Goal: Task Accomplishment & Management: Manage account settings

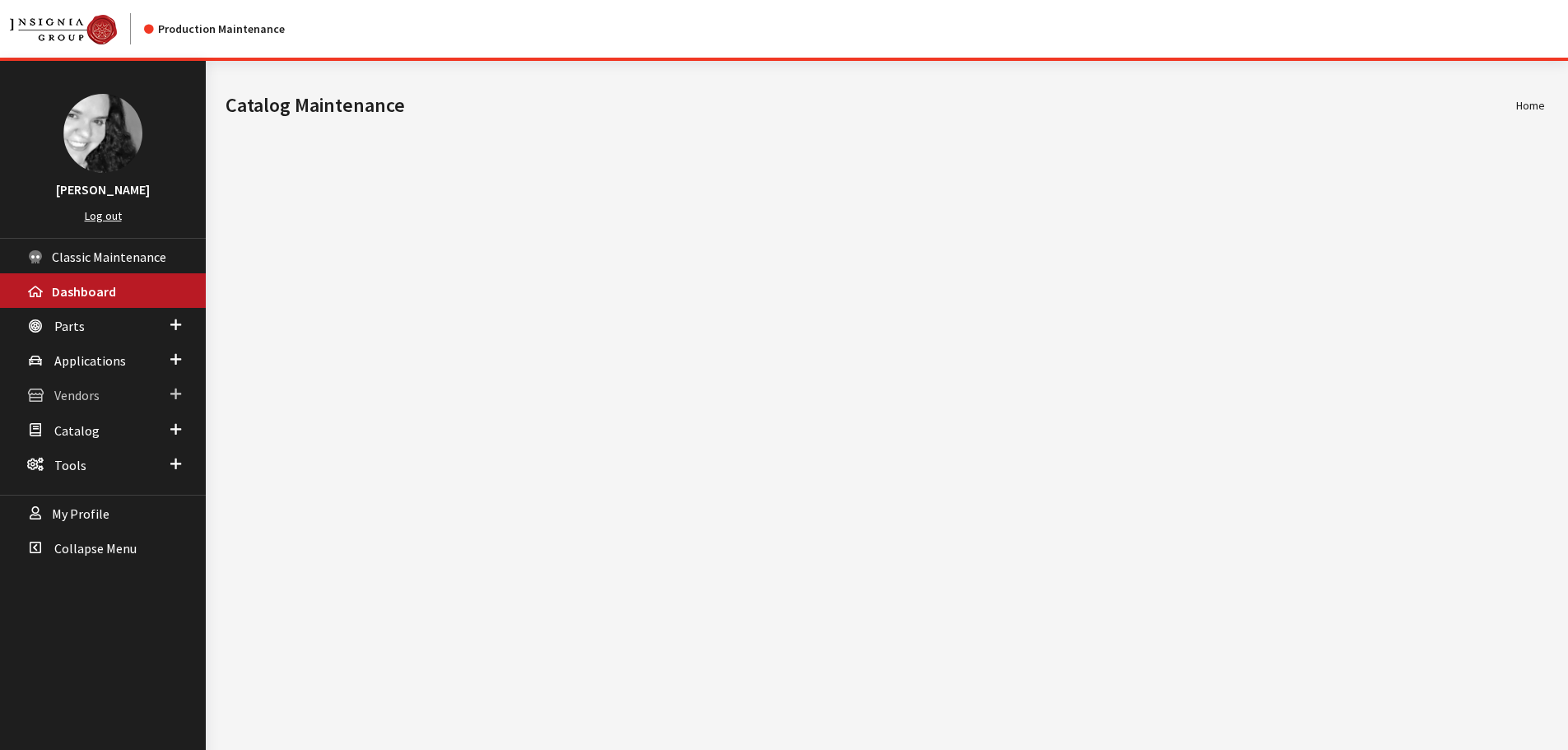
click at [57, 402] on span "Vendors" at bounding box center [76, 395] width 45 height 16
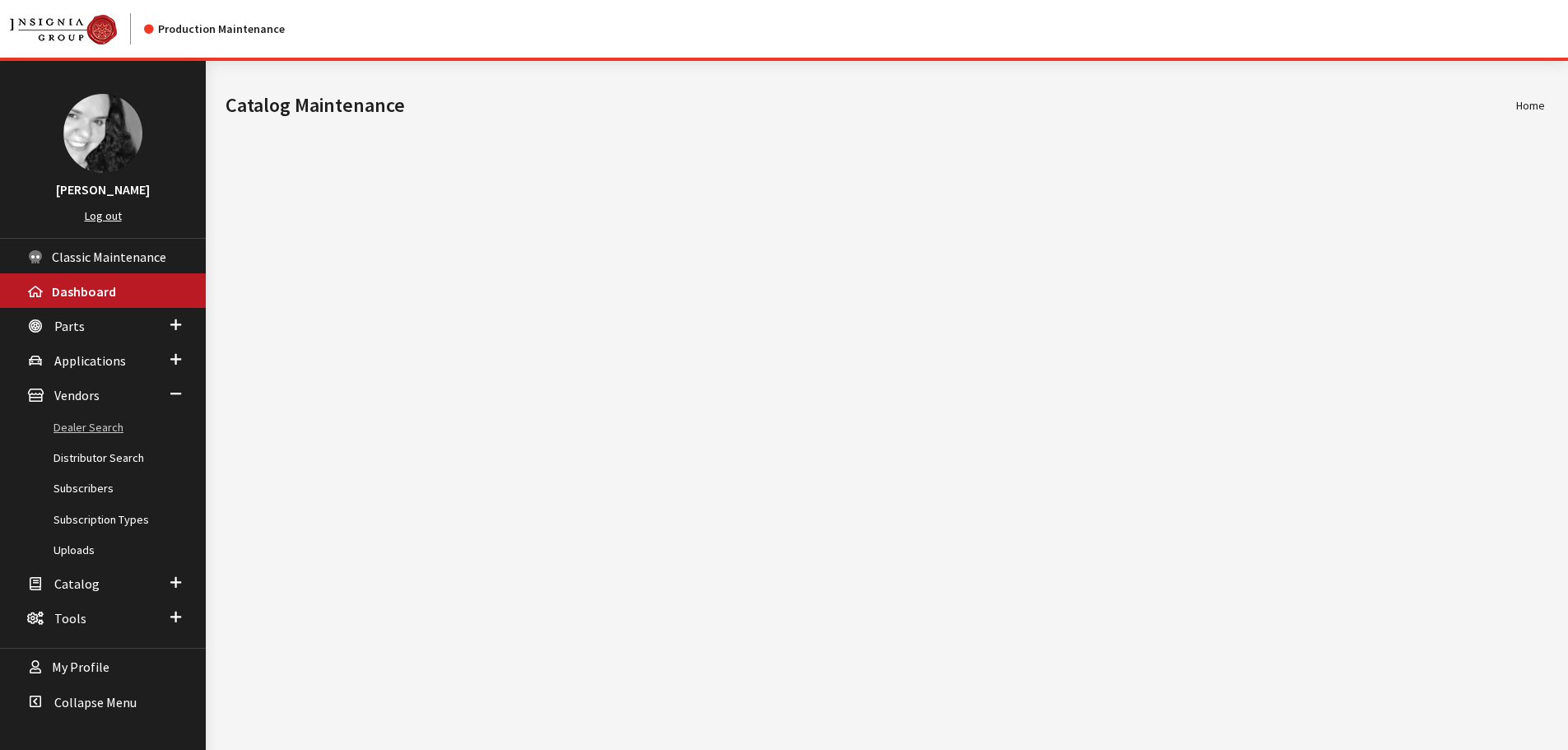
click at [75, 424] on link "Dealer Search" at bounding box center [103, 427] width 206 height 31
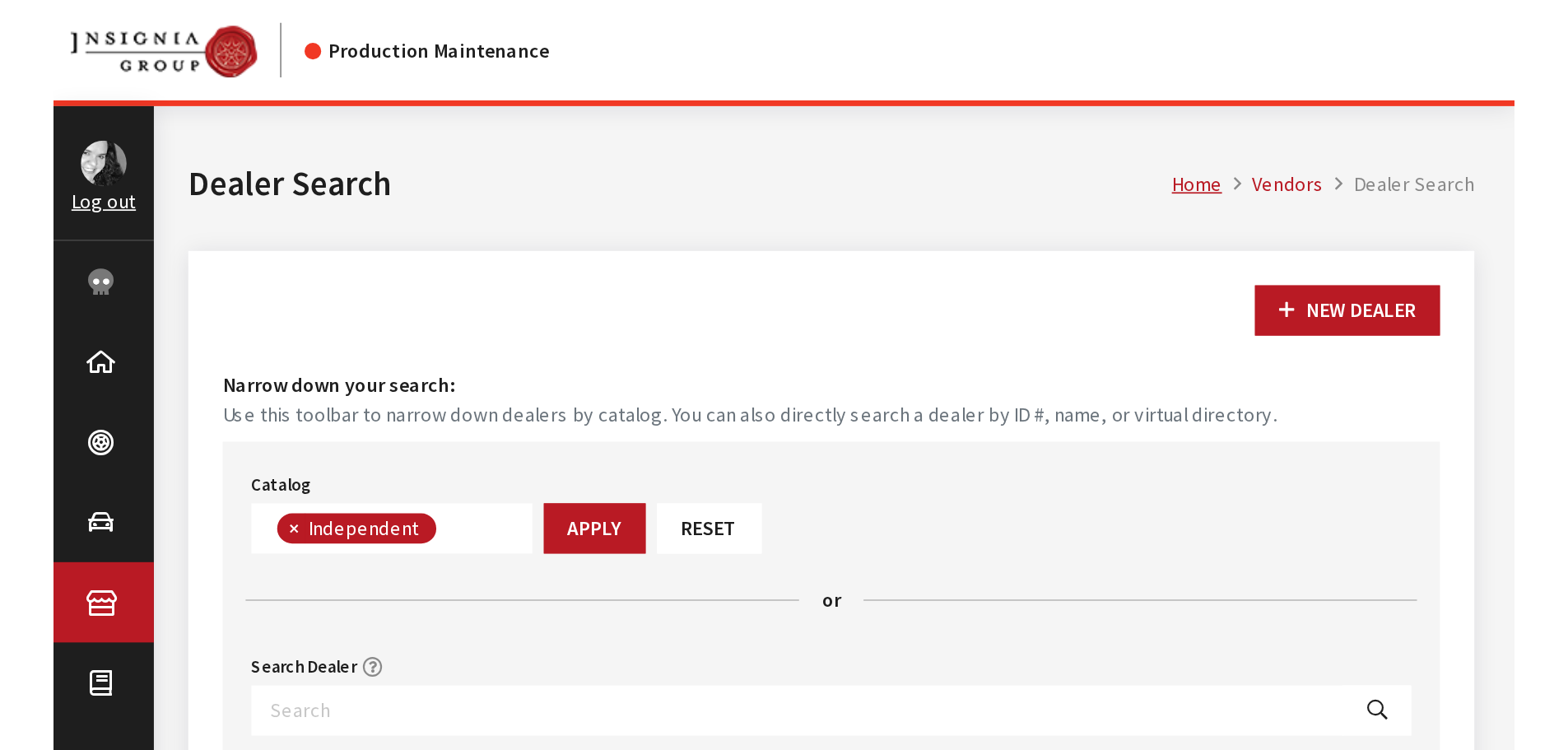
scroll to position [119, 0]
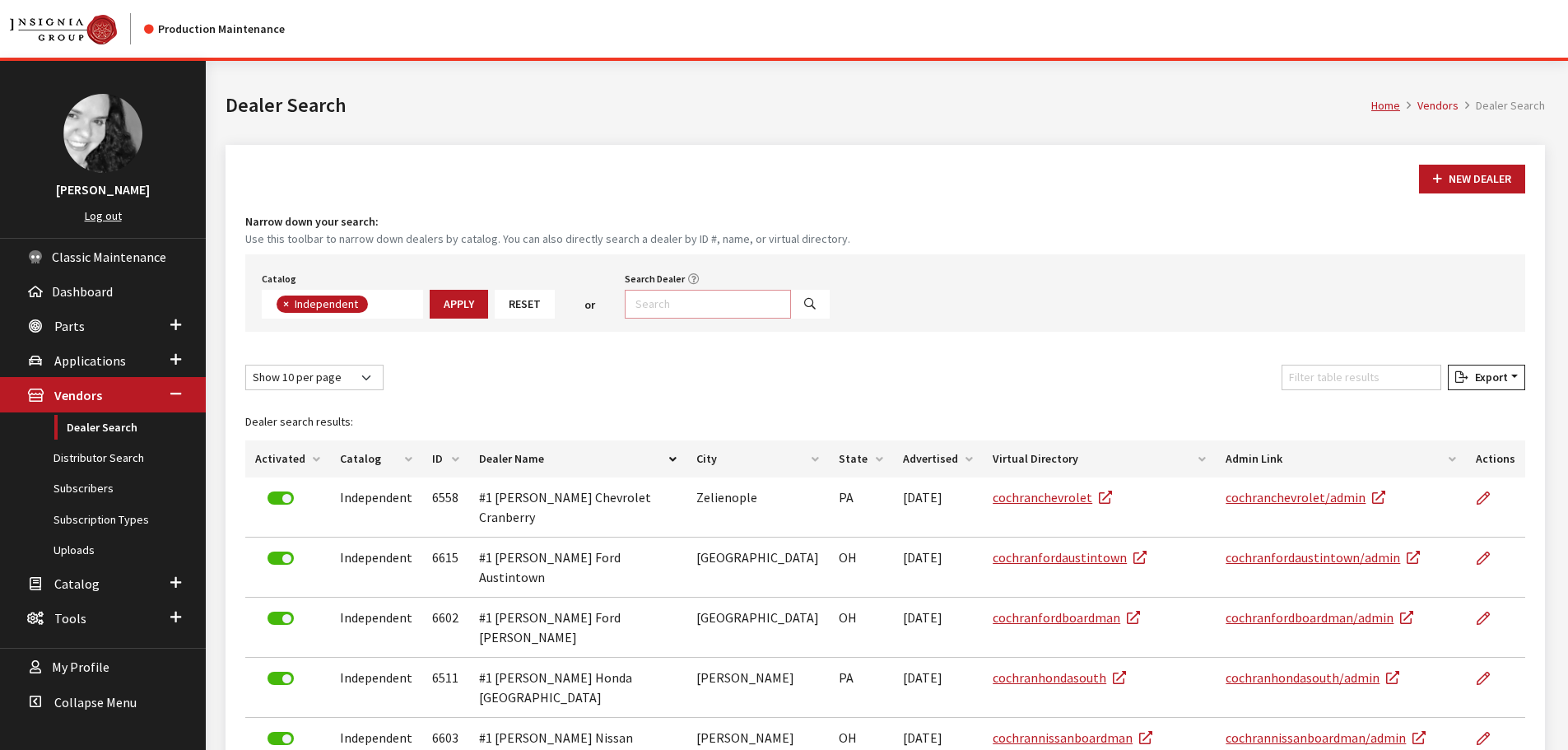
click at [743, 312] on input "Search Dealer" at bounding box center [708, 304] width 167 height 29
type input "4944"
select select
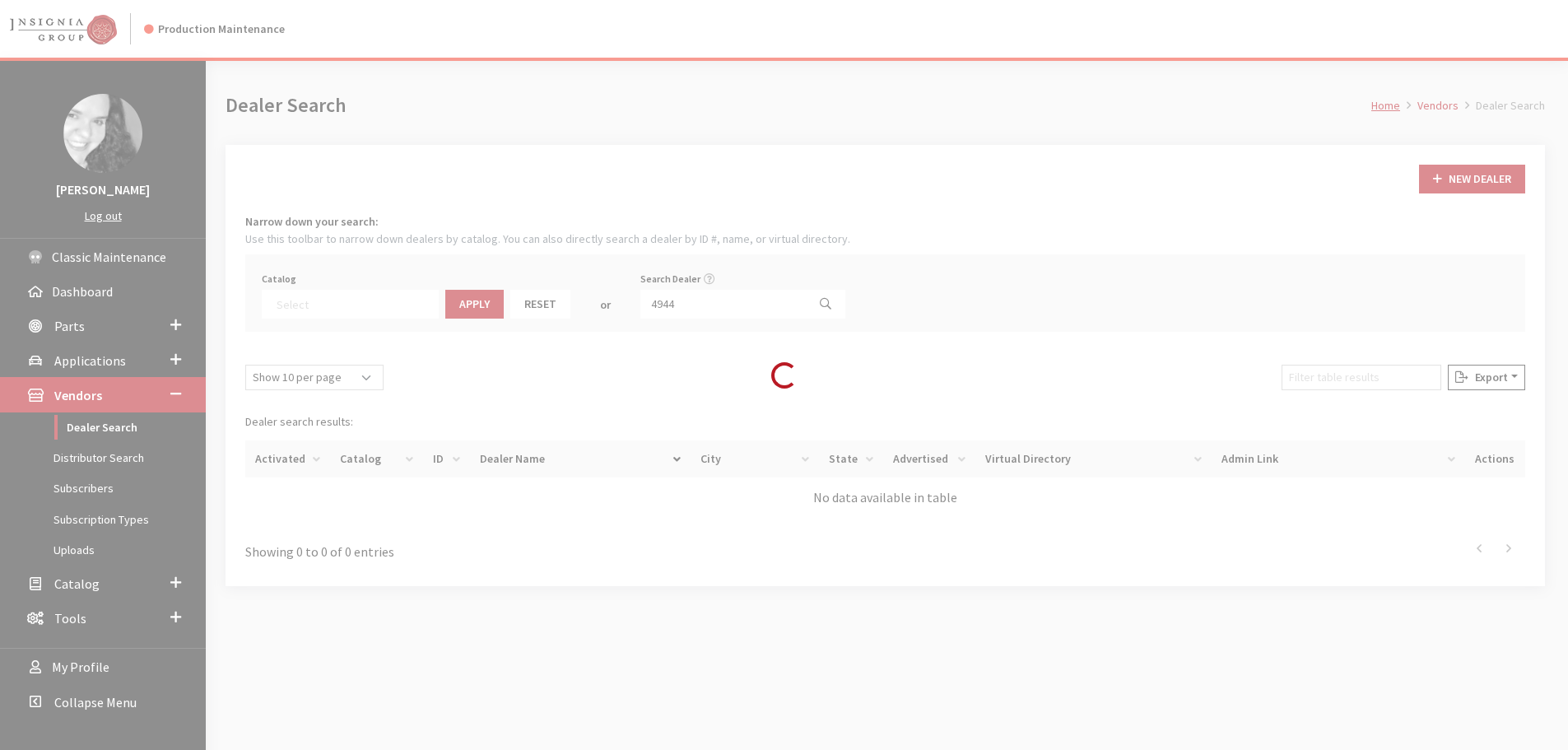
scroll to position [172, 0]
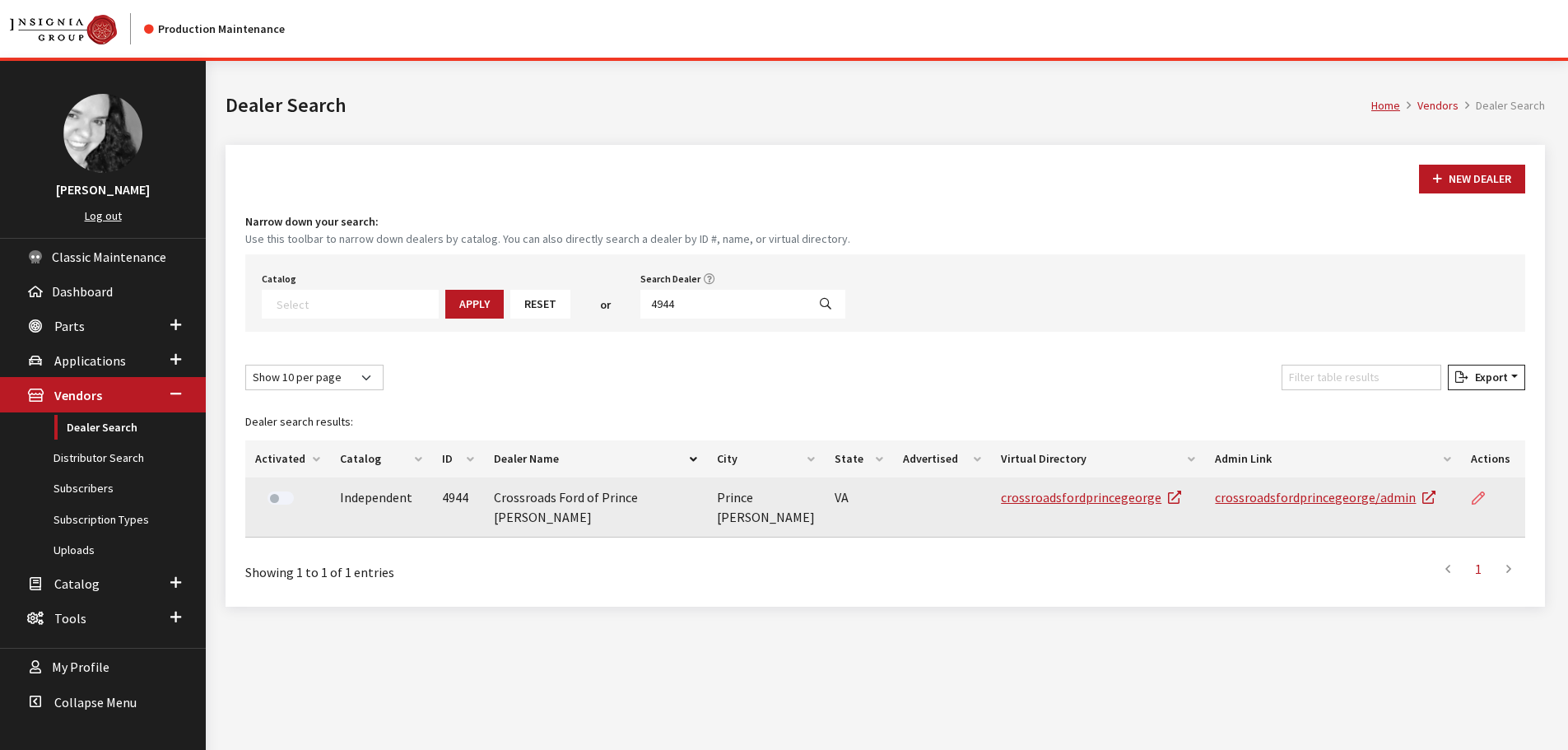
click at [1474, 495] on icon at bounding box center [1477, 498] width 13 height 13
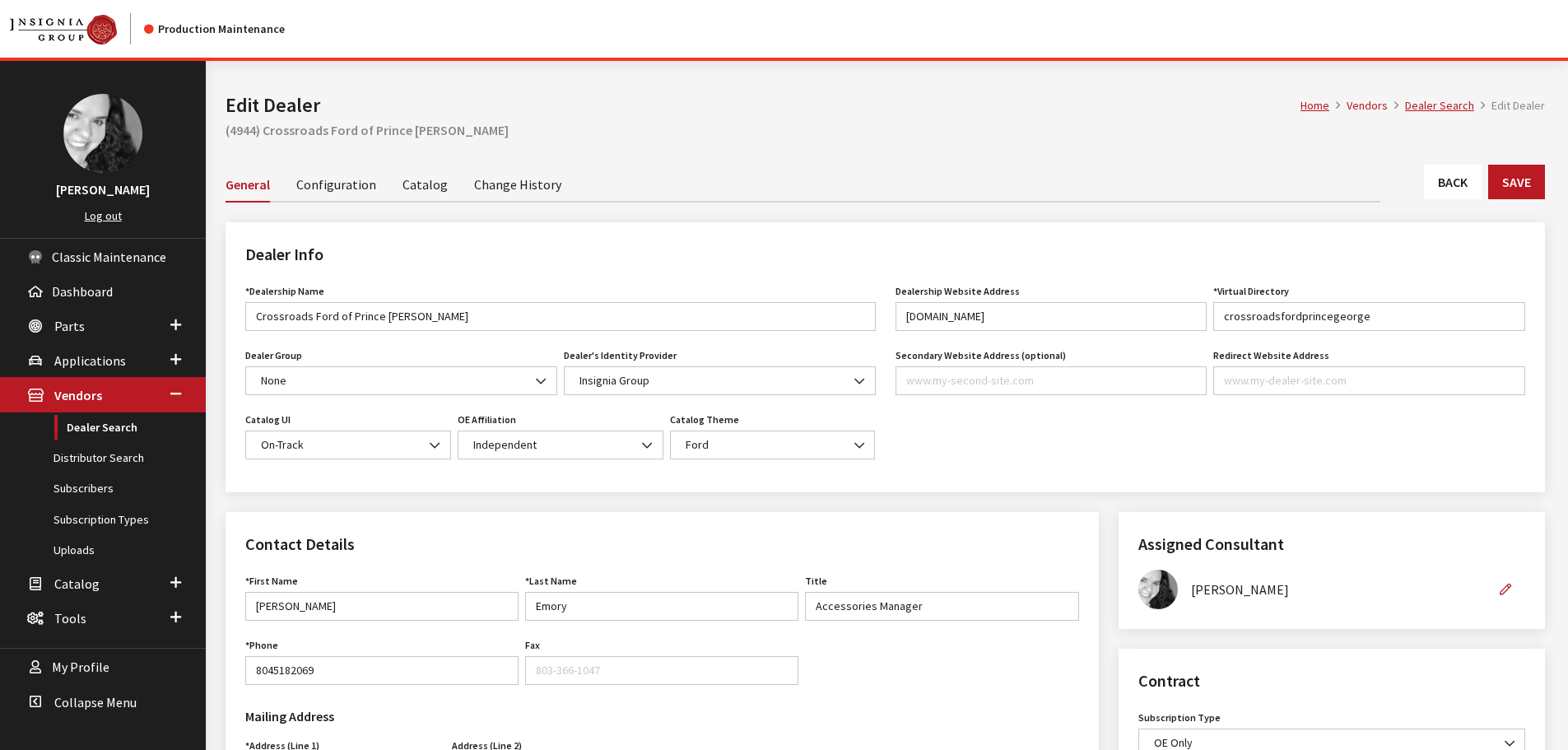
click at [1452, 172] on link "Back" at bounding box center [1452, 182] width 58 height 35
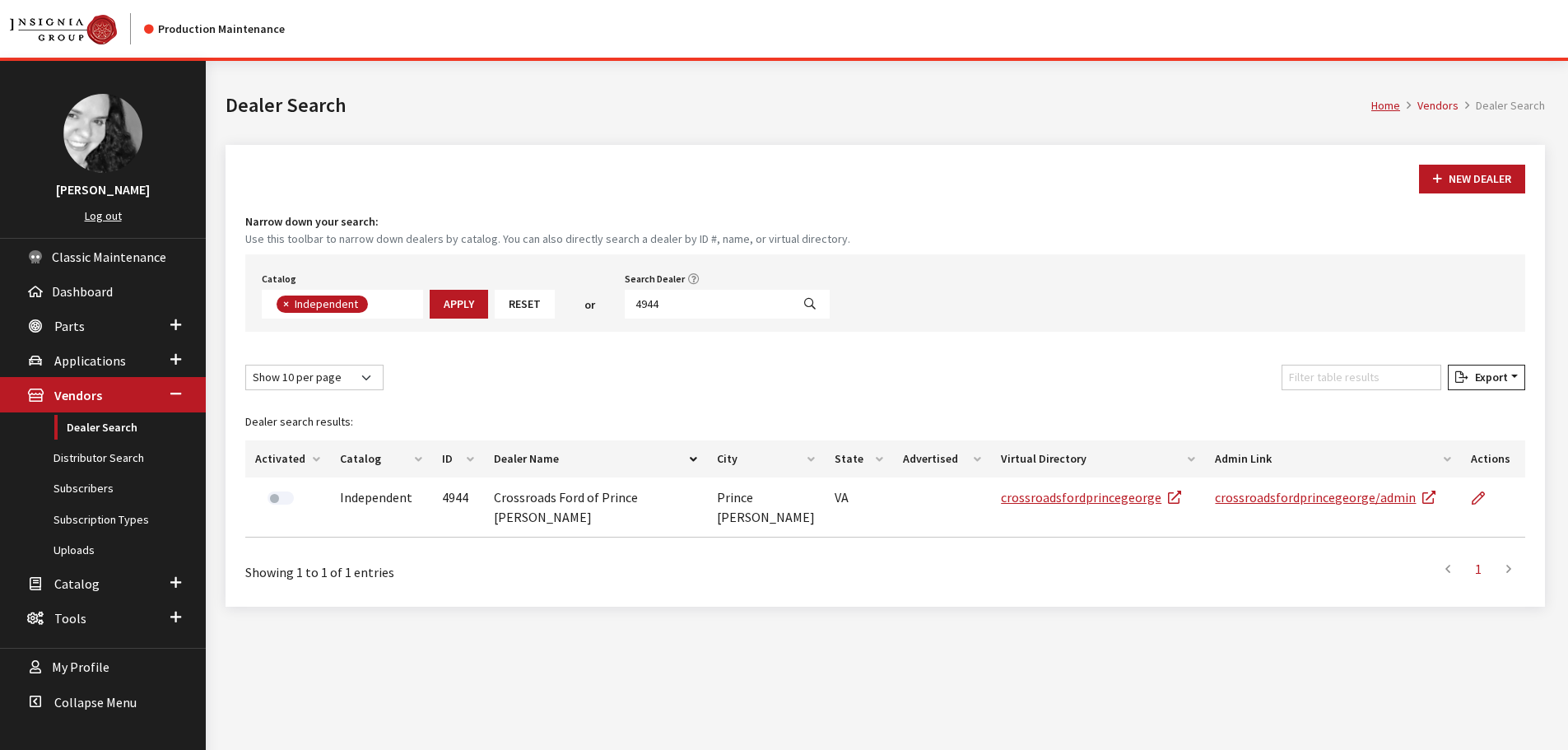
scroll to position [120, 0]
click at [715, 315] on input "4944" at bounding box center [708, 304] width 167 height 29
type input "4942"
select select
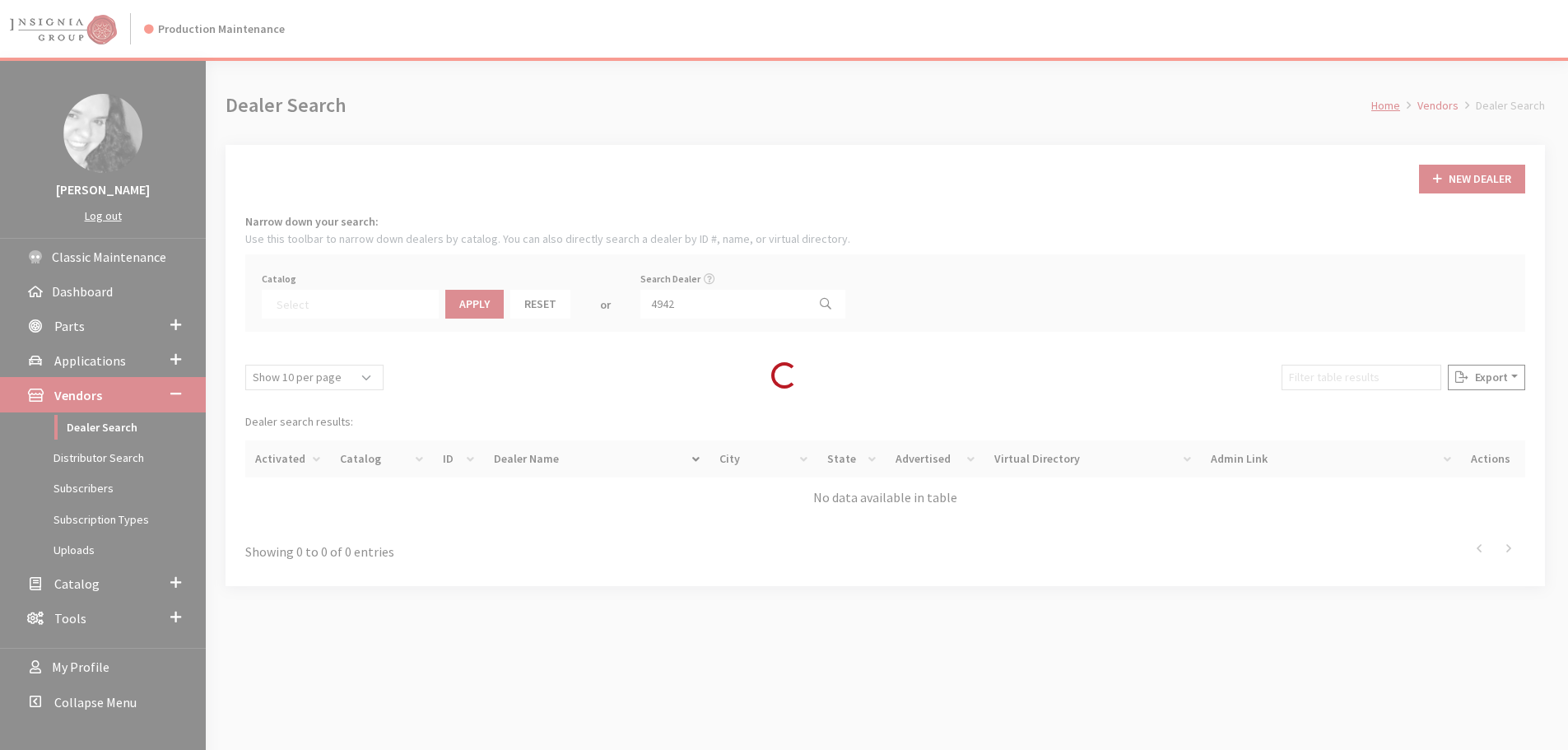
scroll to position [172, 0]
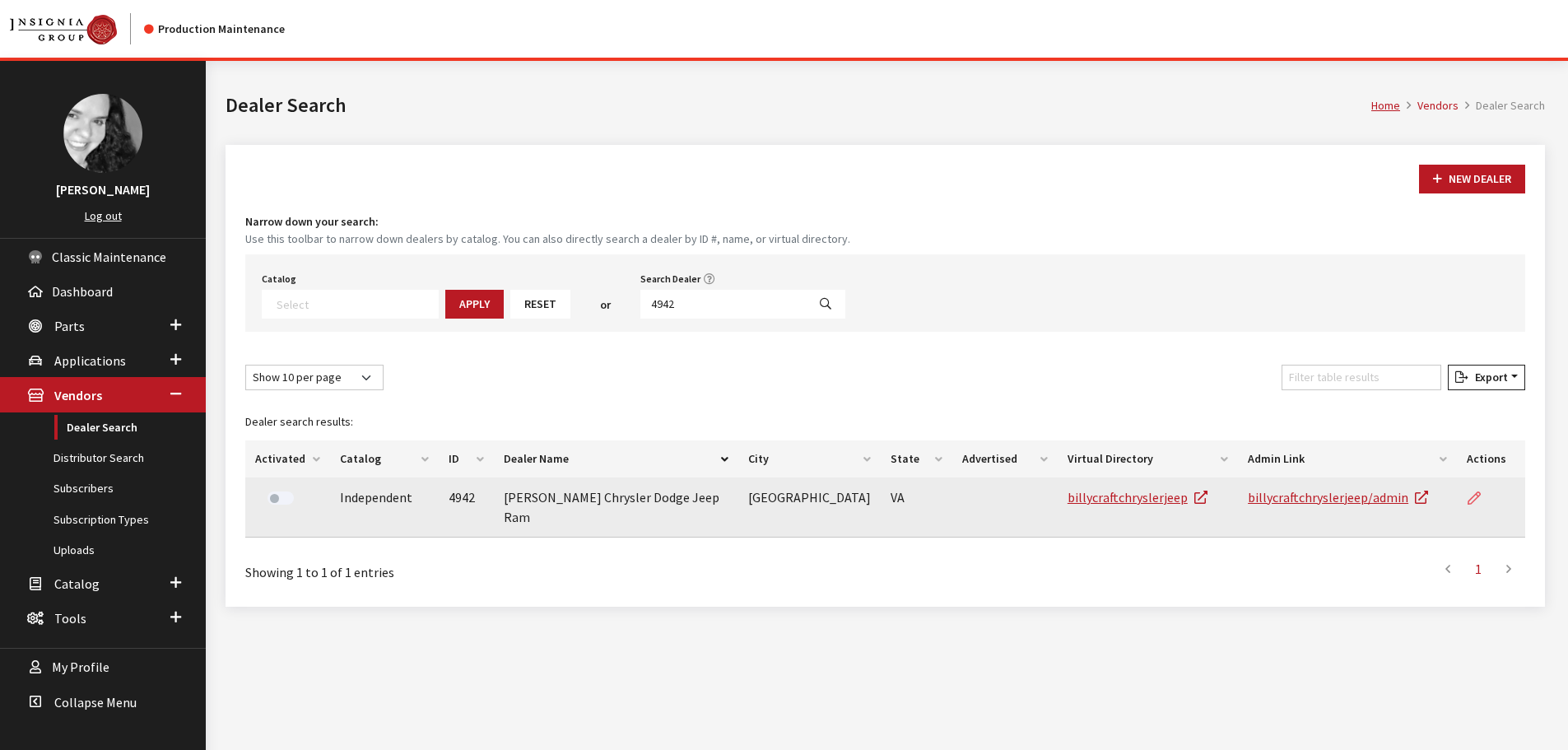
click at [1483, 501] on link at bounding box center [1480, 497] width 28 height 41
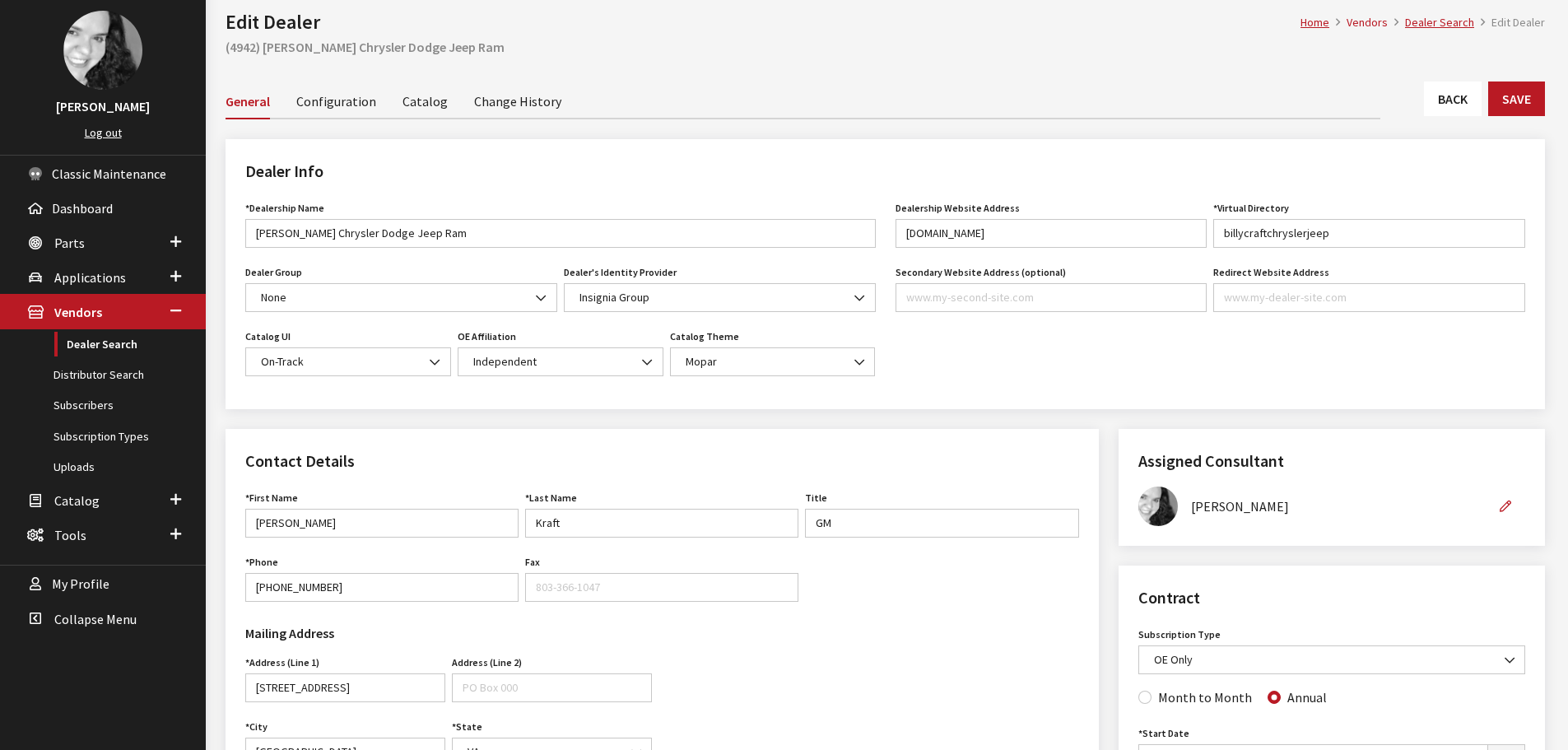
scroll to position [82, 0]
click at [1474, 95] on link "Back" at bounding box center [1452, 99] width 58 height 35
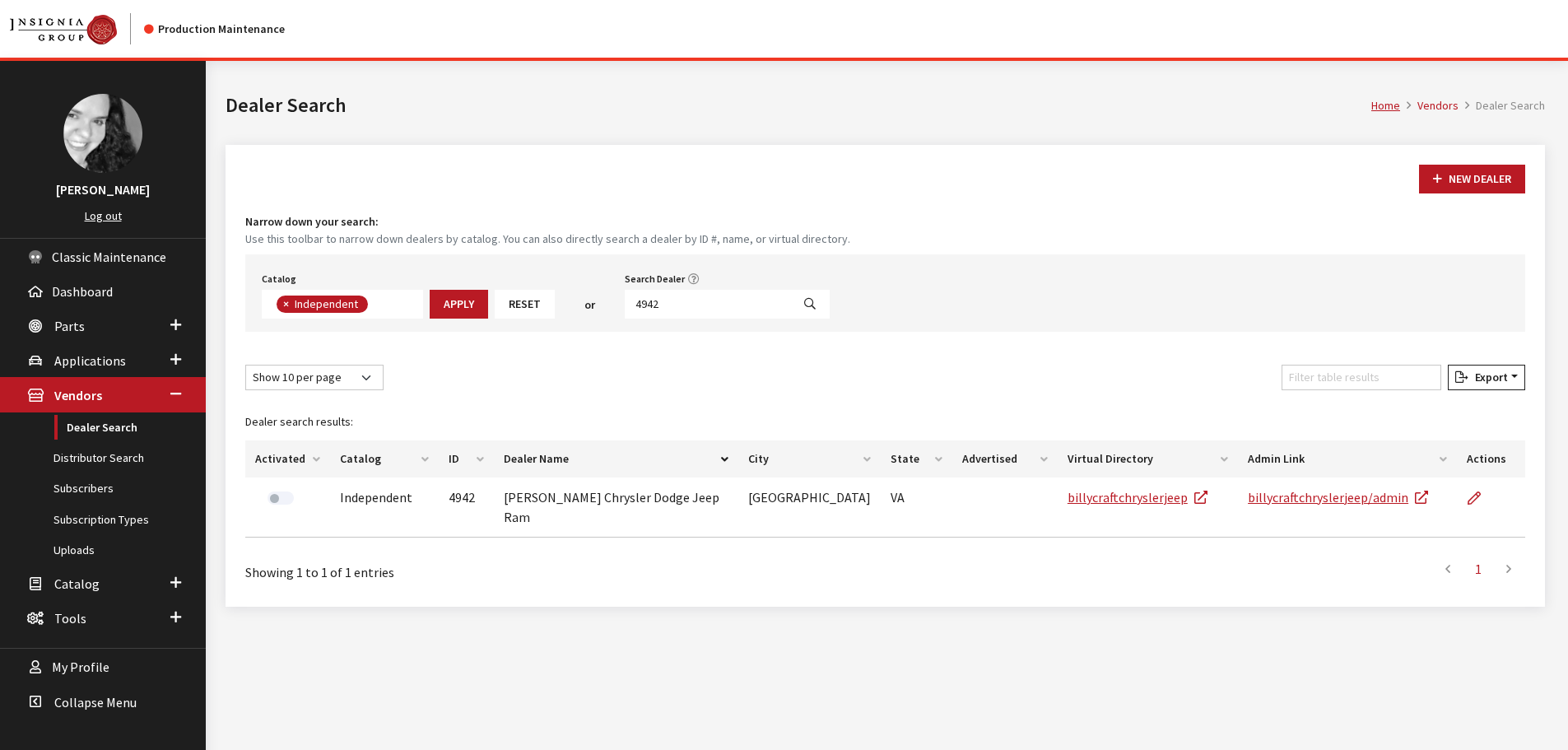
scroll to position [120, 0]
click at [748, 299] on input "4942" at bounding box center [708, 304] width 167 height 29
type input "4933"
select select
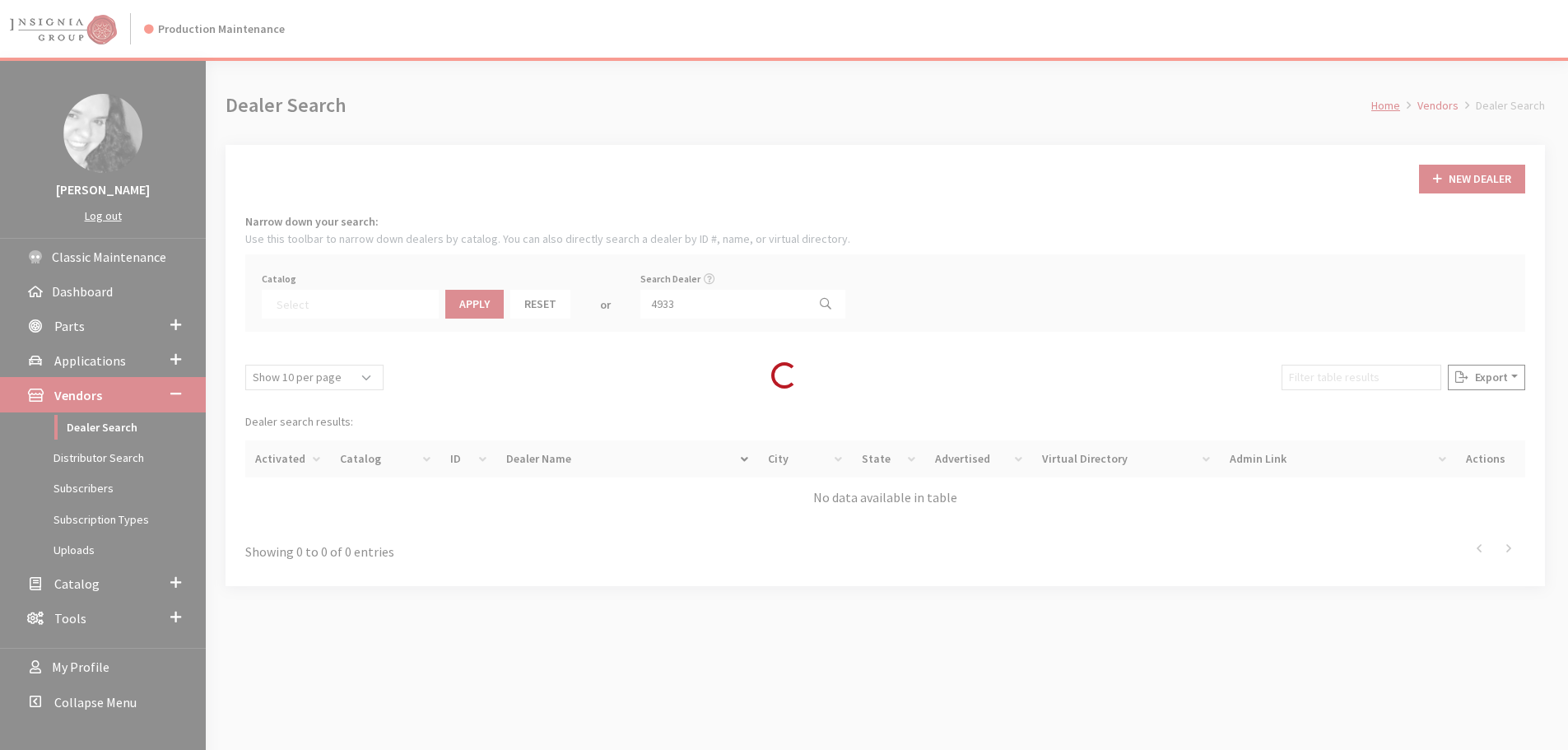
scroll to position [172, 0]
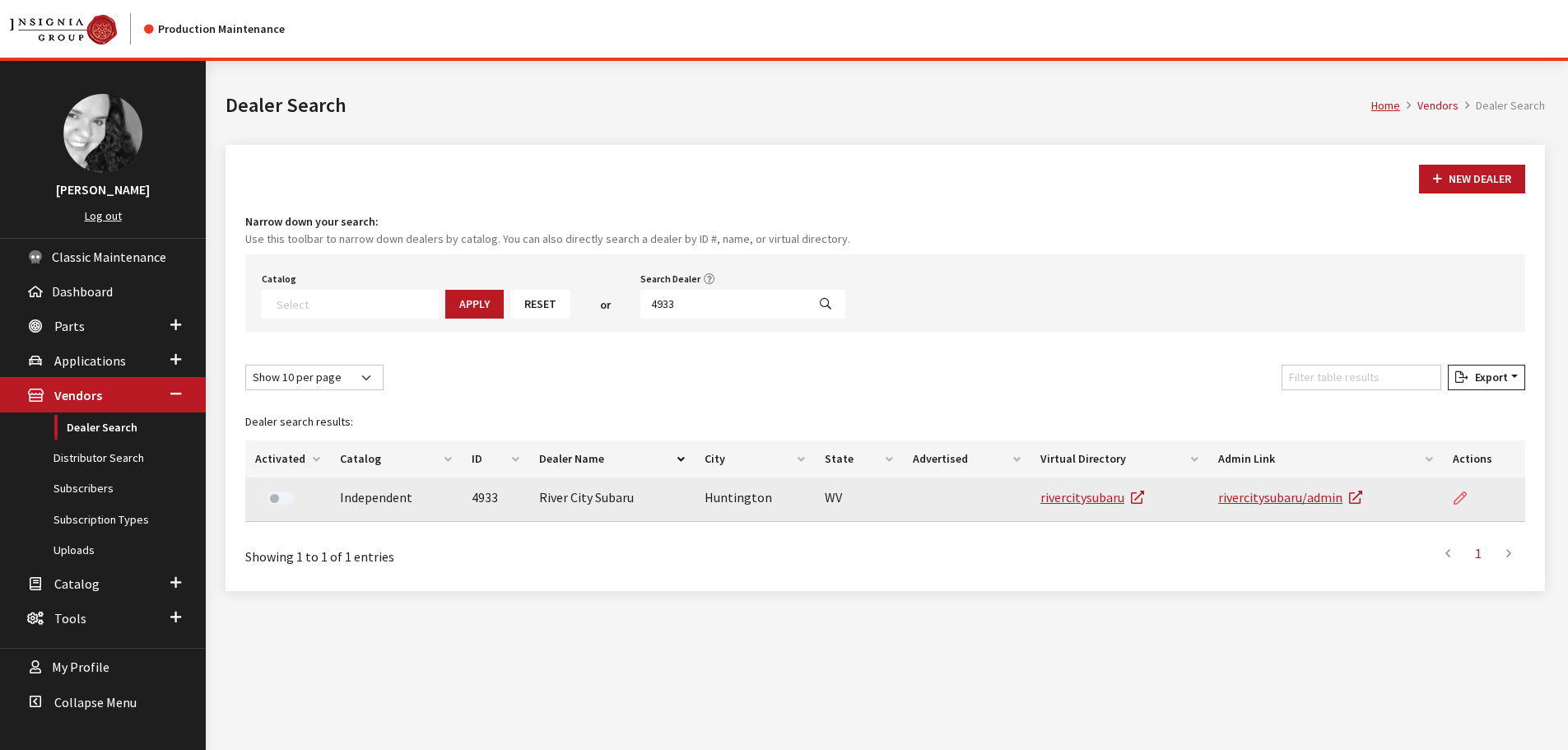
click at [1470, 501] on link at bounding box center [1466, 497] width 28 height 41
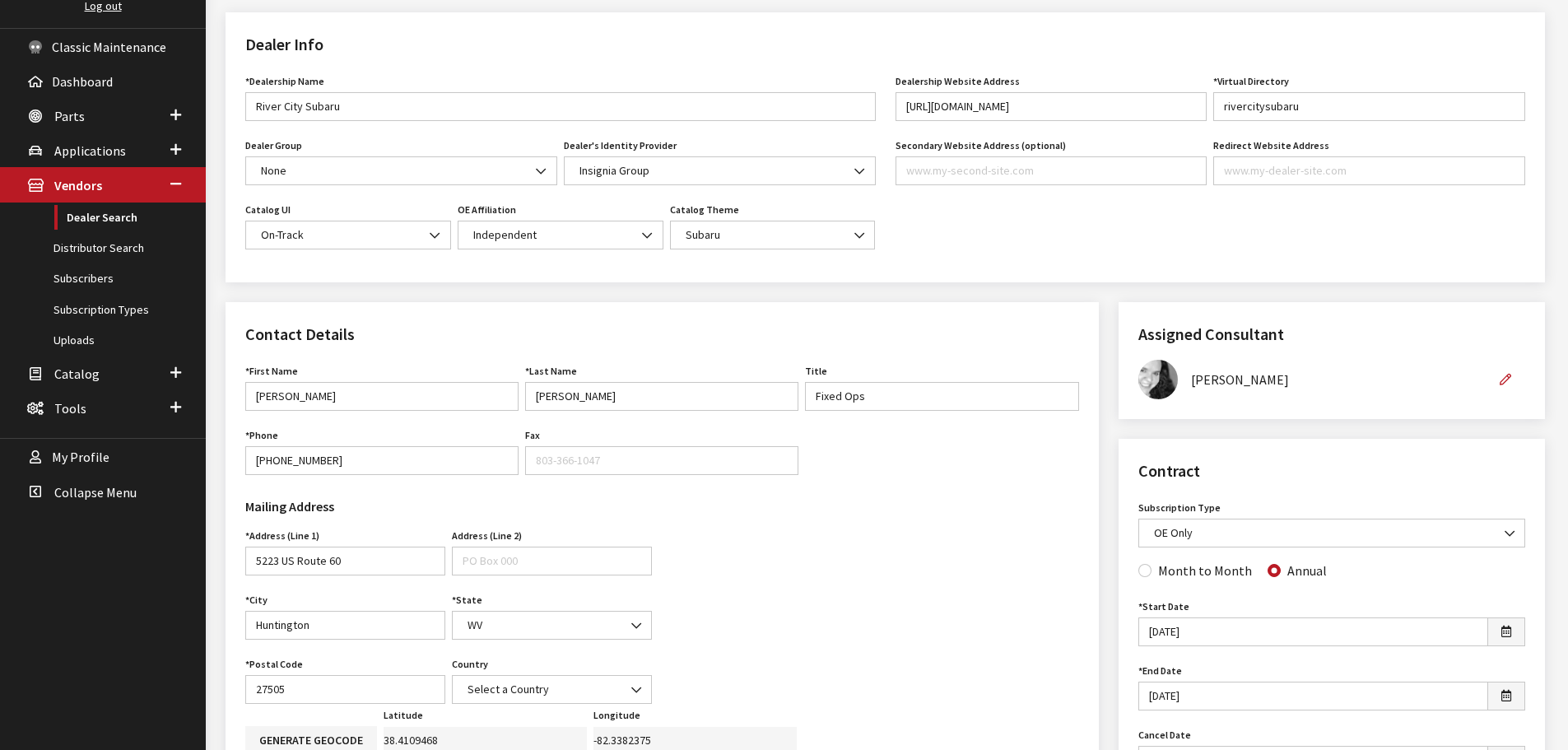
scroll to position [165, 0]
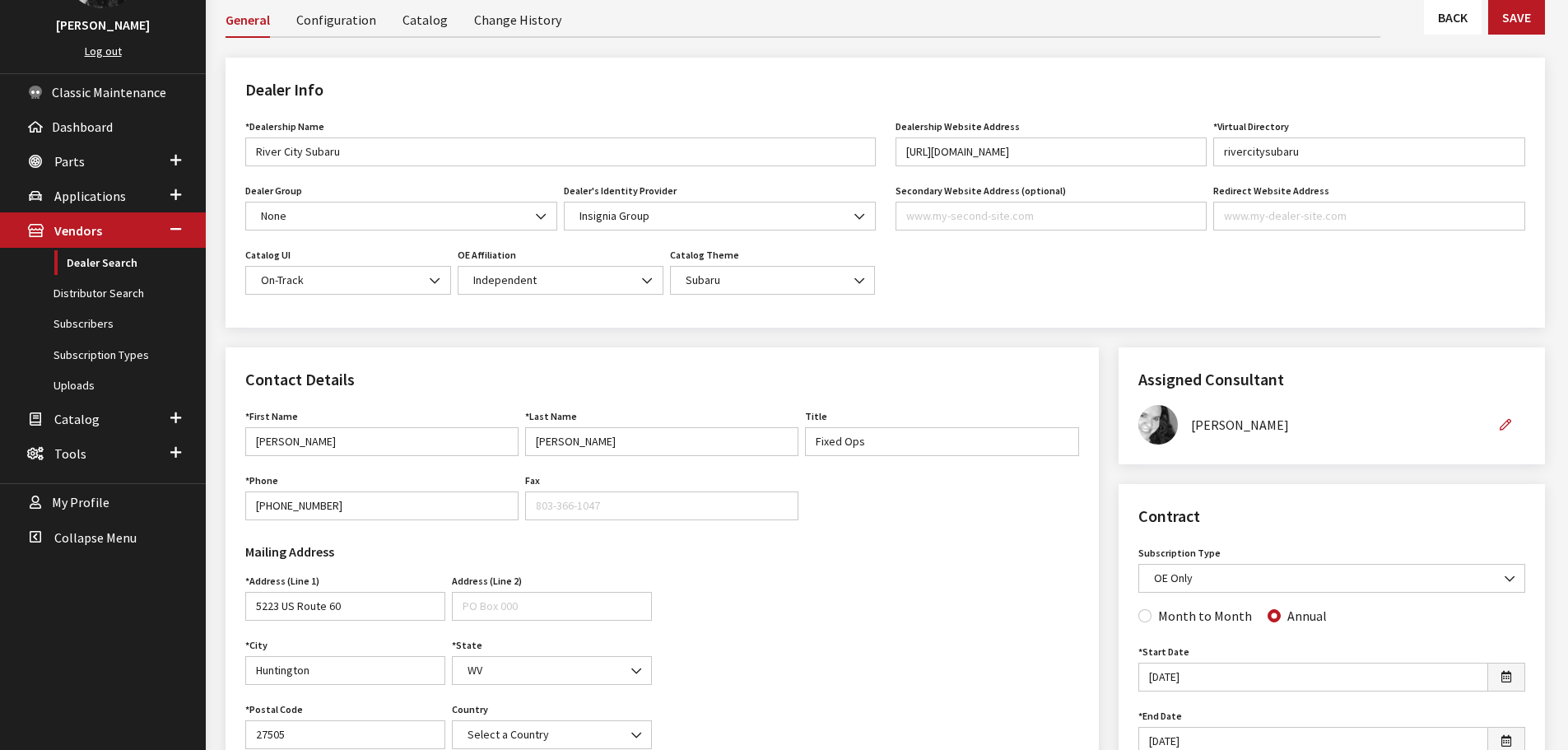
click at [1439, 18] on link "Back" at bounding box center [1452, 17] width 58 height 35
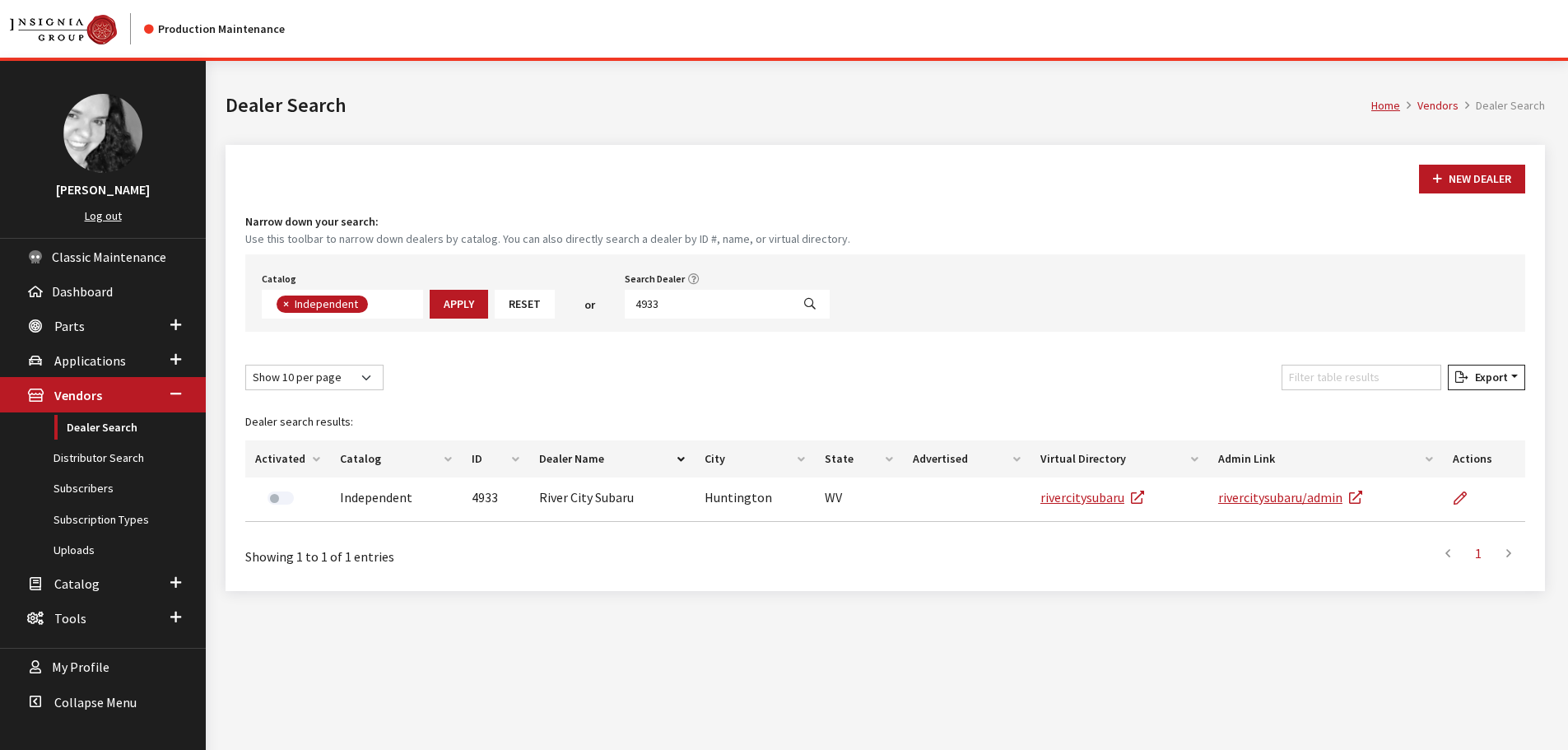
scroll to position [120, 0]
click at [713, 318] on input "4933" at bounding box center [708, 304] width 167 height 29
type input "4918"
select select
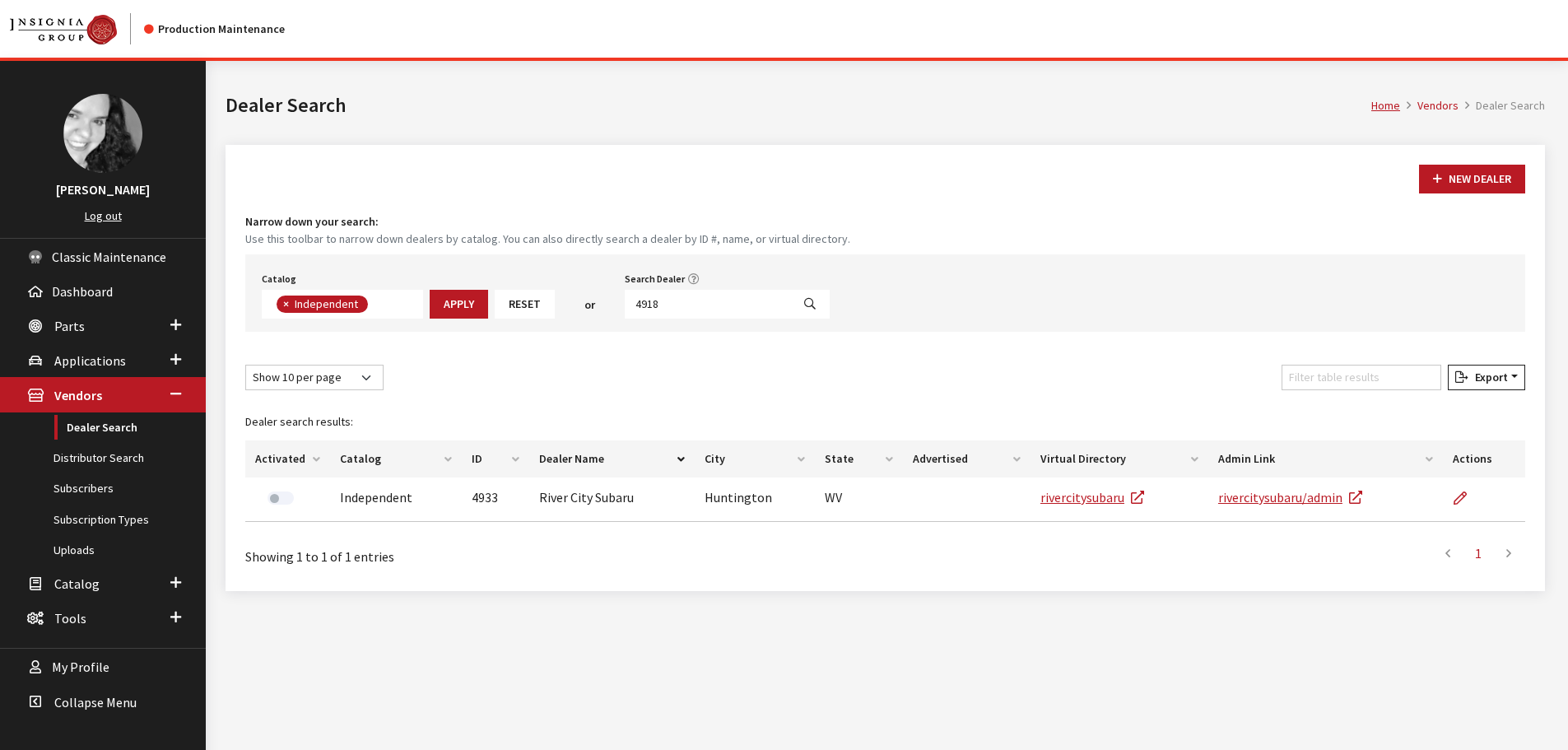
scroll to position [172, 0]
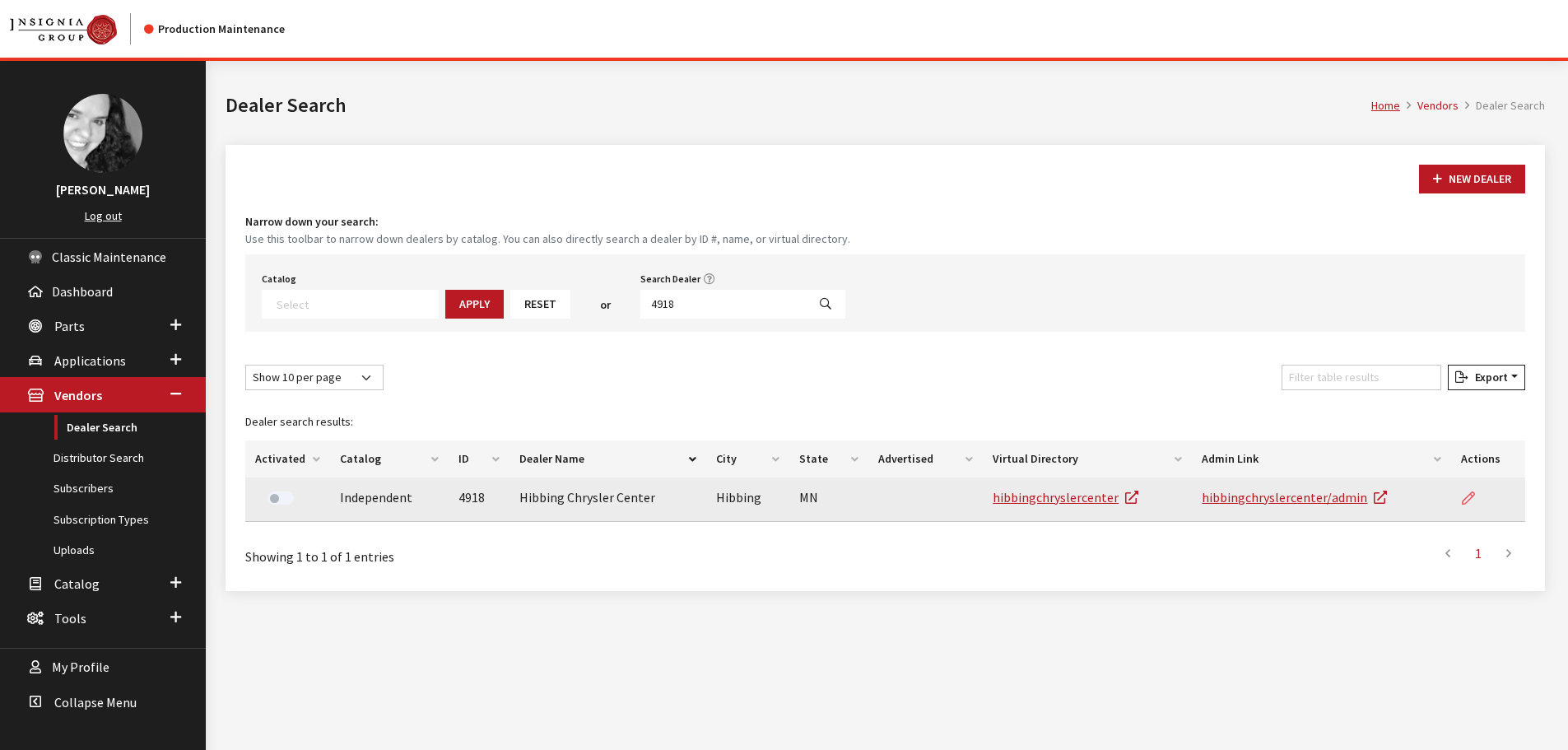
click at [1469, 507] on link at bounding box center [1475, 497] width 28 height 41
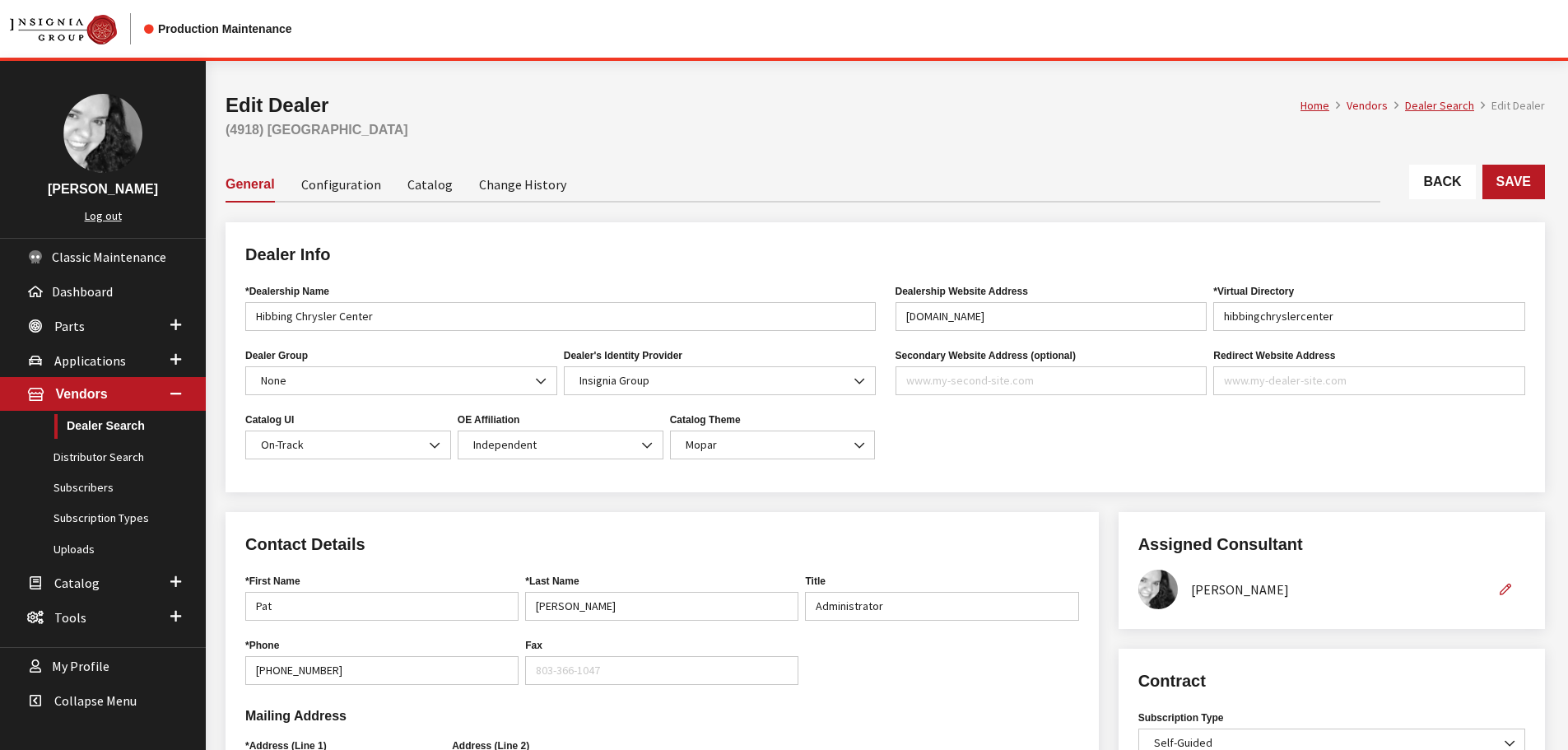
click at [1432, 181] on link "Back" at bounding box center [1442, 182] width 66 height 35
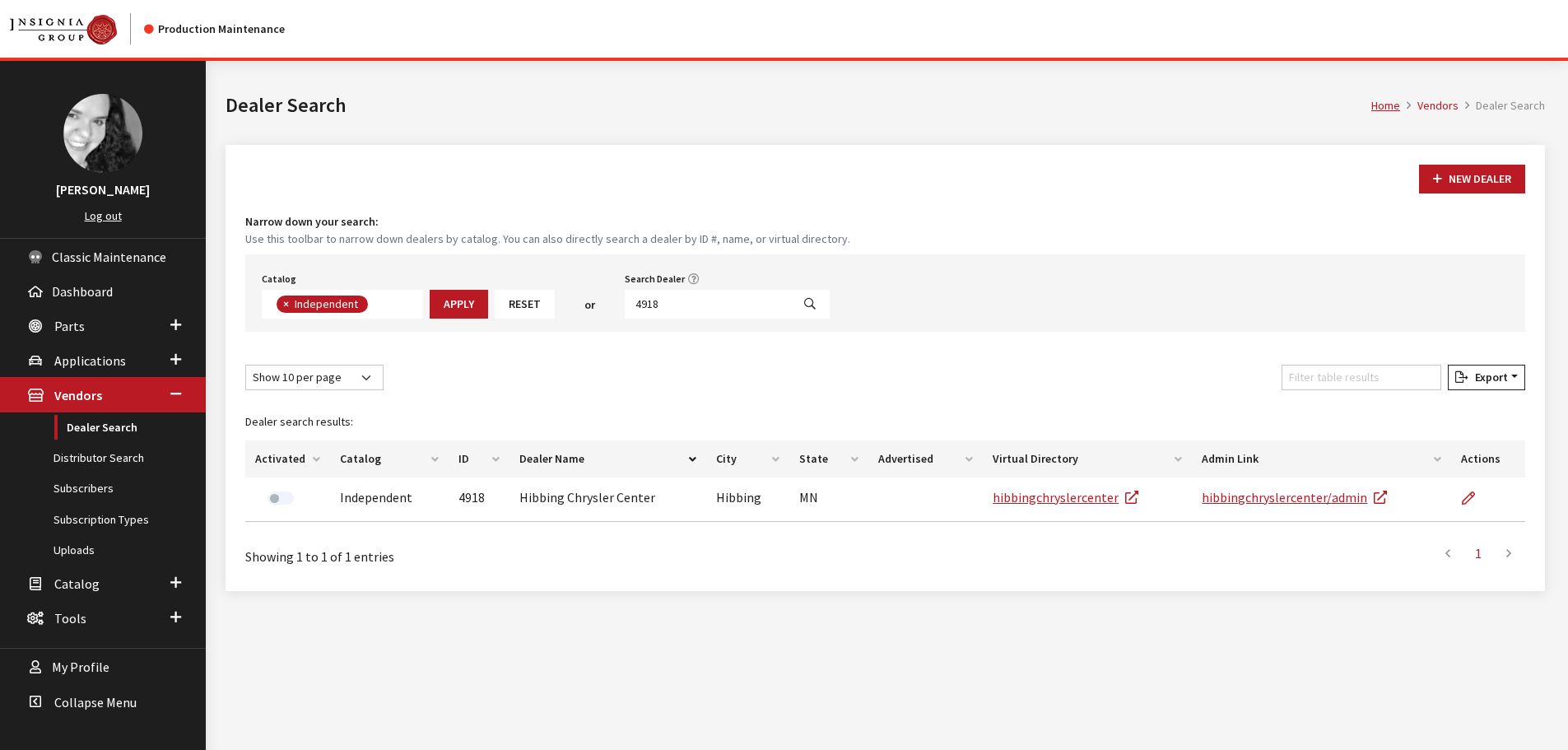
scroll to position [120, 0]
click at [716, 306] on input "4918" at bounding box center [708, 304] width 167 height 29
type input "4911"
select select
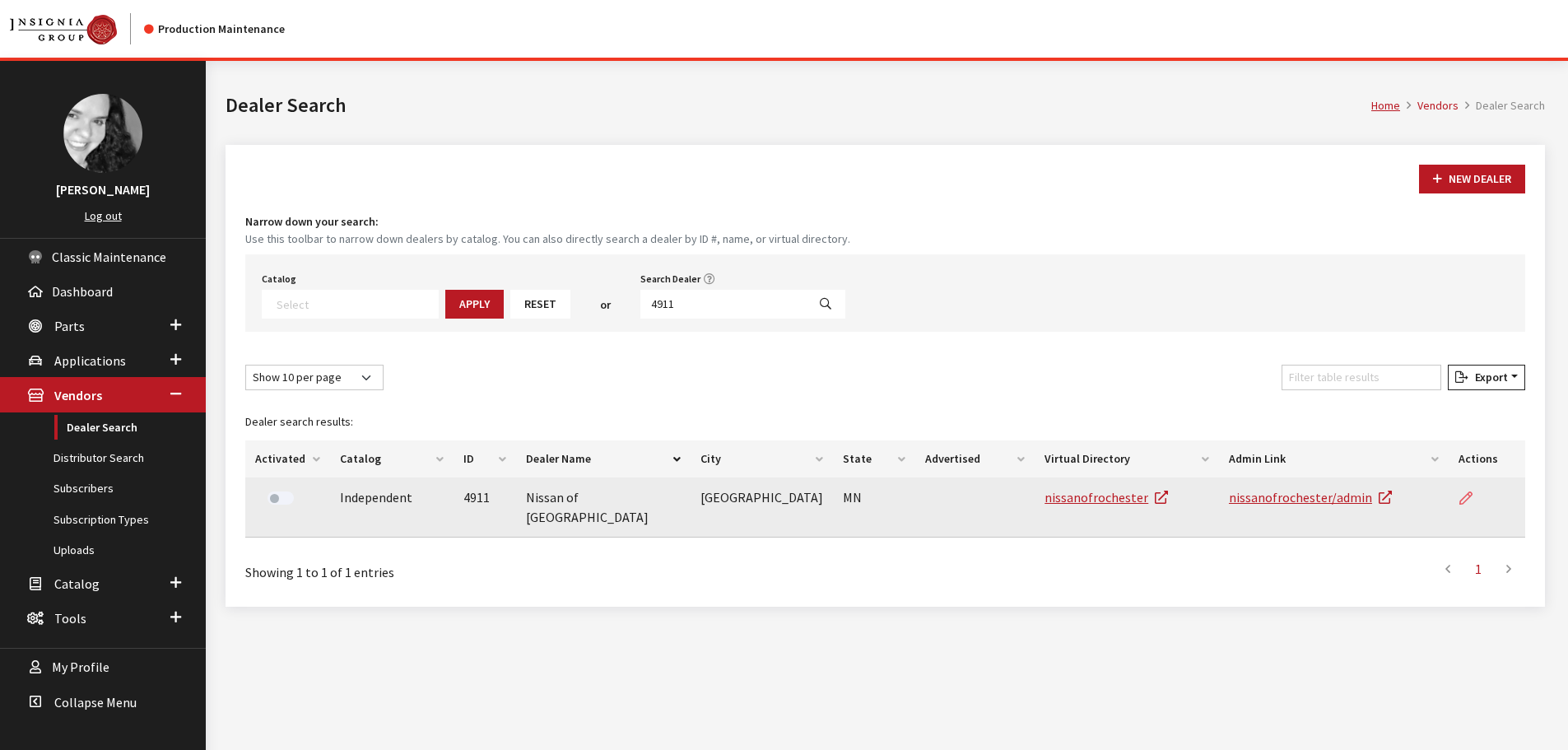
click at [1469, 496] on icon at bounding box center [1465, 498] width 13 height 13
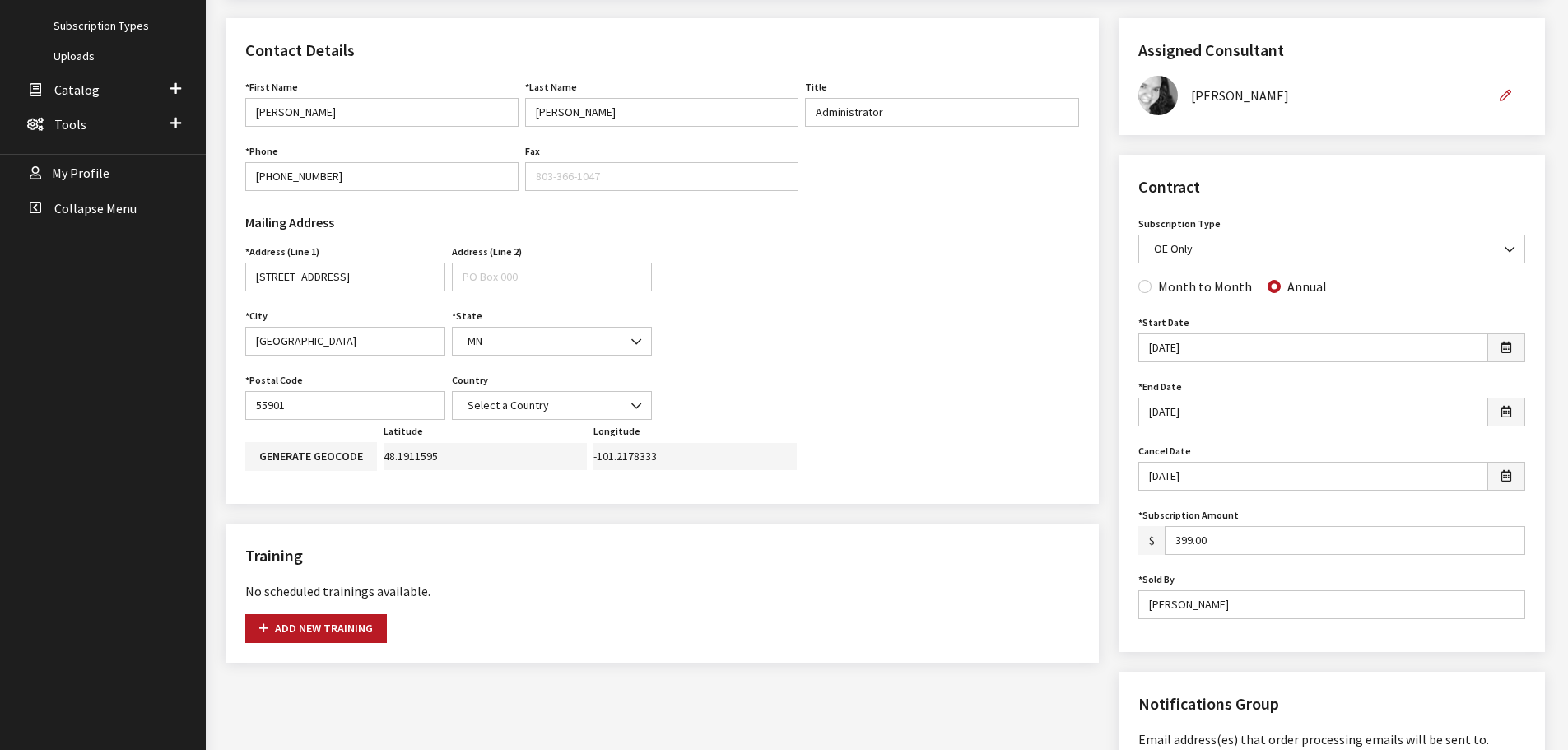
scroll to position [165, 0]
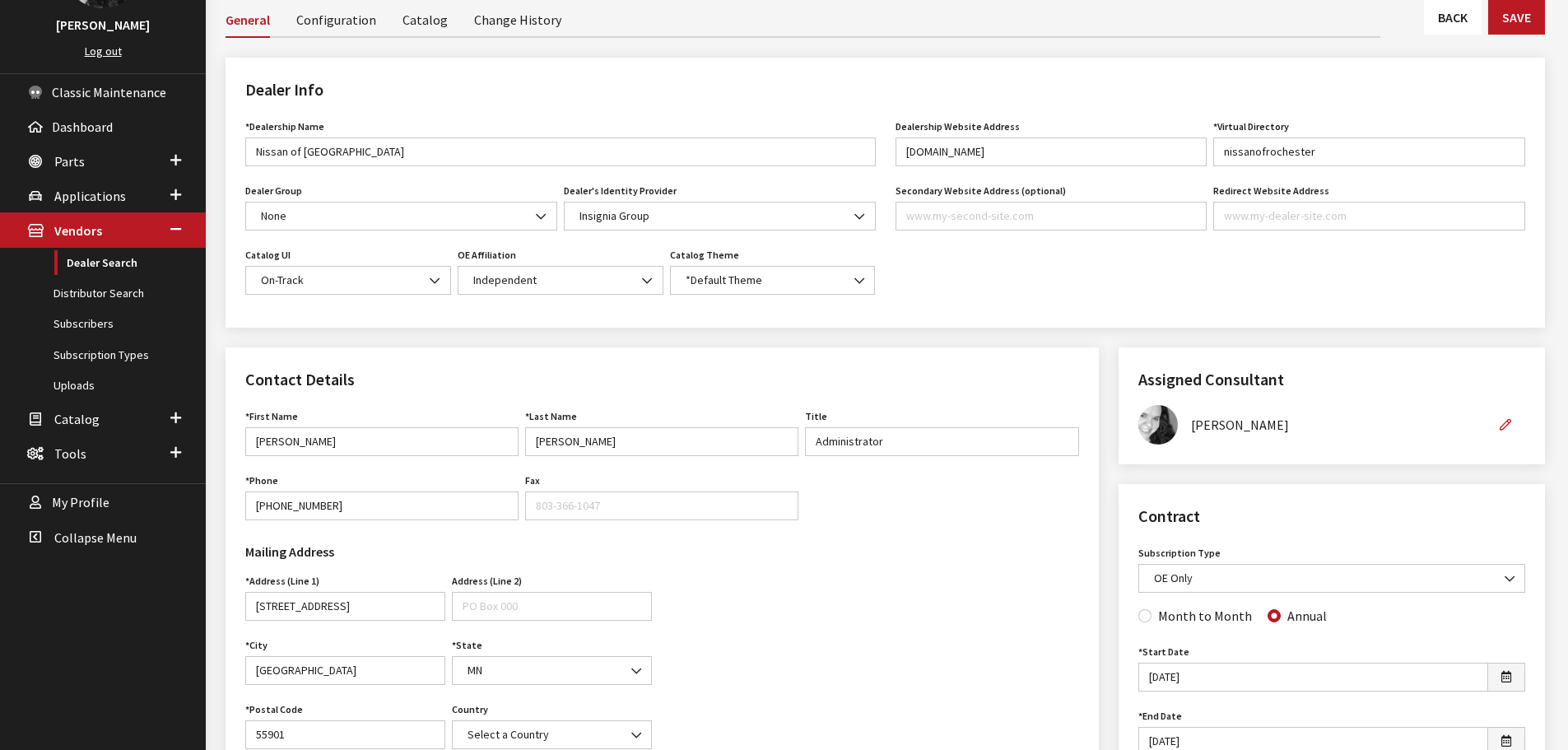
click at [1428, 4] on link "Back" at bounding box center [1452, 17] width 58 height 35
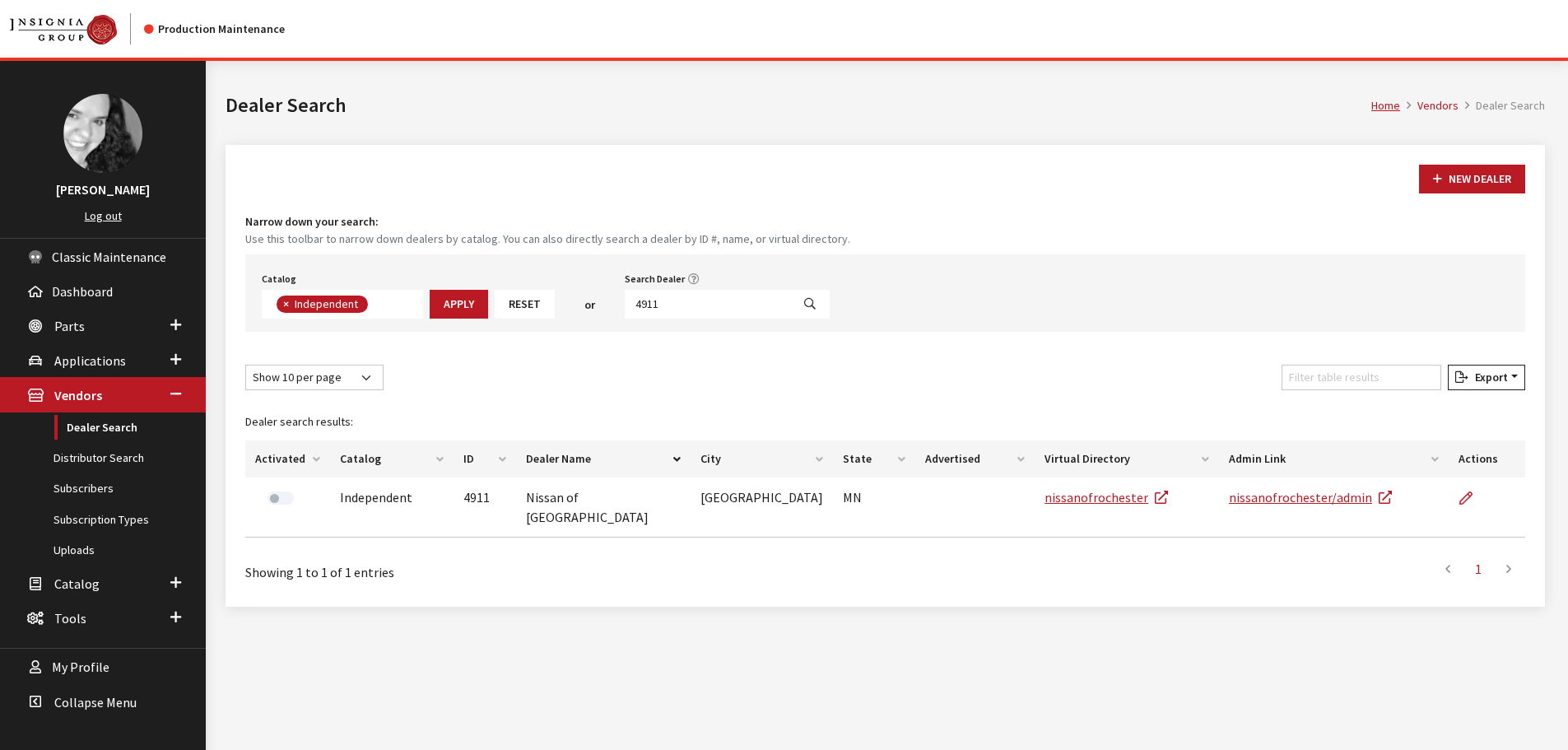
click at [669, 302] on input "4911" at bounding box center [708, 304] width 167 height 29
type input "49899"
select select
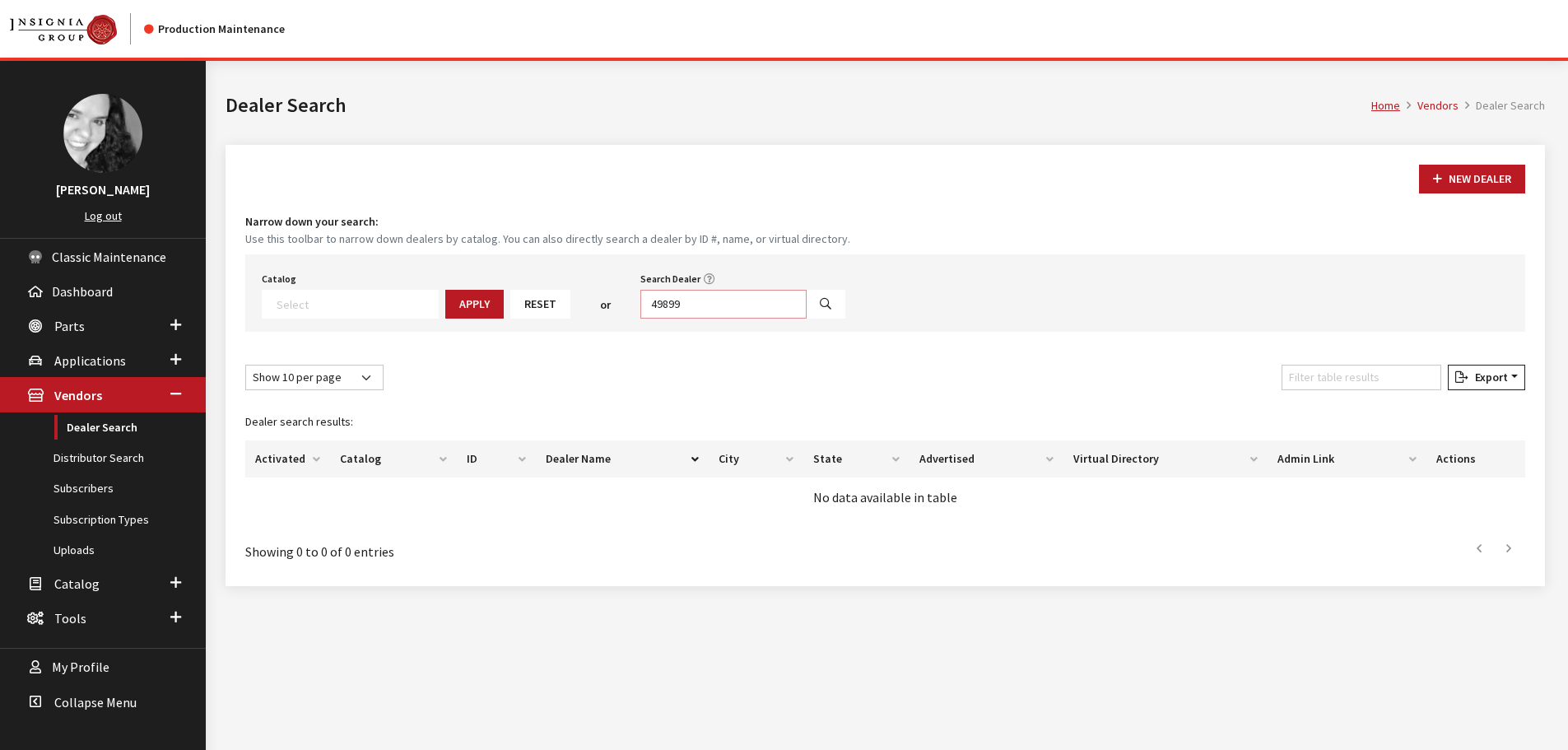
click at [669, 302] on input "49899" at bounding box center [724, 304] width 167 height 29
type input "4899"
select select
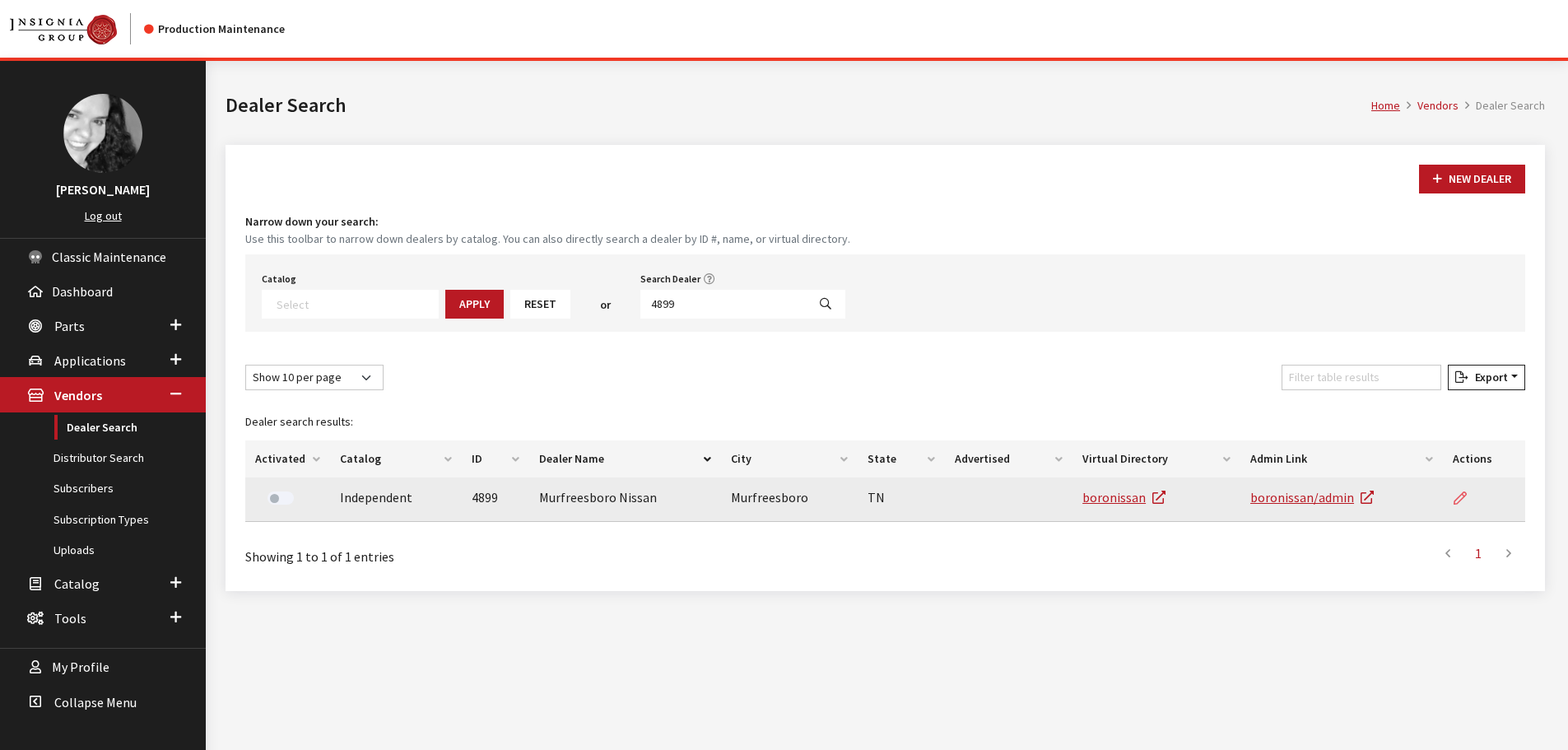
click at [1463, 498] on icon at bounding box center [1459, 498] width 13 height 13
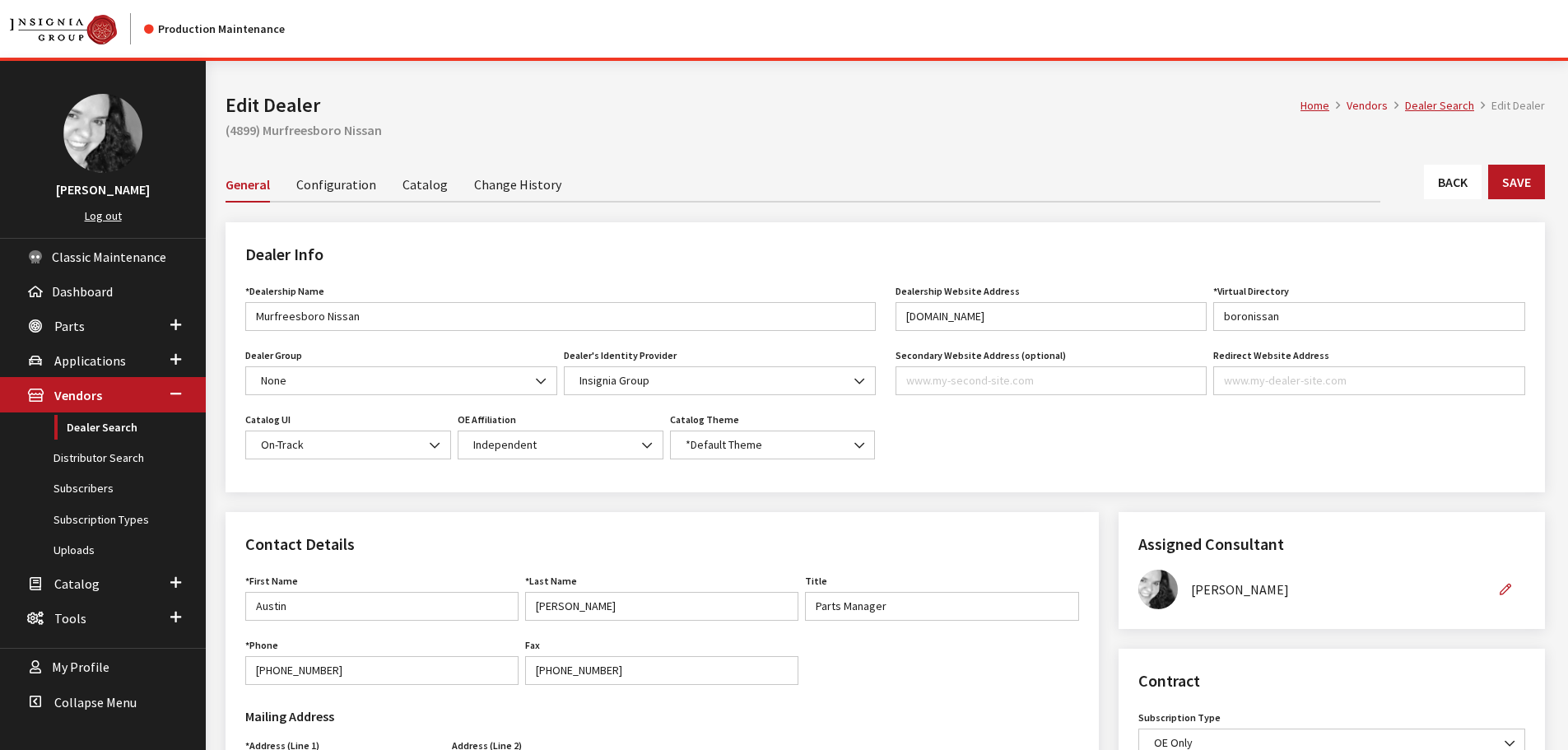
click at [1449, 176] on link "Back" at bounding box center [1452, 182] width 58 height 35
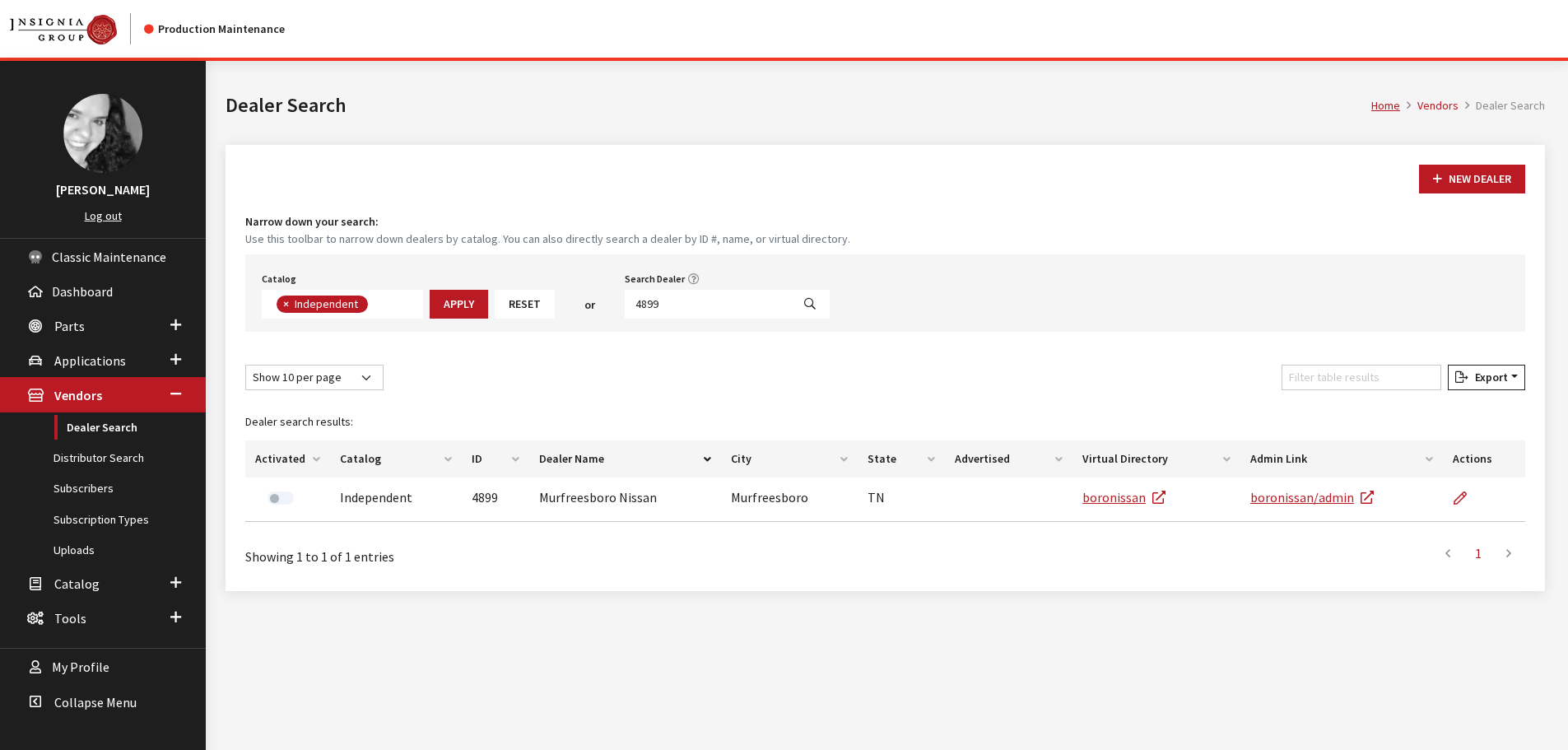
scroll to position [120, 0]
click at [721, 307] on input "4899" at bounding box center [708, 304] width 167 height 29
type input "4903"
select select
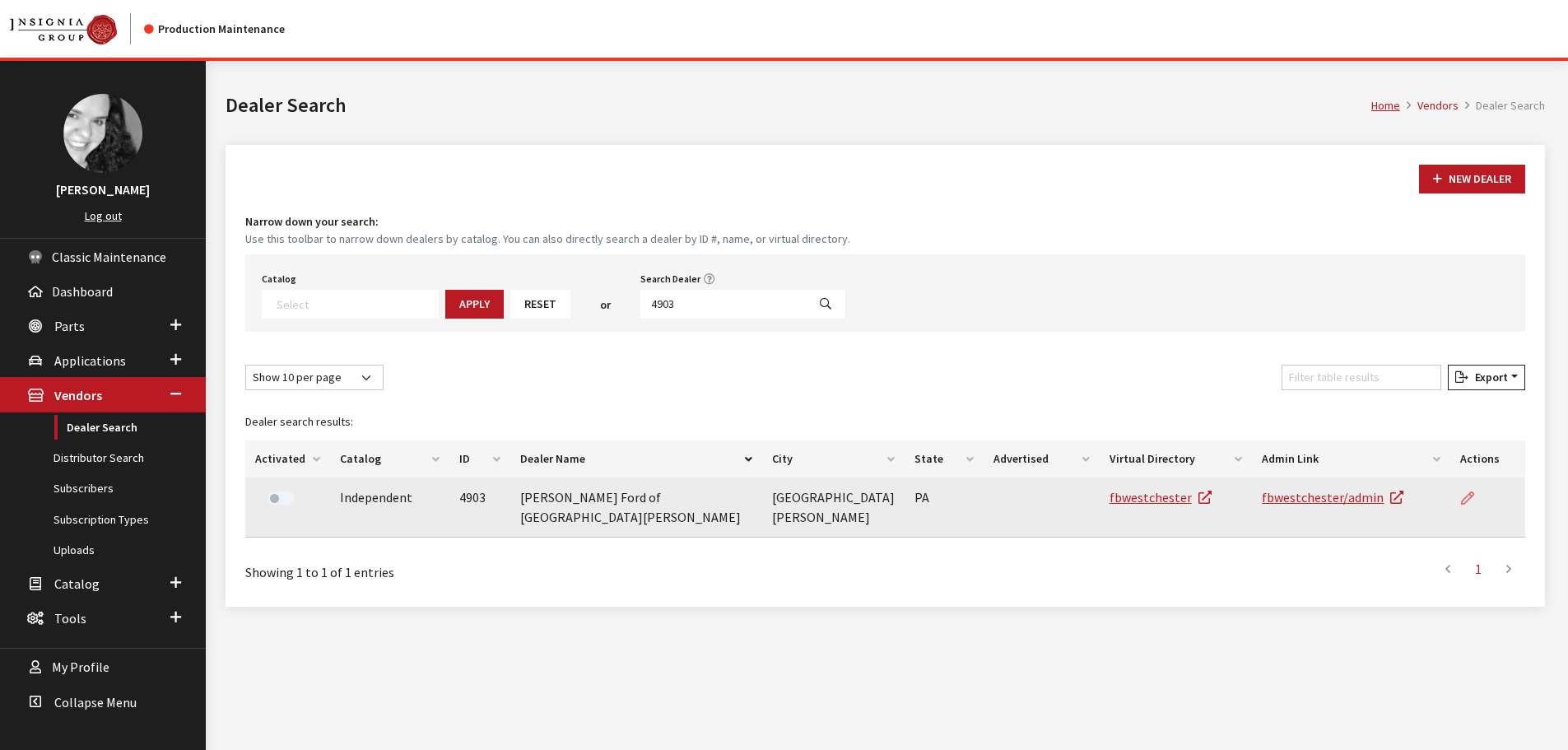
click at [1462, 502] on icon at bounding box center [1467, 498] width 13 height 13
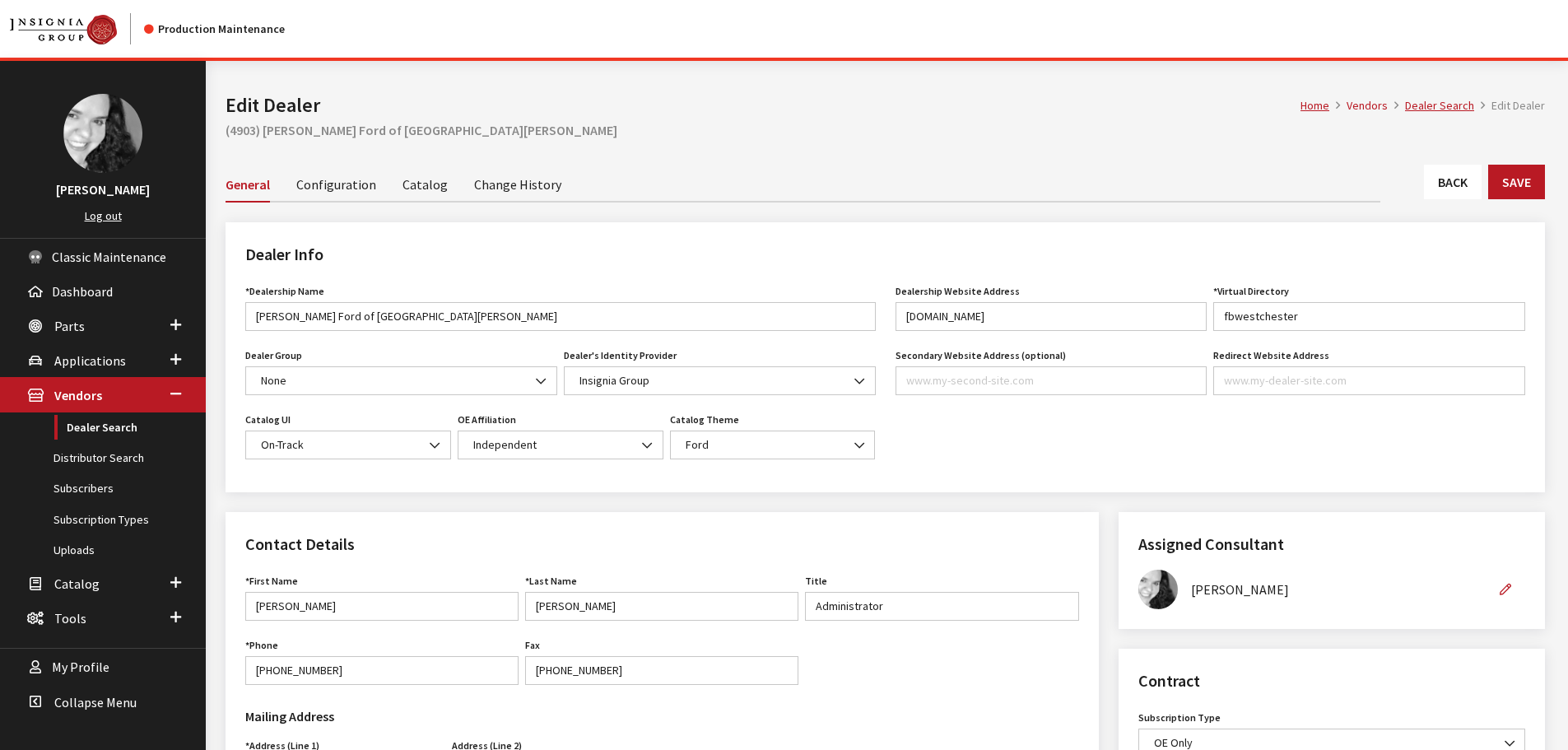
click at [1432, 188] on link "Back" at bounding box center [1452, 182] width 58 height 35
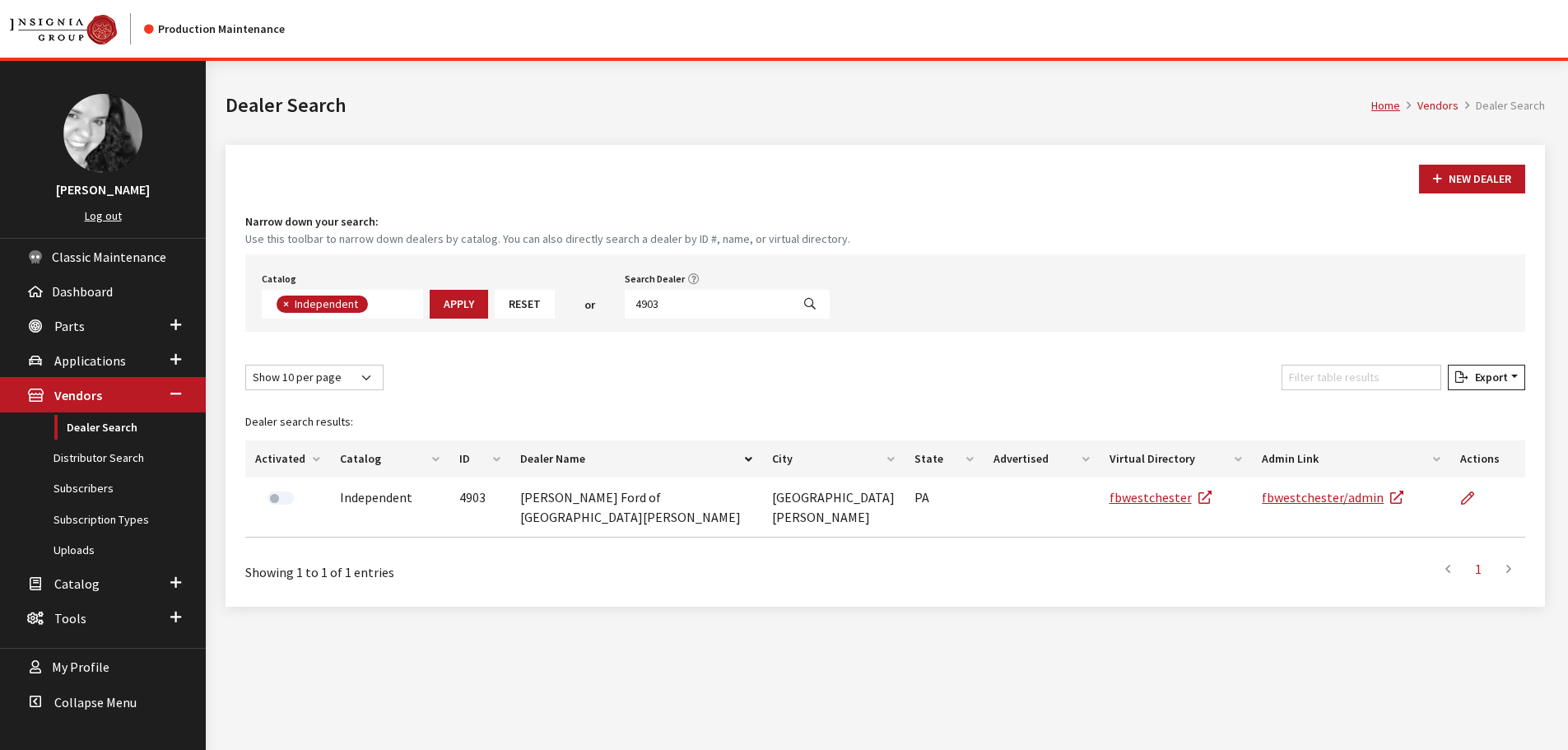
scroll to position [120, 0]
click at [676, 295] on input "4903" at bounding box center [708, 304] width 167 height 29
type input "4893"
select select
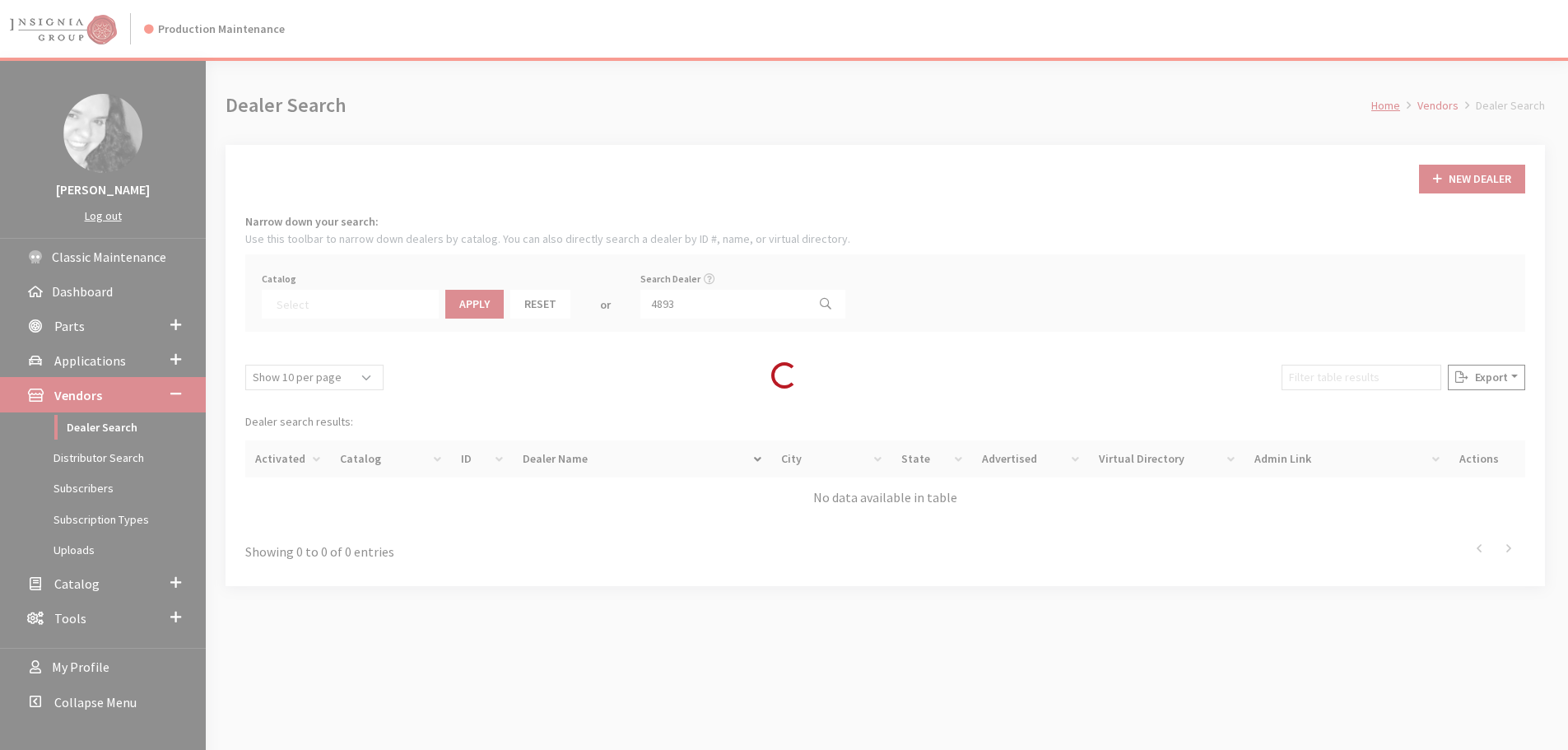
scroll to position [172, 0]
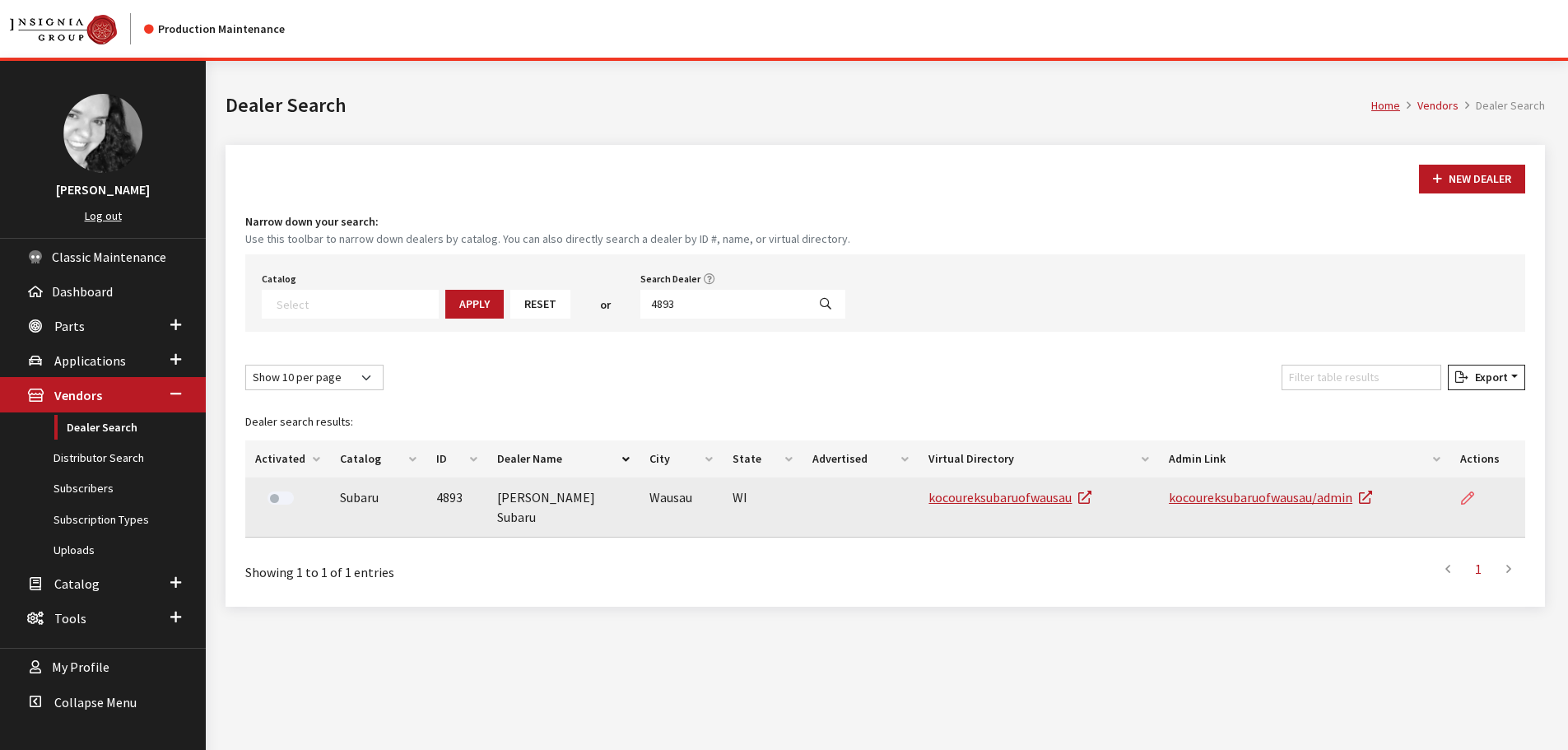
click at [1461, 501] on icon at bounding box center [1467, 498] width 13 height 13
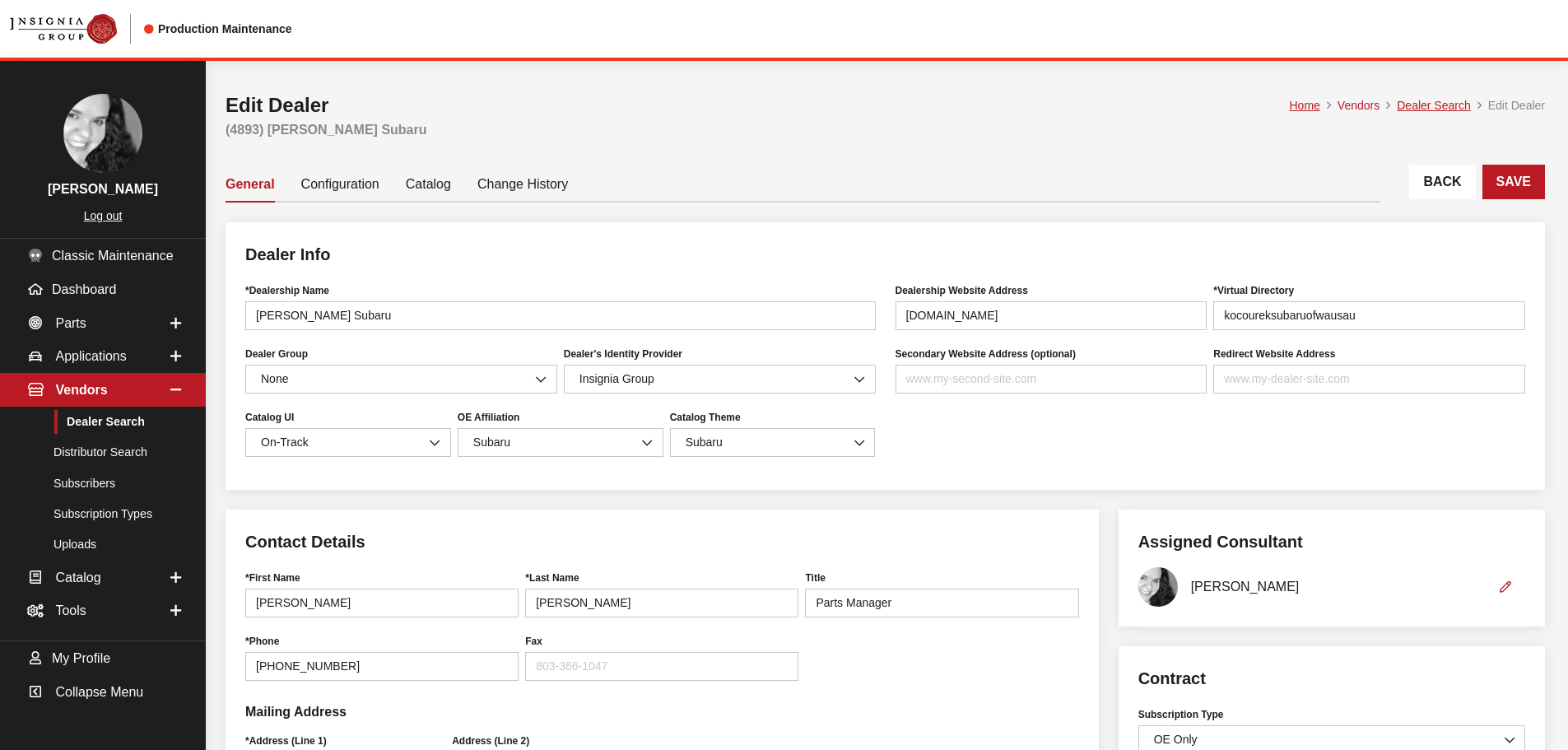
click at [1426, 168] on link "Back" at bounding box center [1442, 182] width 66 height 35
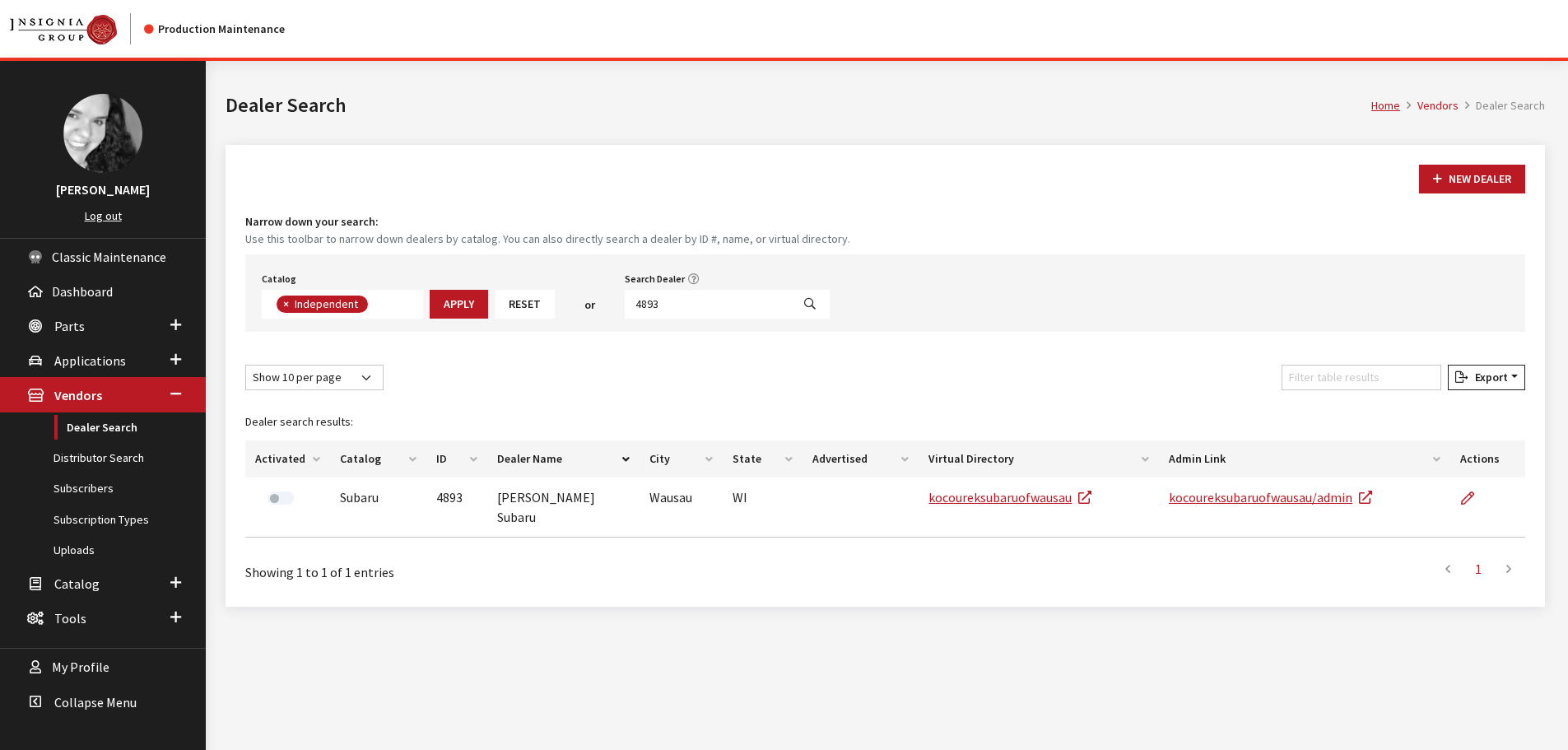
scroll to position [120, 0]
click at [658, 301] on input "4893" at bounding box center [708, 304] width 167 height 29
type input "4887"
select select
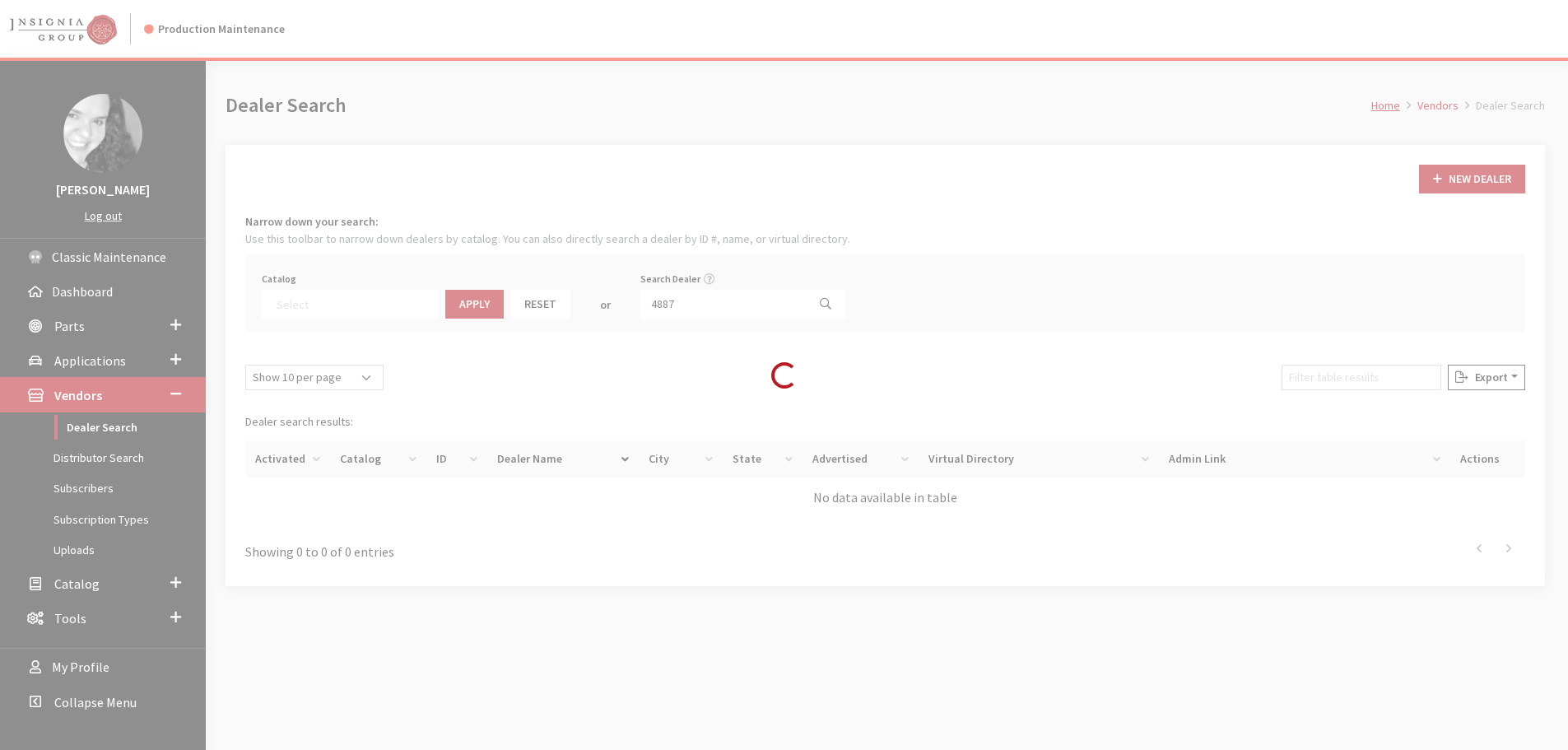
scroll to position [172, 0]
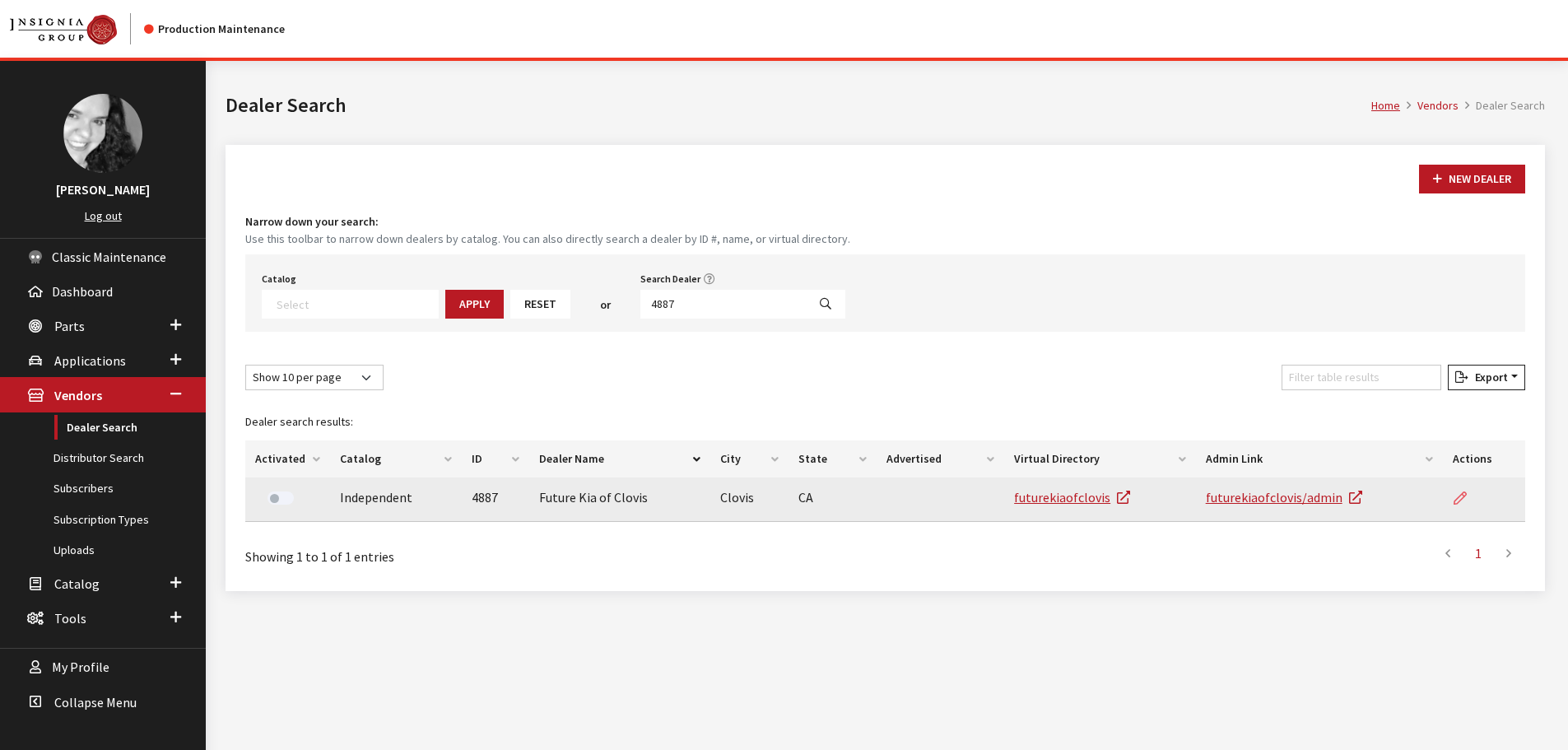
click at [1455, 496] on icon at bounding box center [1459, 498] width 13 height 13
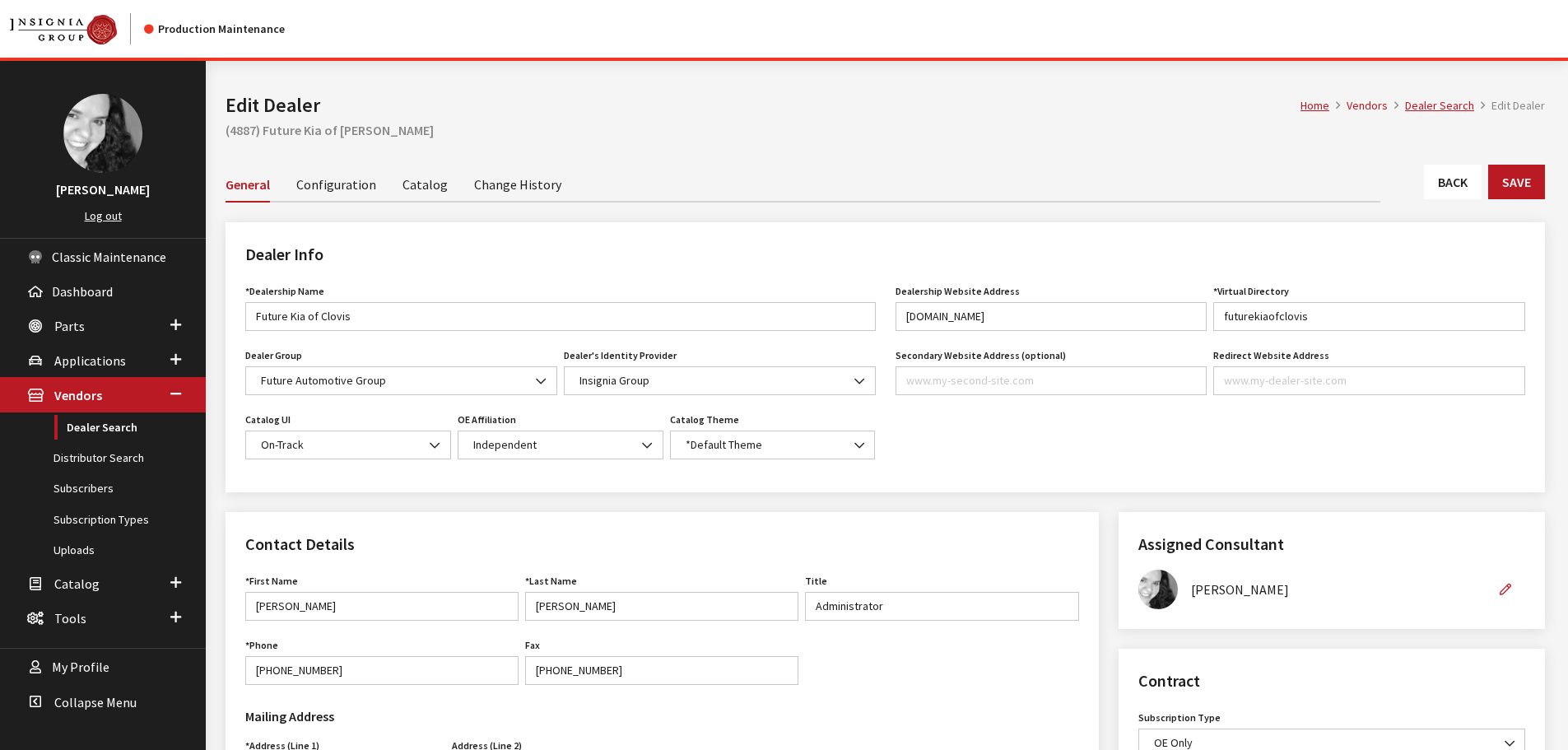
click at [1437, 182] on link "Back" at bounding box center [1452, 182] width 58 height 35
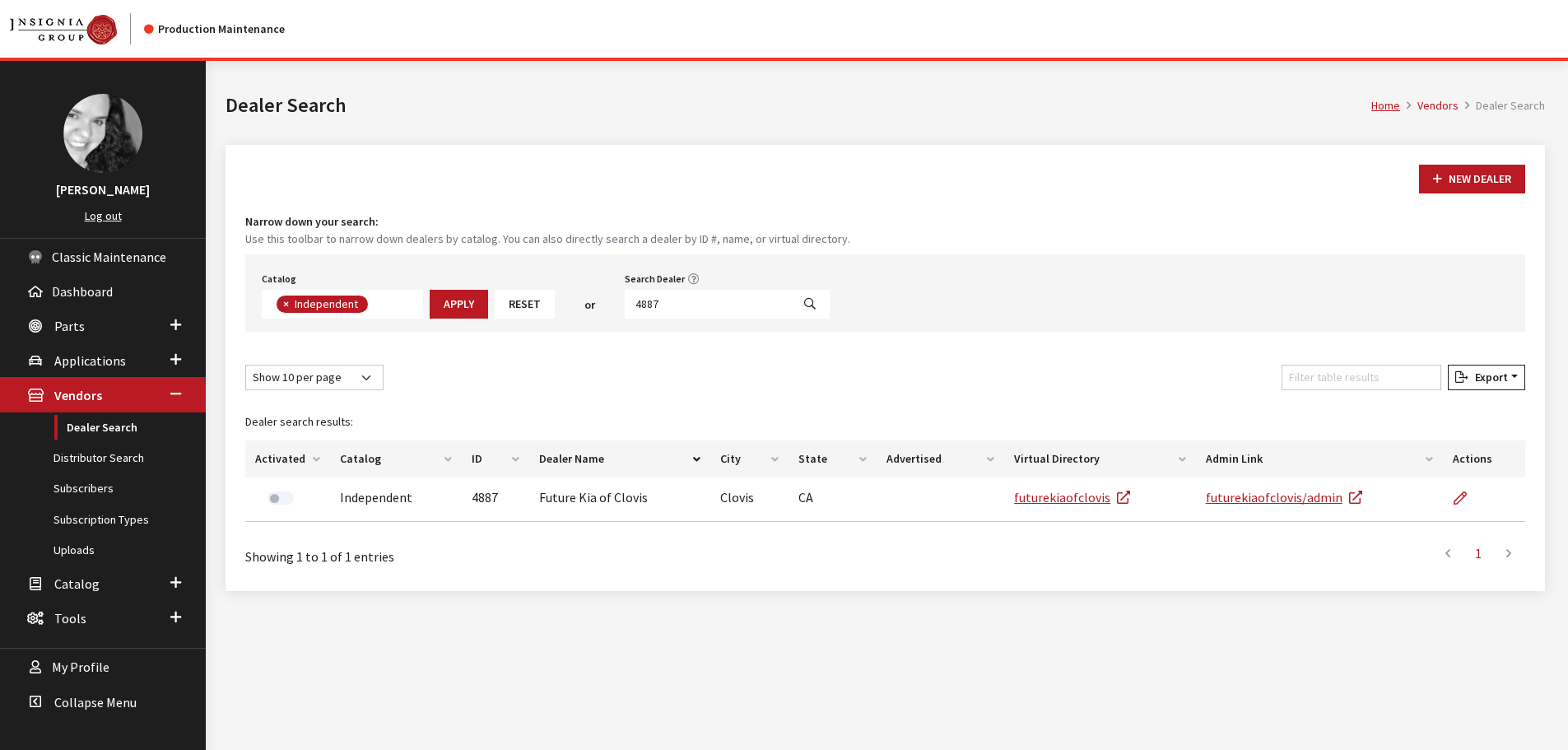
scroll to position [120, 0]
click at [718, 289] on div "Search Dealer 4887" at bounding box center [728, 293] width 212 height 51
click at [713, 303] on input "4887" at bounding box center [708, 304] width 167 height 29
type input "4888"
select select
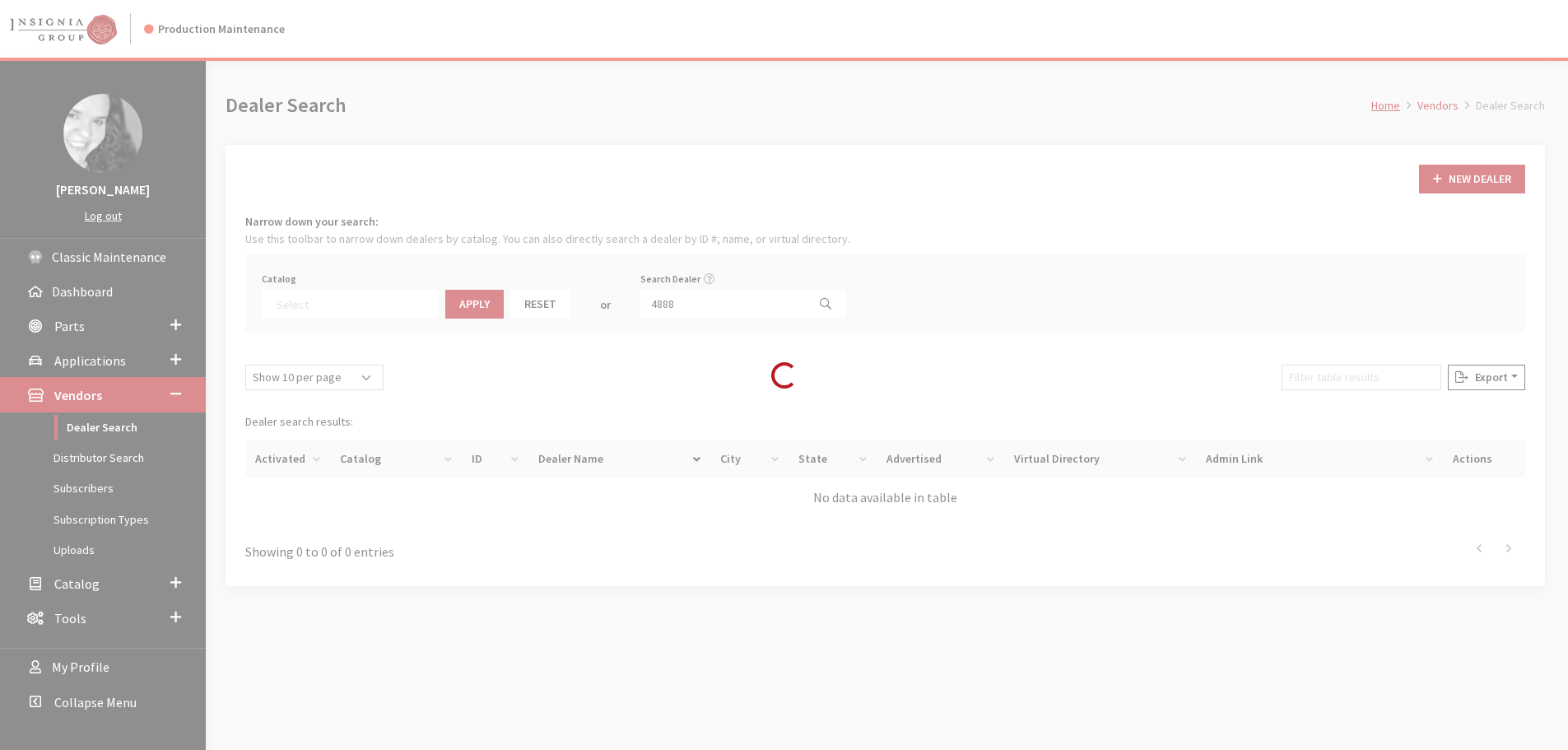
scroll to position [172, 0]
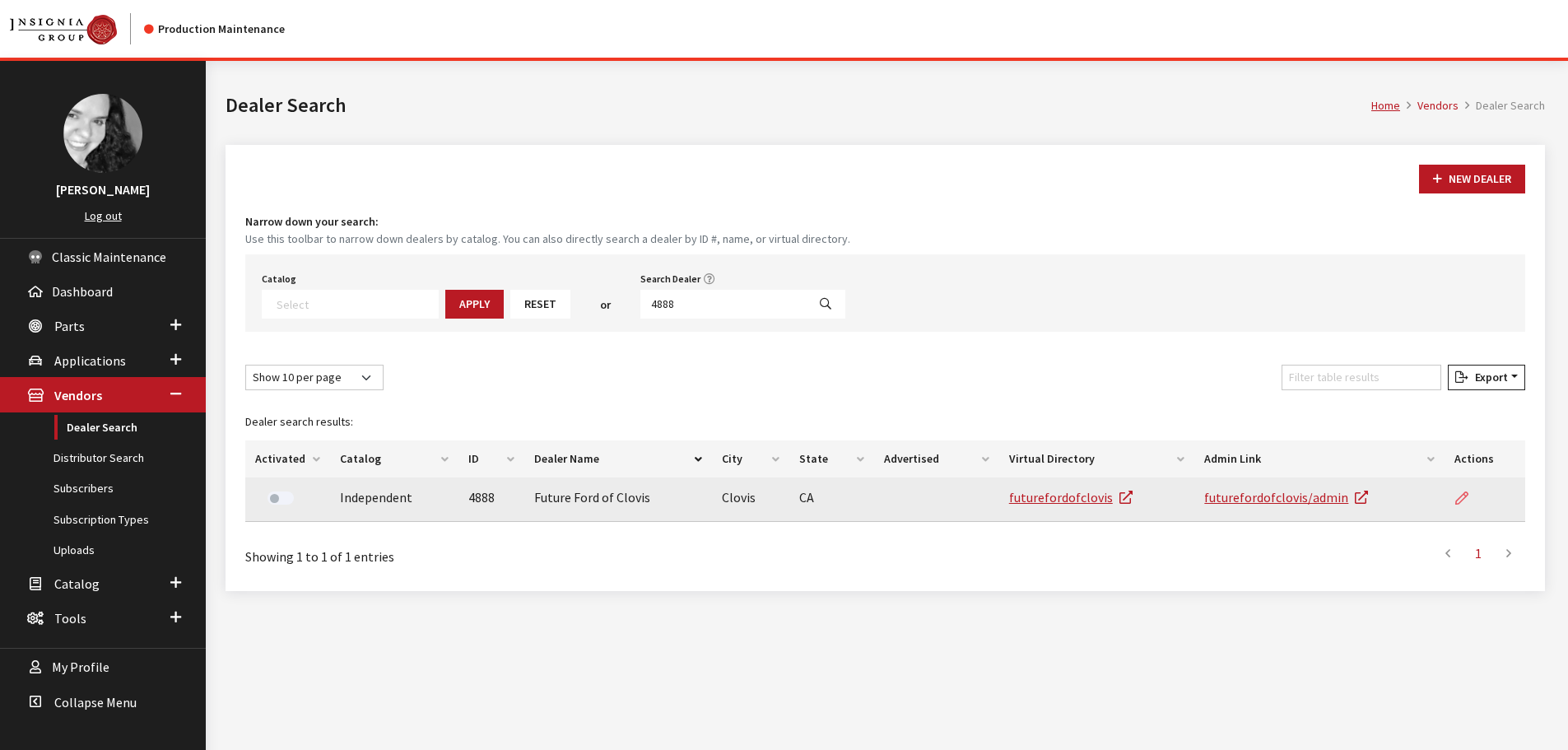
click at [1465, 502] on icon at bounding box center [1461, 498] width 13 height 13
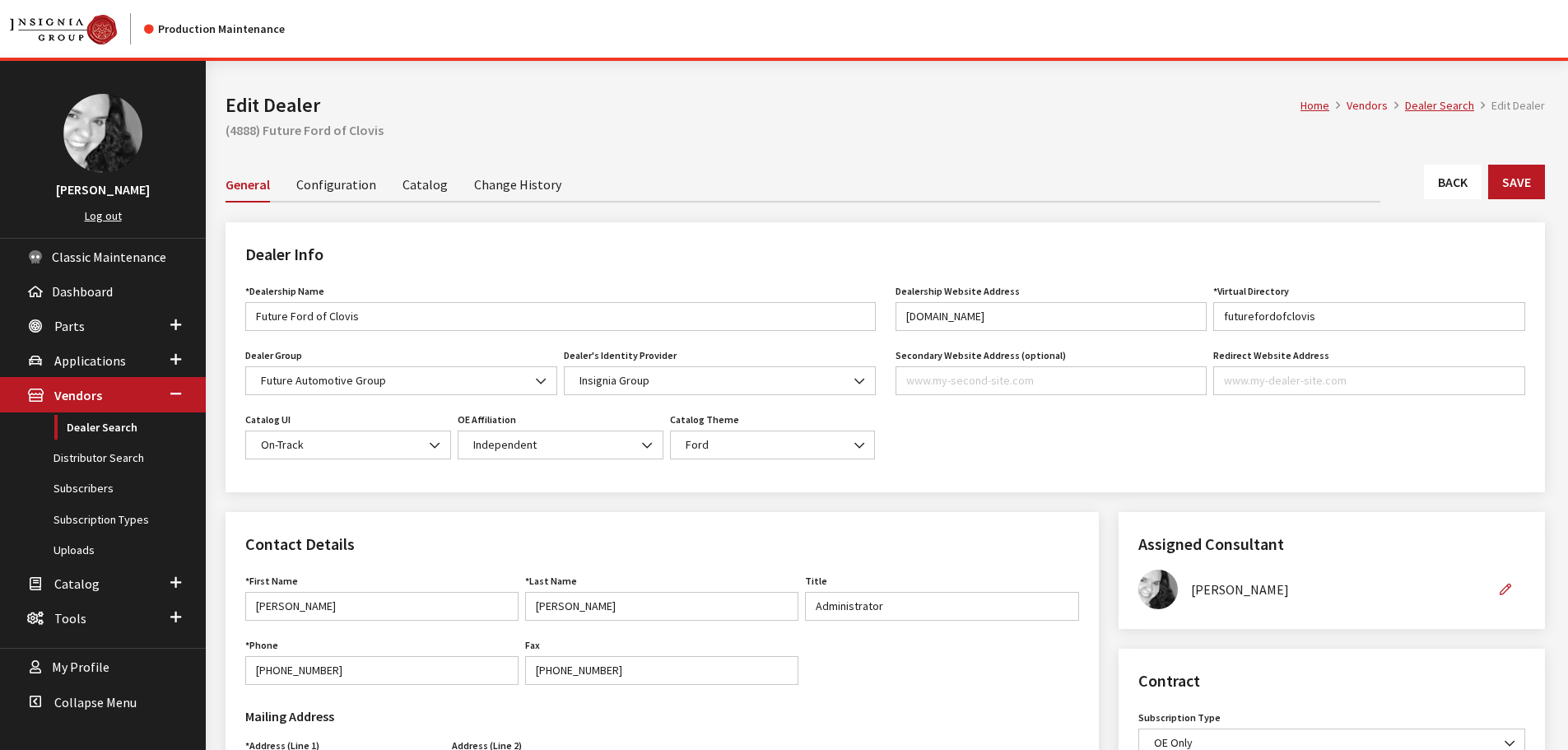
click at [1442, 185] on link "Back" at bounding box center [1452, 182] width 58 height 35
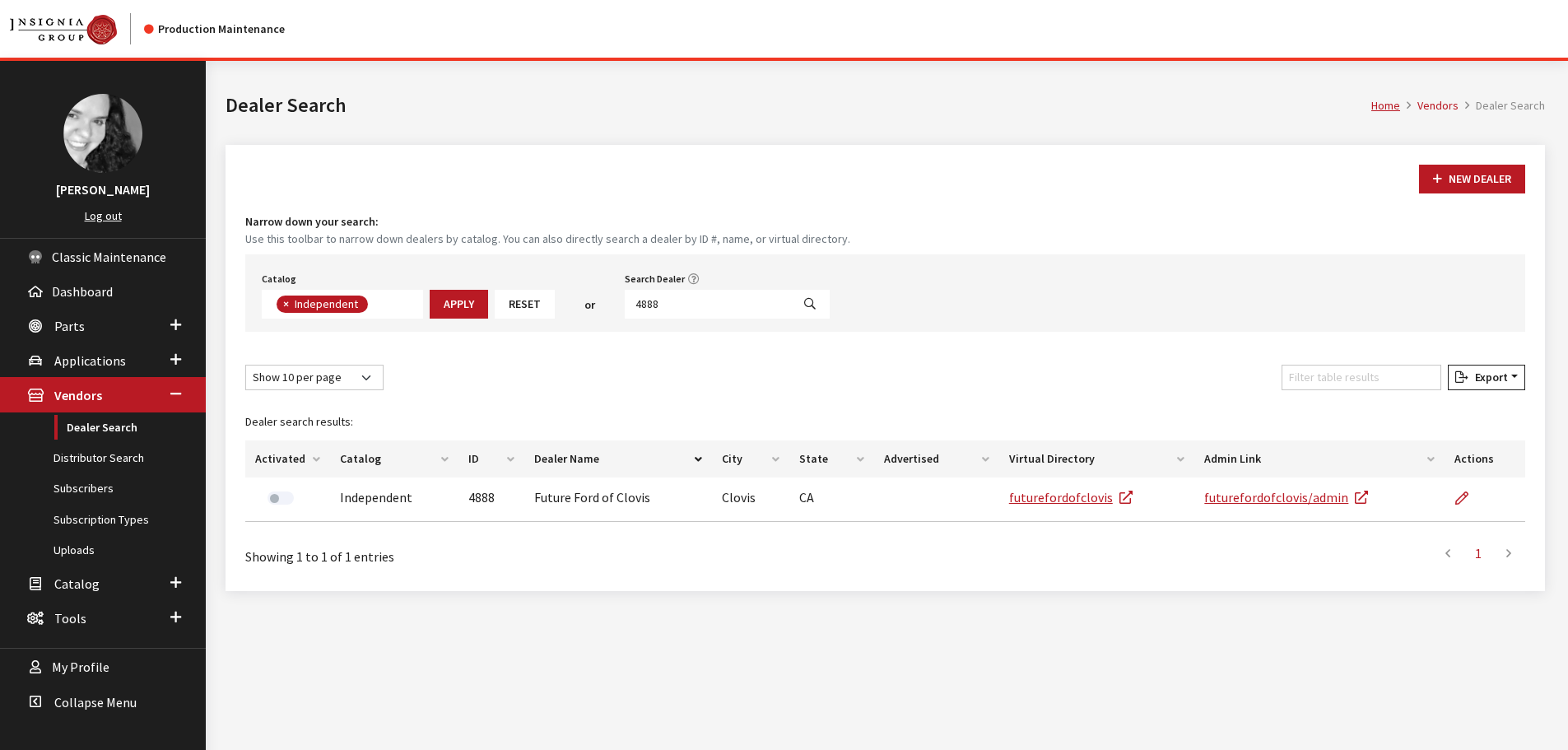
scroll to position [120, 0]
click at [735, 306] on input "4888" at bounding box center [708, 304] width 167 height 29
type input "4874"
select select
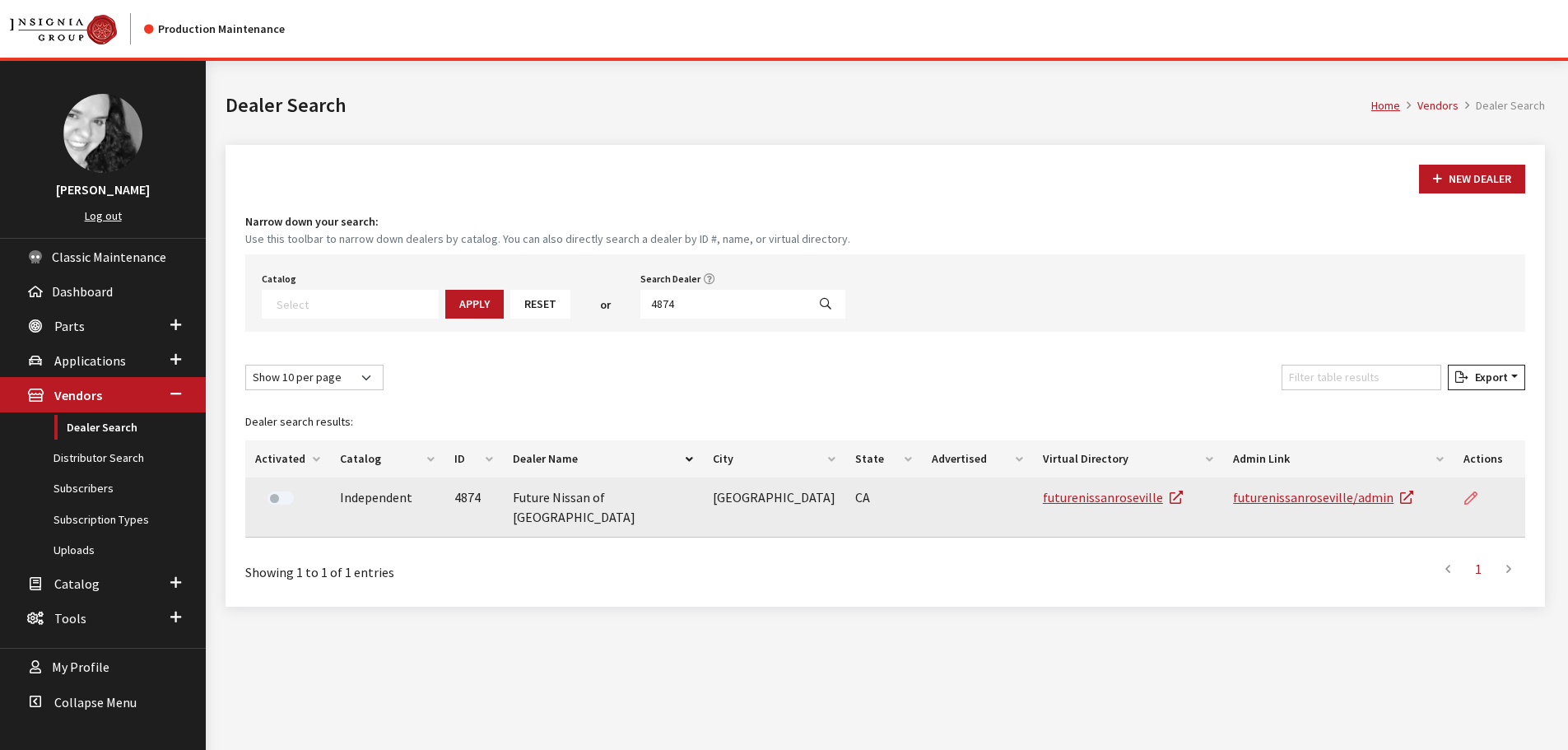
click at [1474, 495] on icon at bounding box center [1470, 498] width 13 height 13
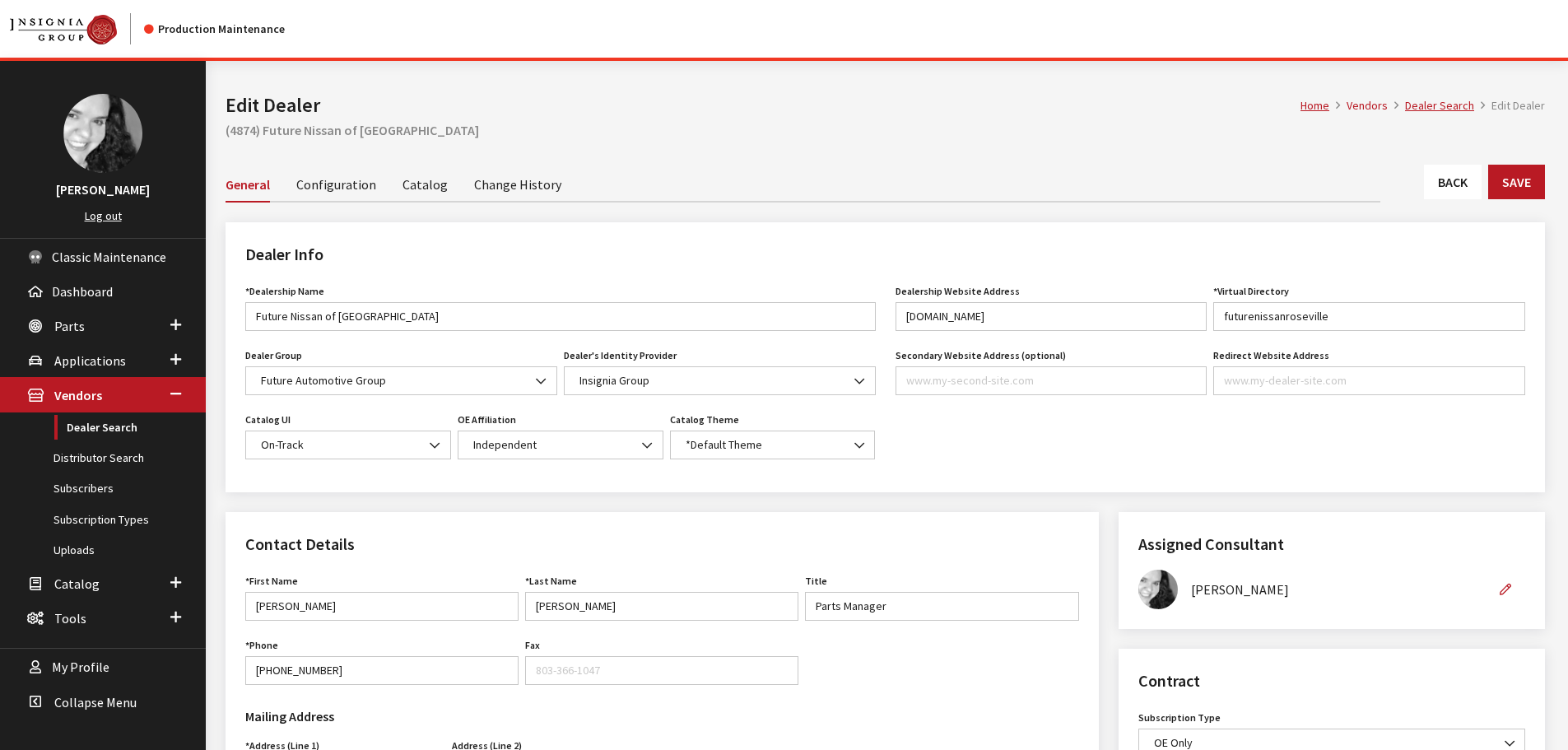
click at [1438, 195] on link "Back" at bounding box center [1452, 182] width 58 height 35
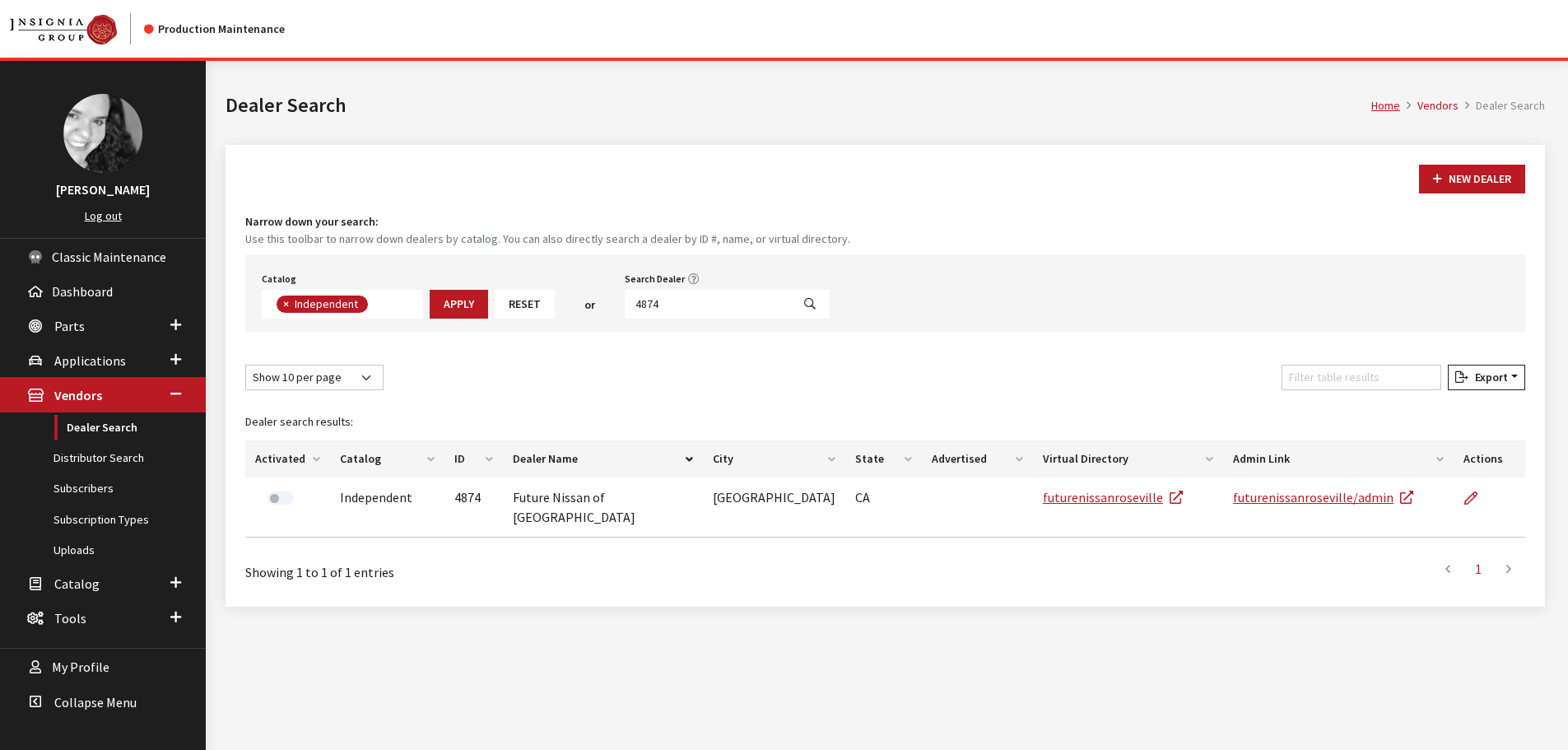
scroll to position [120, 0]
click at [714, 298] on input "4874" at bounding box center [708, 304] width 167 height 29
type input "4868"
select select
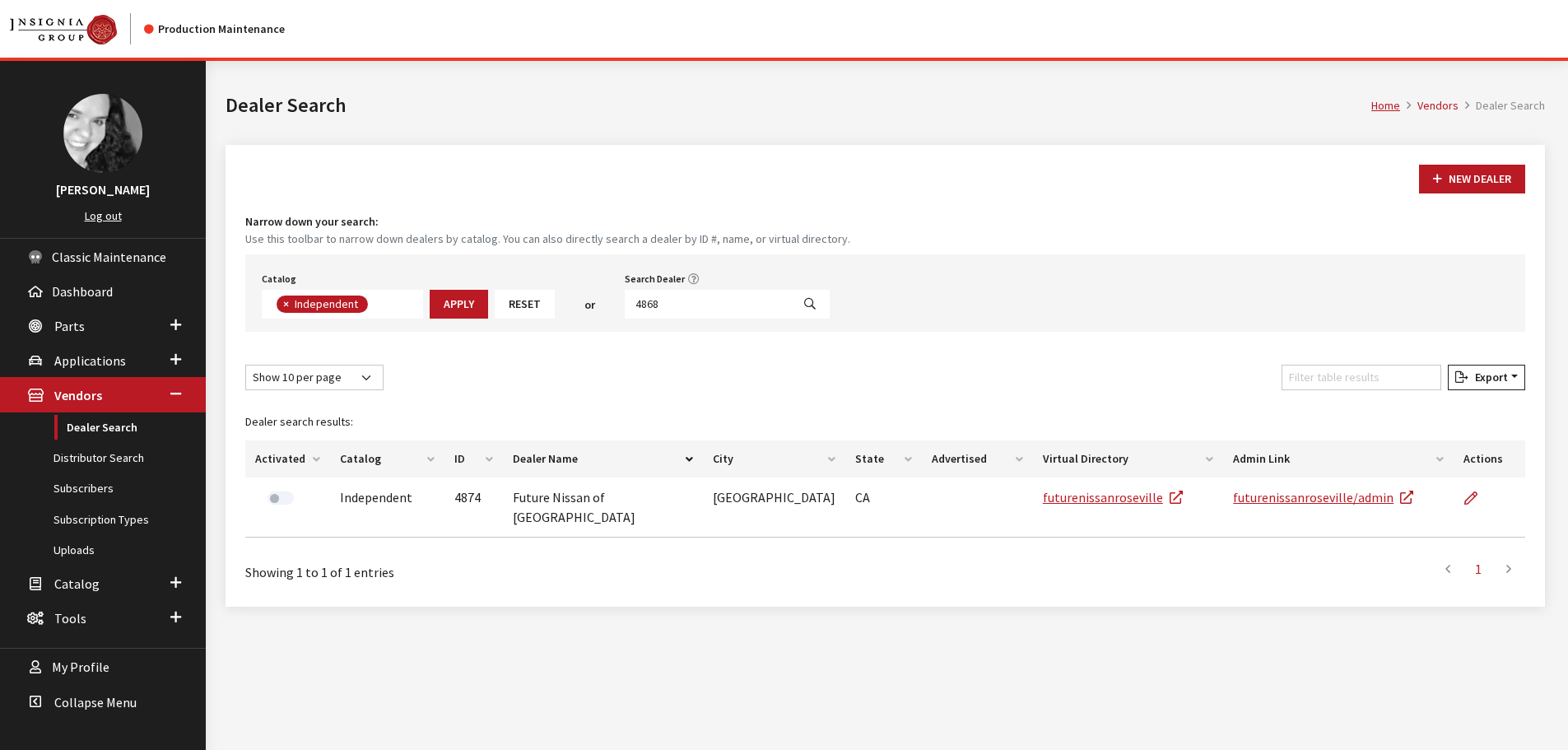
scroll to position [172, 0]
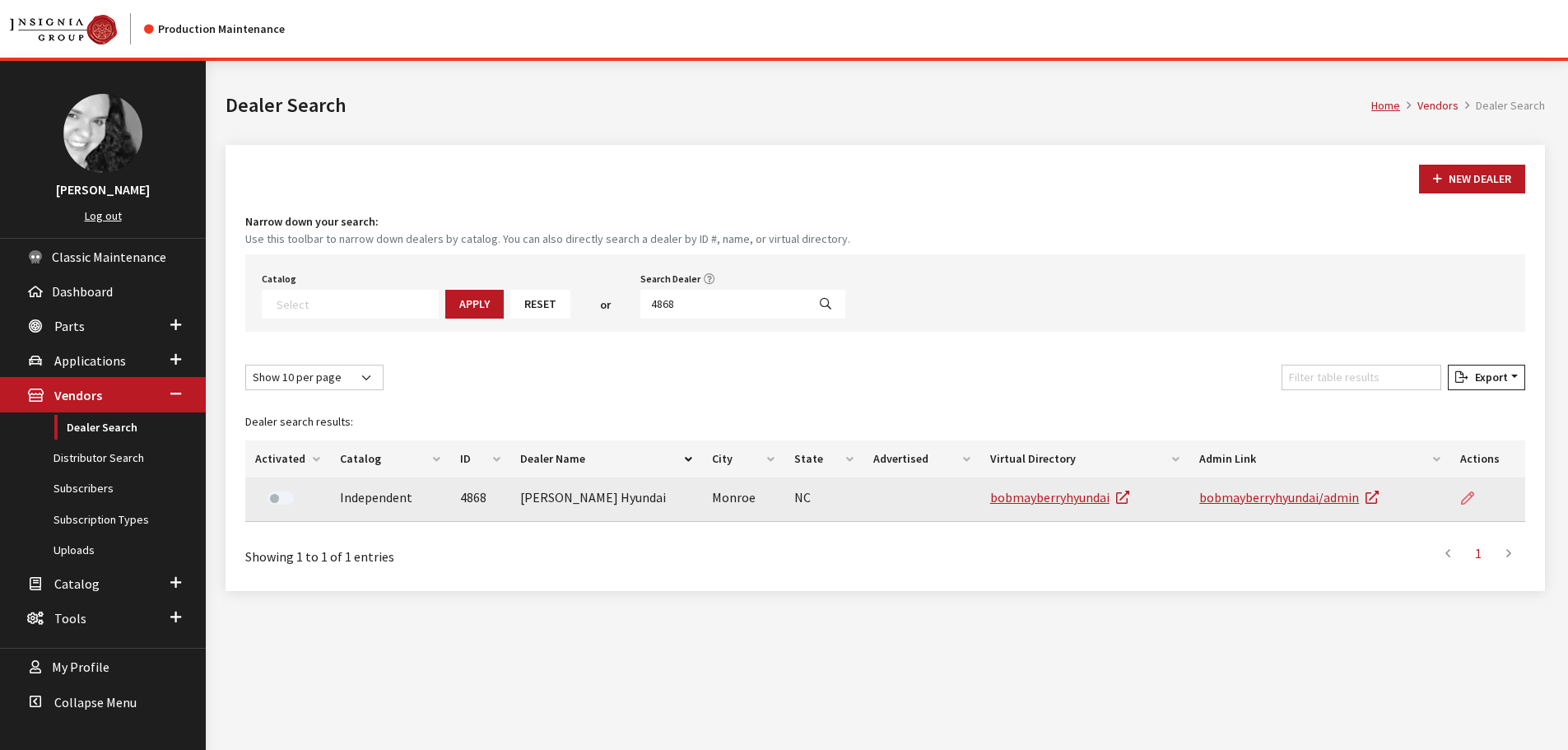
click at [1467, 490] on link at bounding box center [1474, 497] width 28 height 41
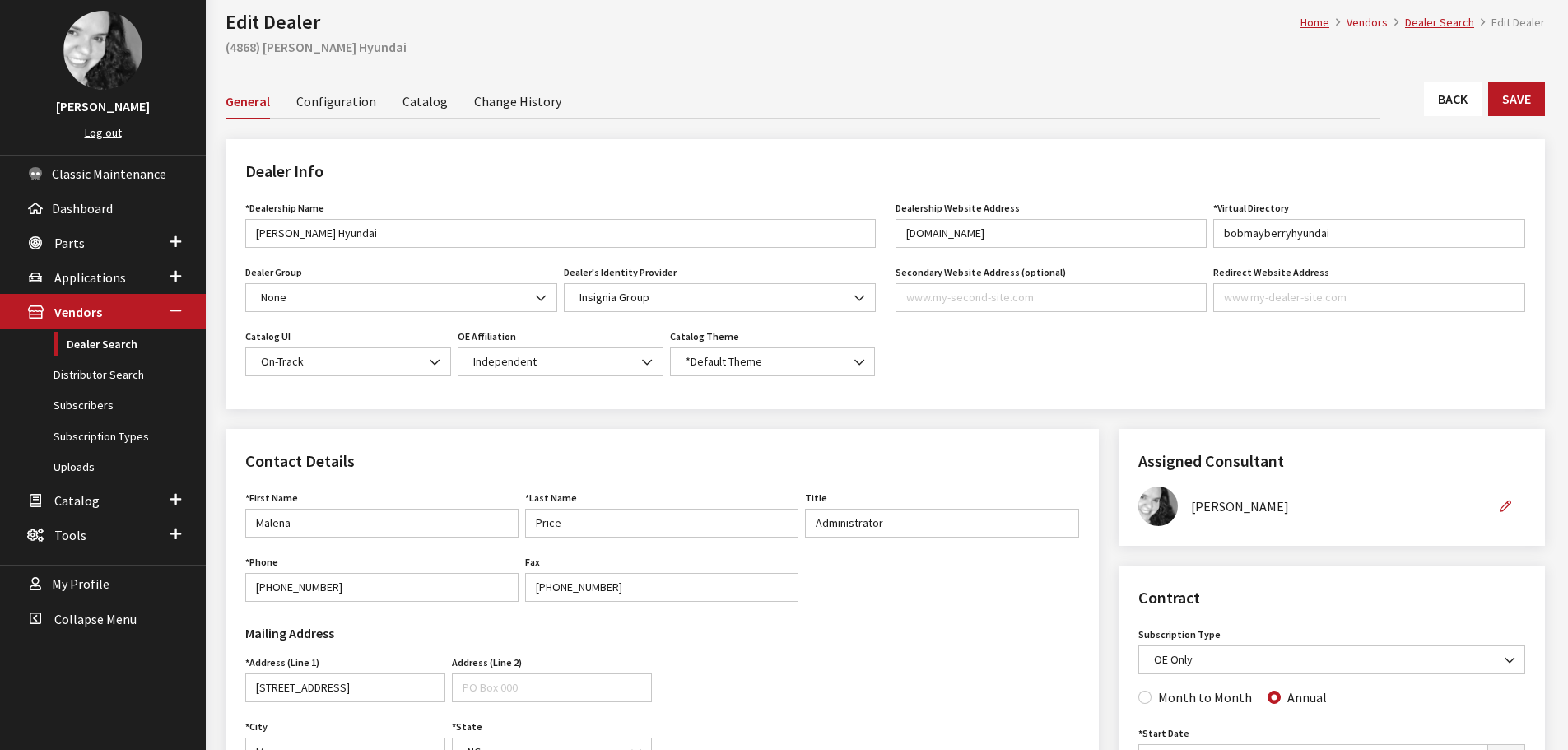
scroll to position [82, 0]
click at [1460, 101] on link "Back" at bounding box center [1452, 99] width 58 height 35
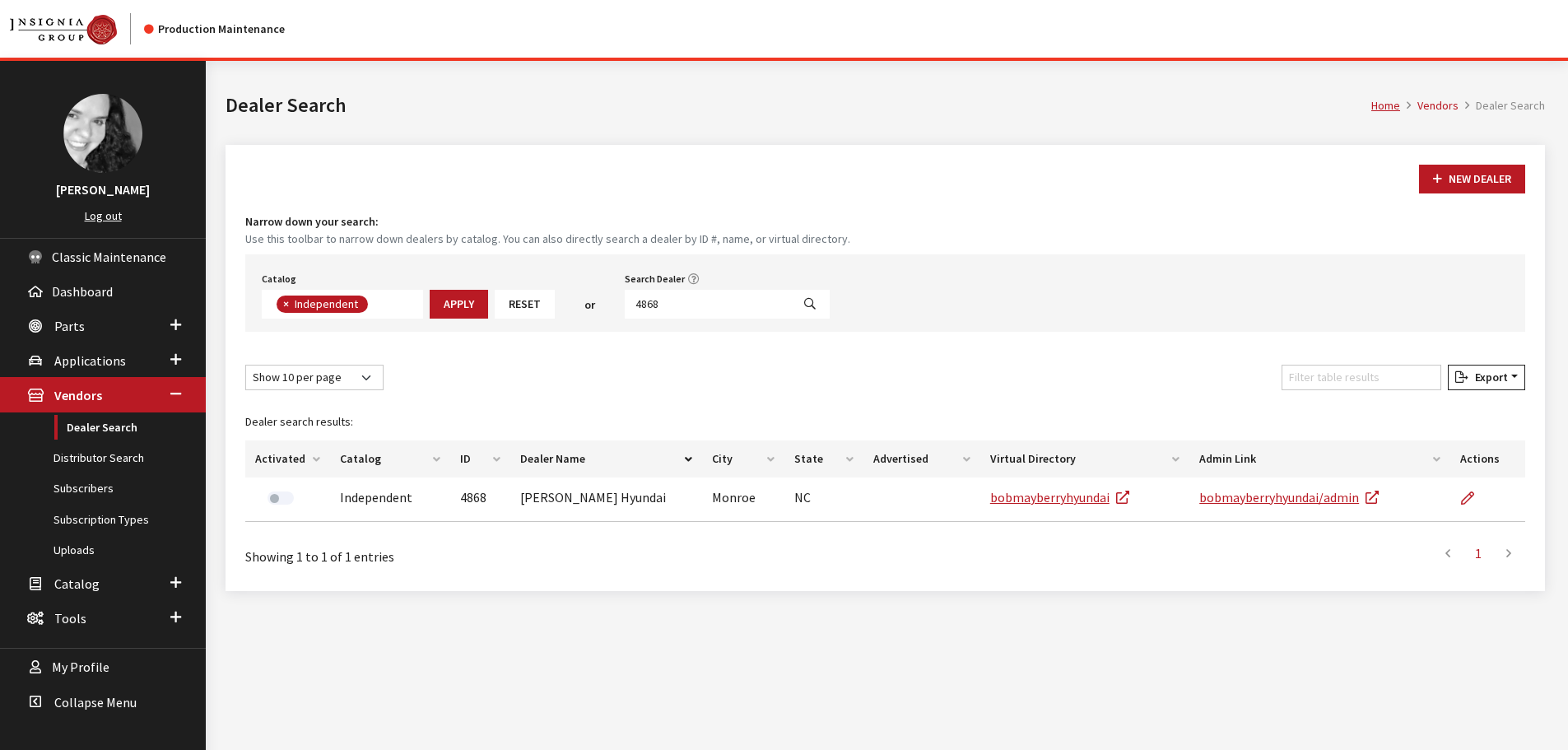
scroll to position [120, 0]
click at [731, 313] on input "4868" at bounding box center [708, 304] width 167 height 29
type input "4866"
select select
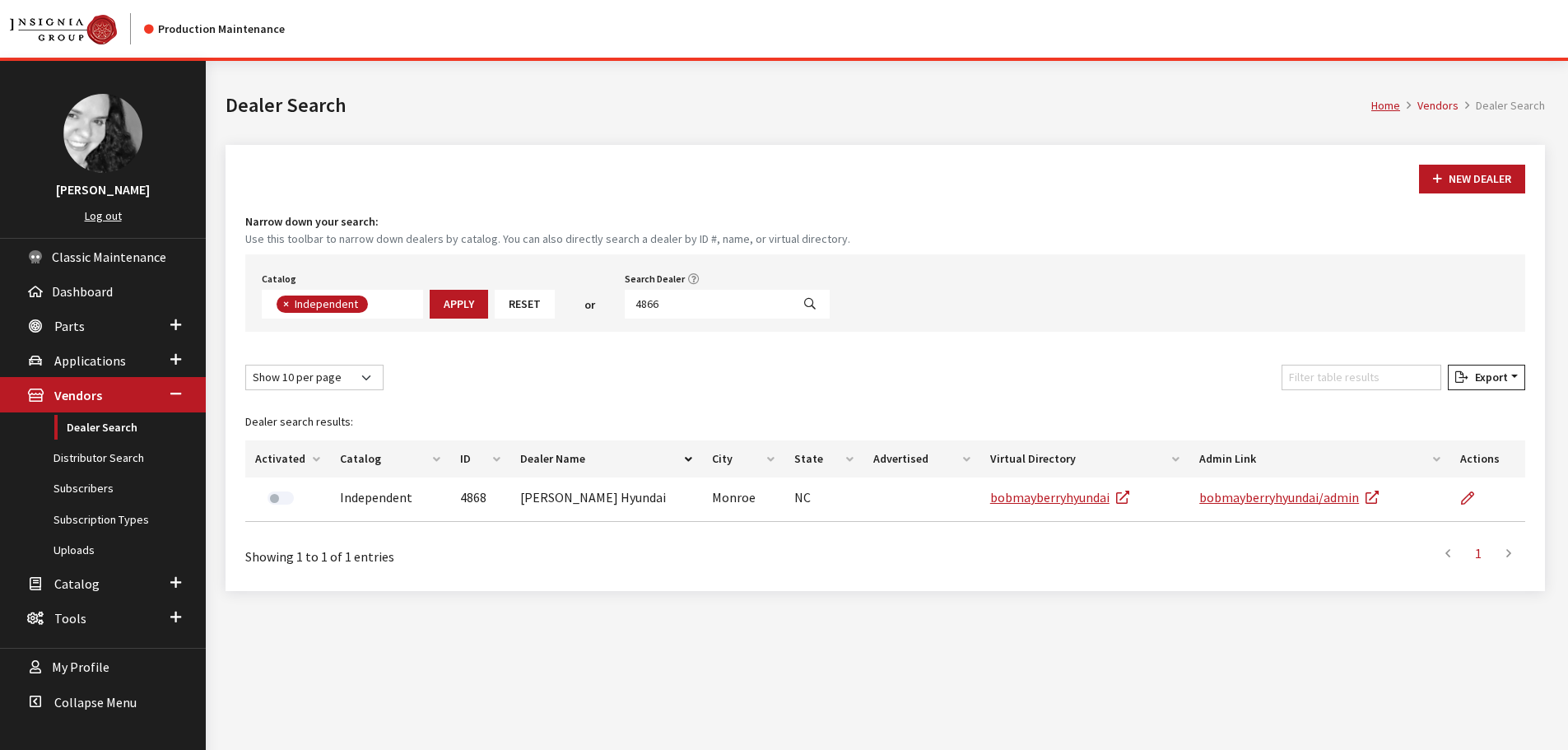
scroll to position [172, 0]
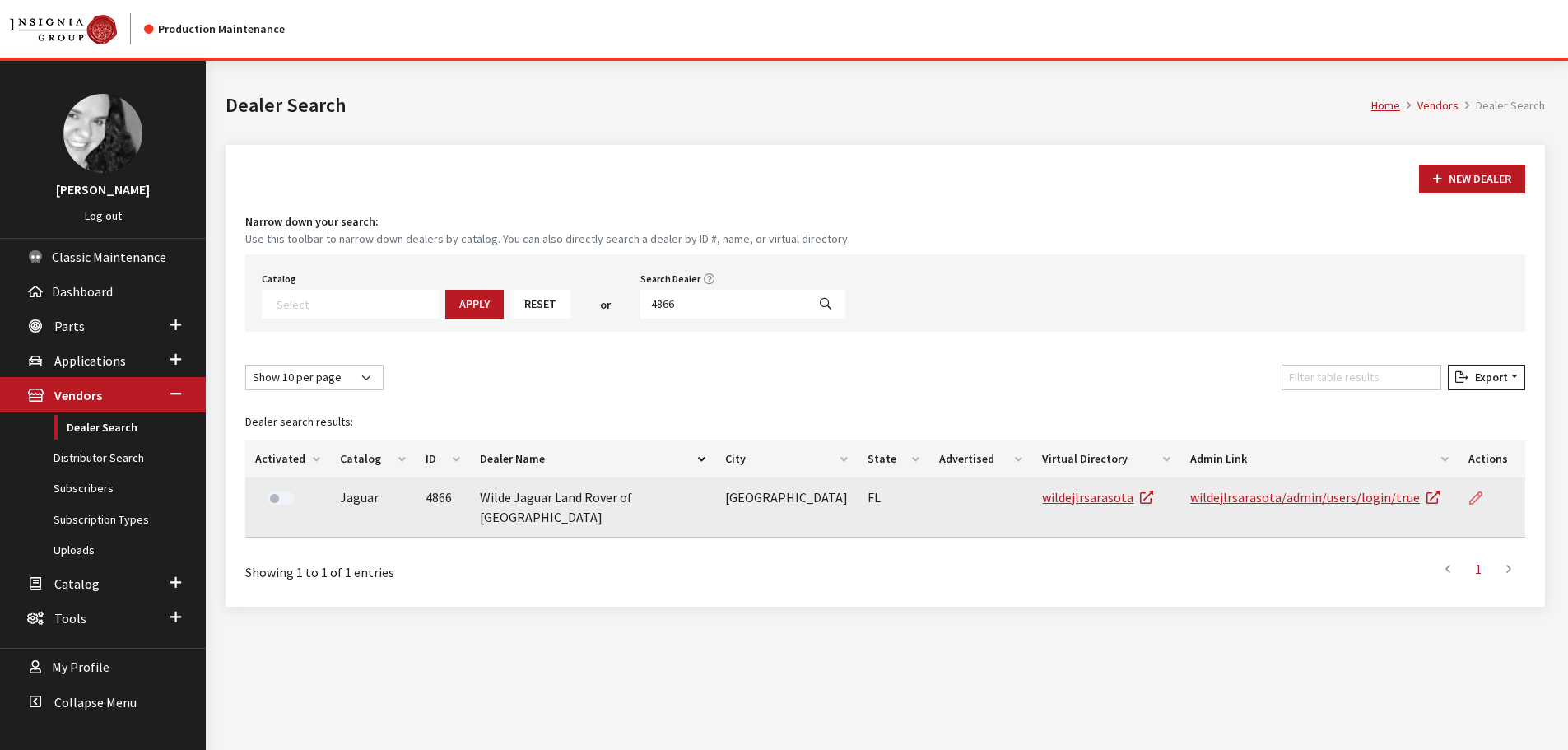
click at [1469, 502] on icon at bounding box center [1475, 498] width 13 height 13
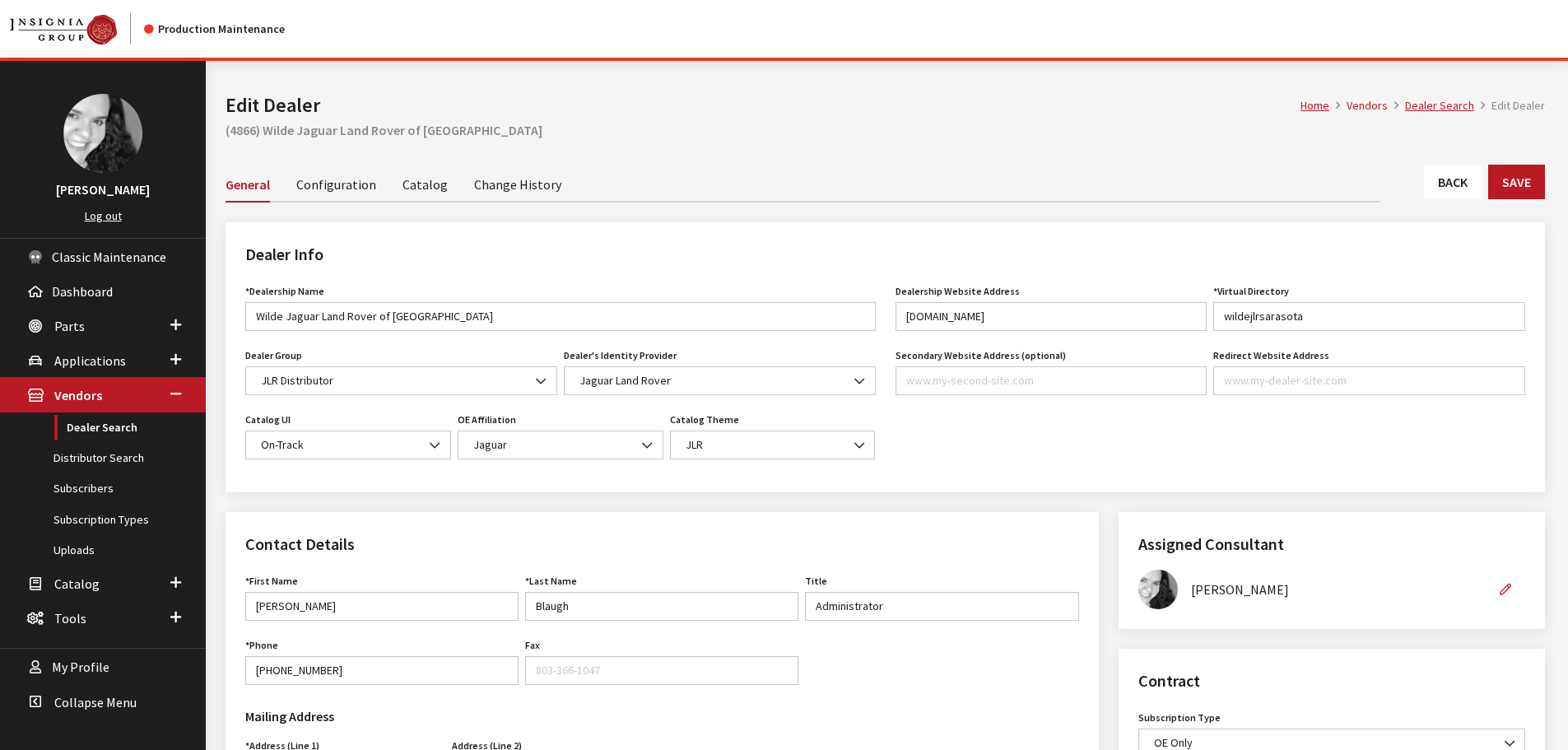
click at [1452, 172] on link "Back" at bounding box center [1452, 182] width 58 height 35
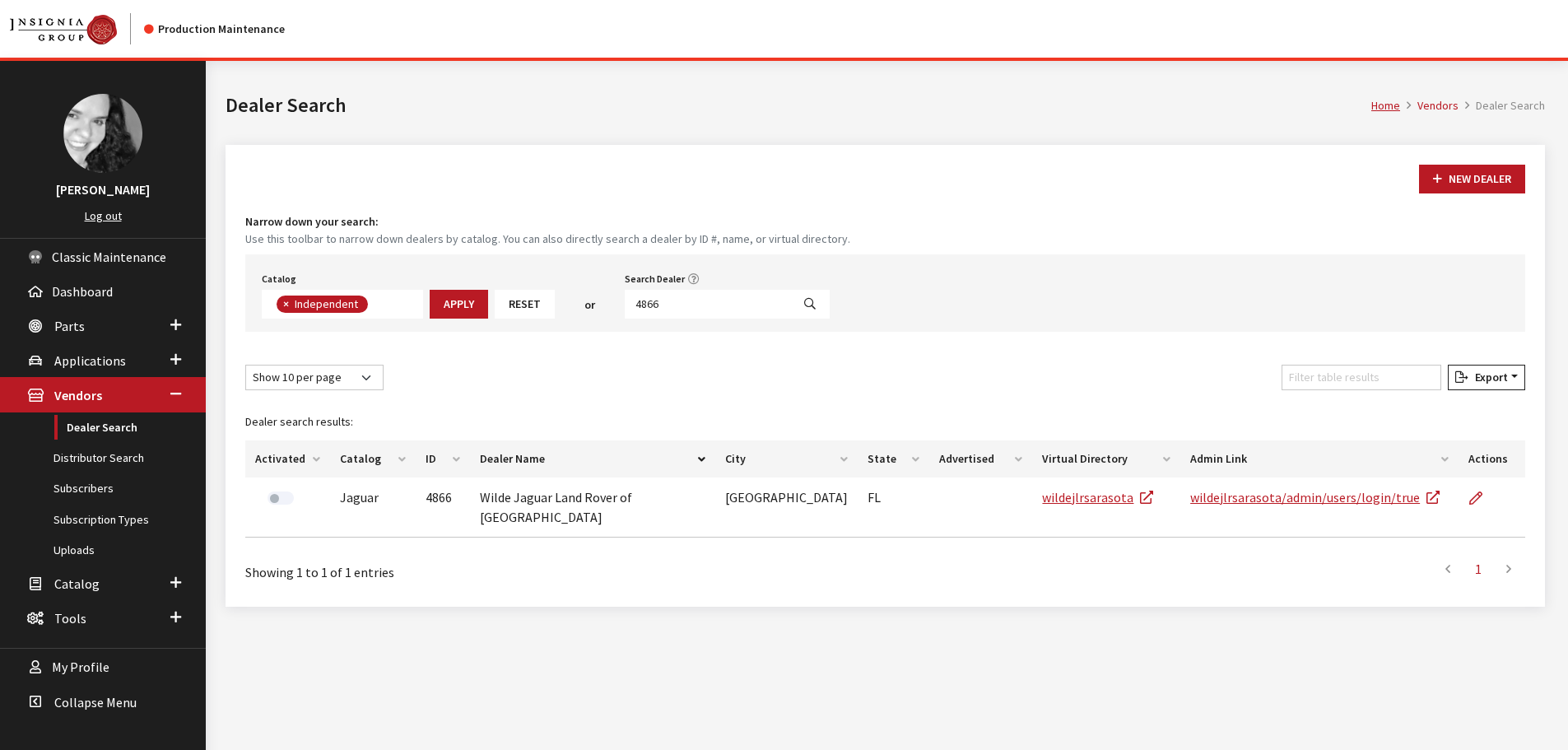
scroll to position [120, 0]
click at [715, 303] on input "4866" at bounding box center [708, 304] width 167 height 29
type input "4865"
select select
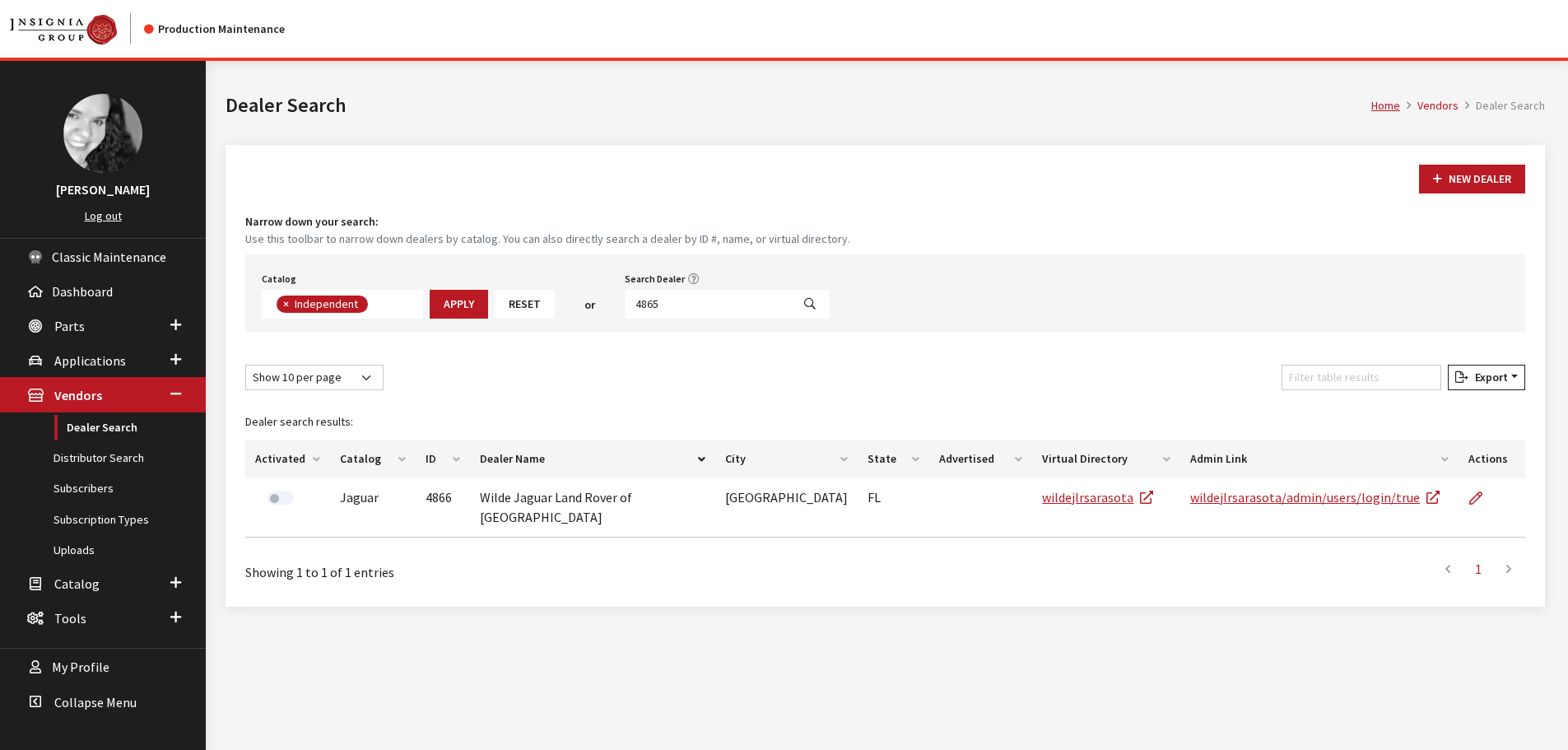
scroll to position [172, 0]
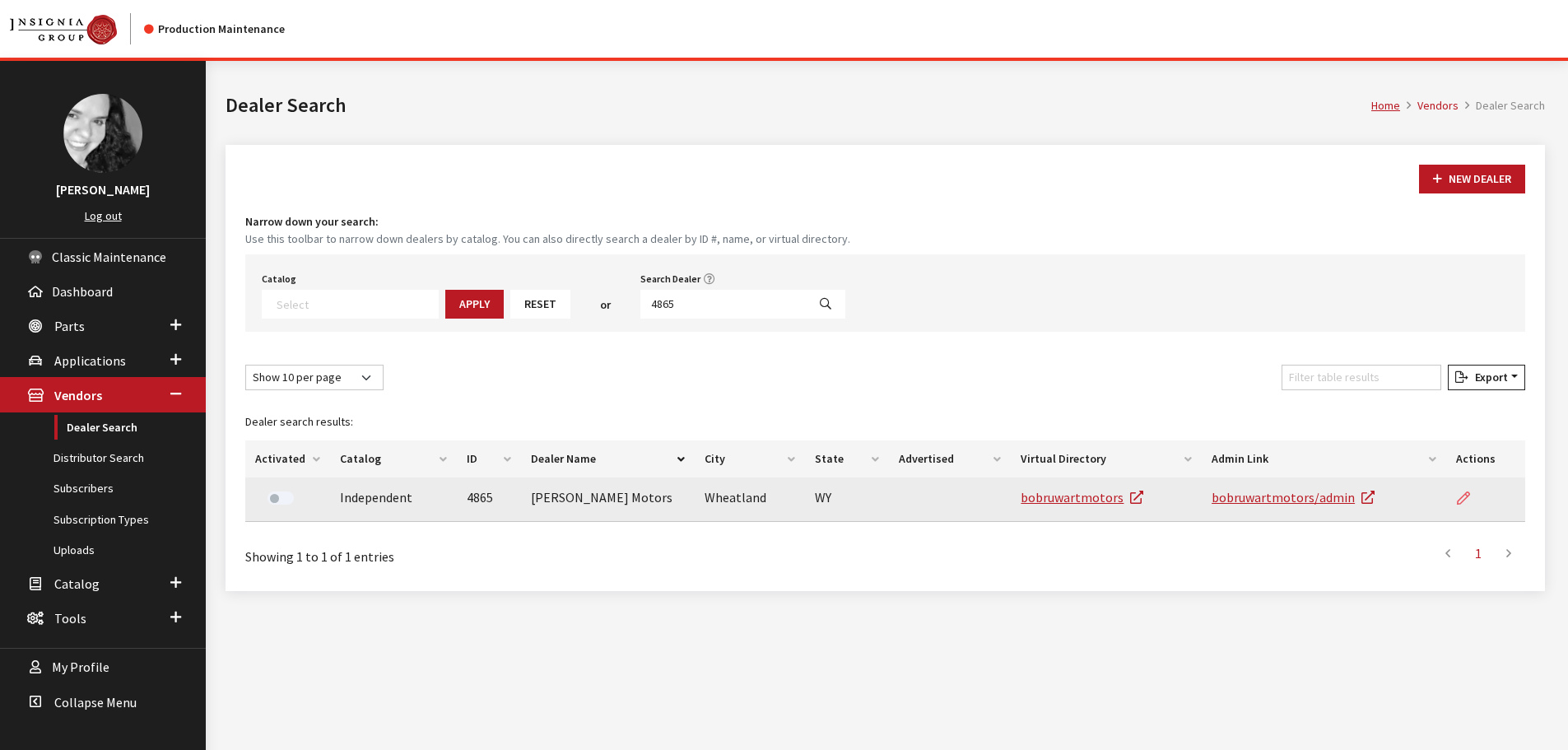
click at [1470, 504] on link at bounding box center [1470, 497] width 28 height 41
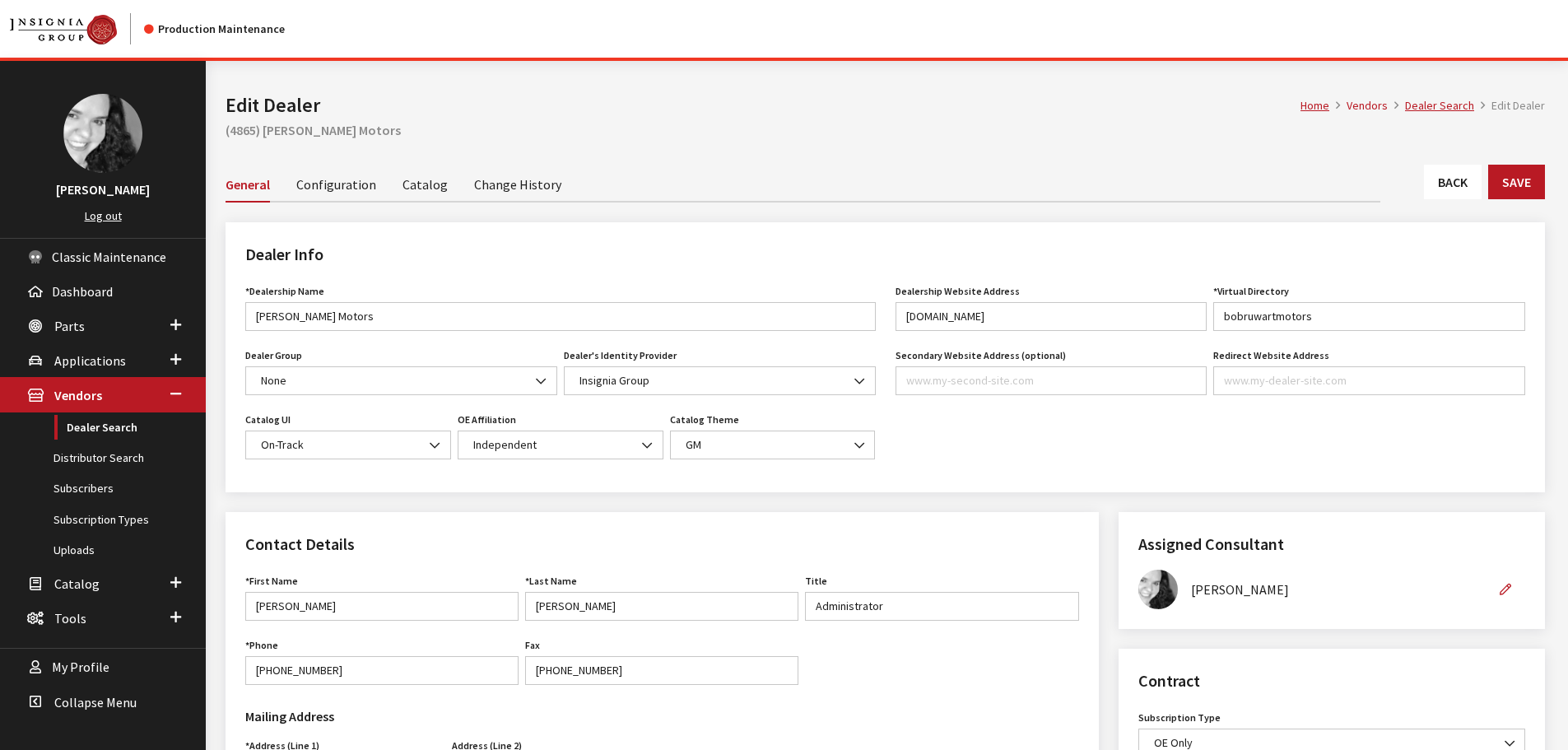
click at [1456, 168] on link "Back" at bounding box center [1452, 182] width 58 height 35
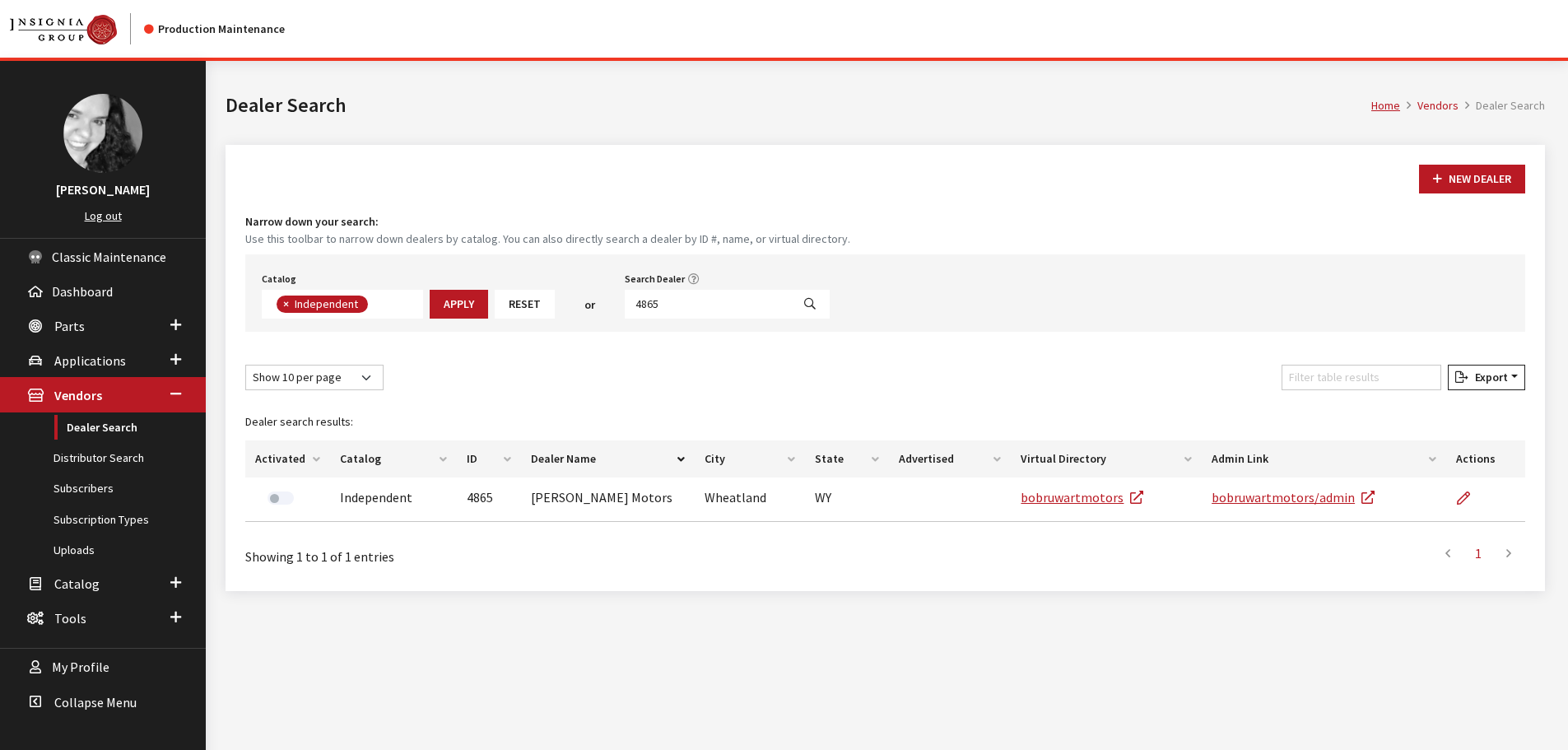
scroll to position [120, 0]
click at [678, 300] on input "4865" at bounding box center [708, 304] width 167 height 29
type input "4863"
select select
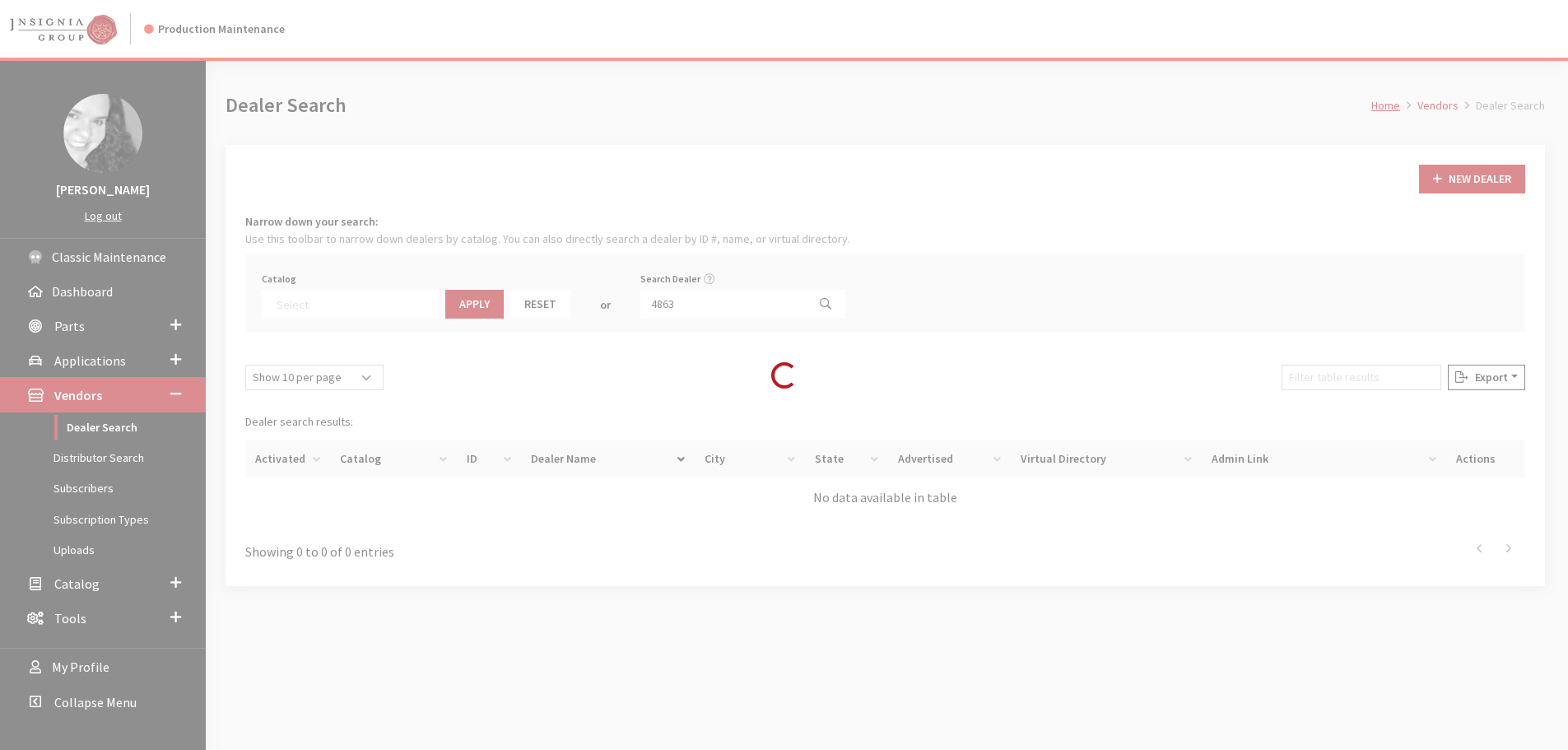
scroll to position [172, 0]
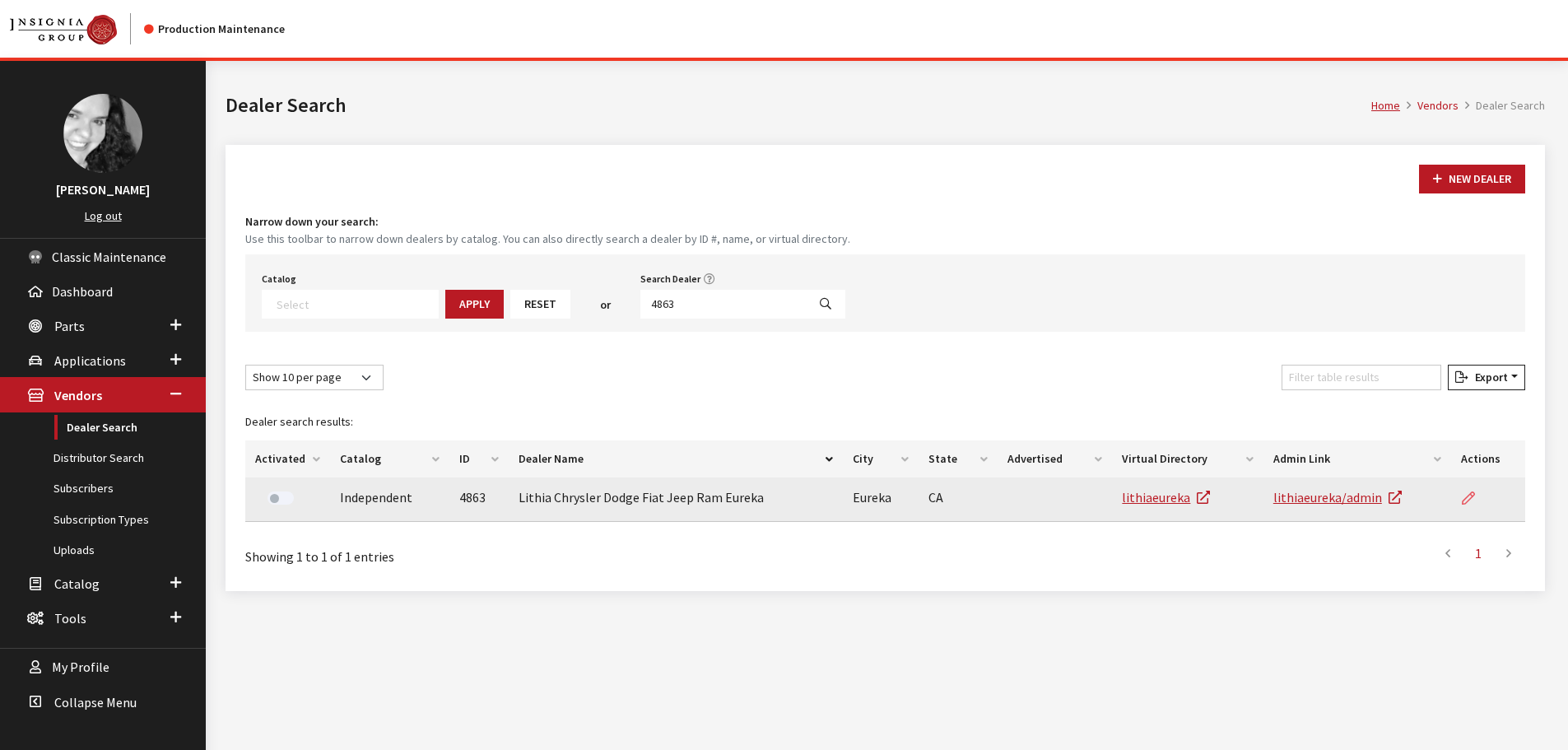
click at [1465, 495] on icon at bounding box center [1467, 498] width 13 height 13
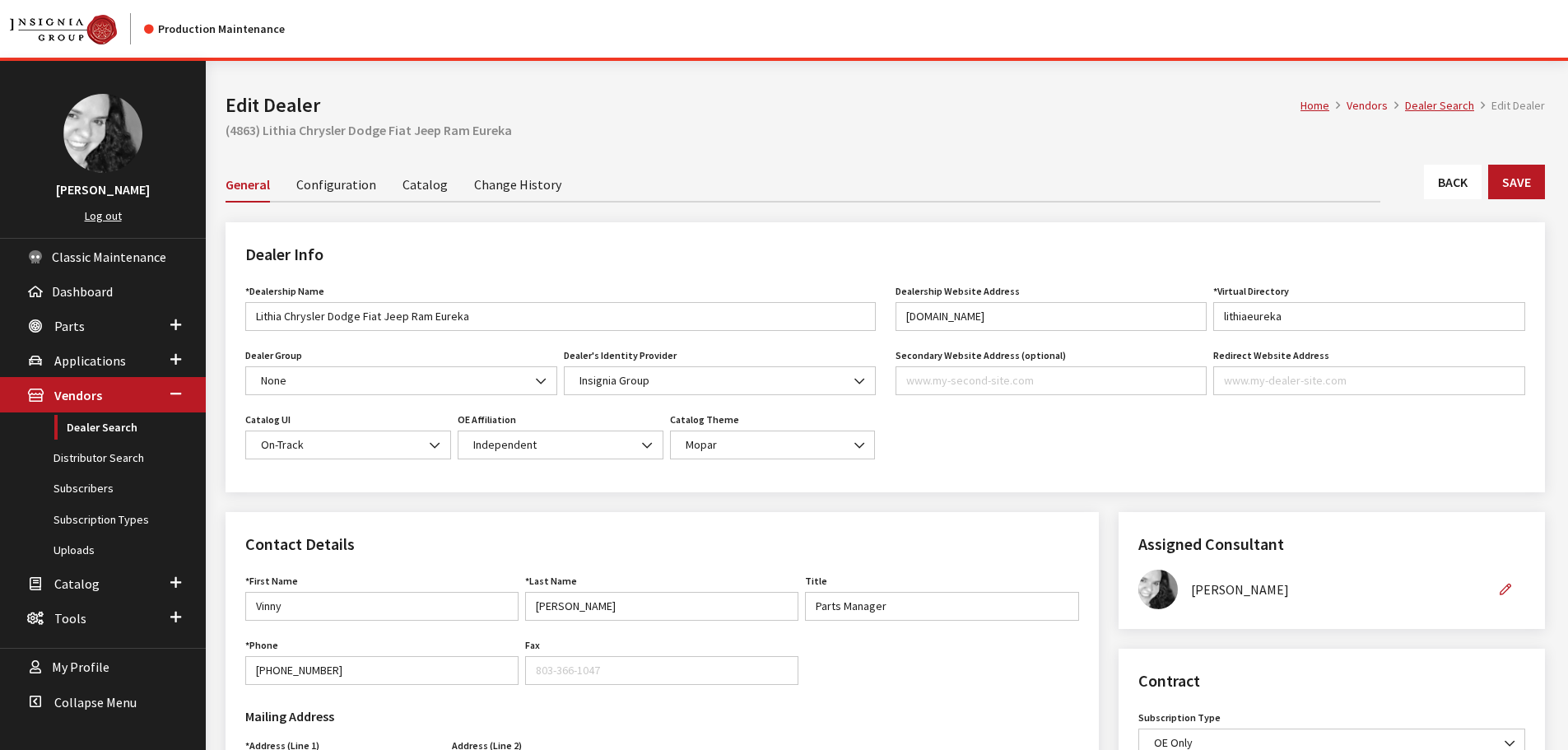
click at [1435, 181] on link "Back" at bounding box center [1452, 182] width 58 height 35
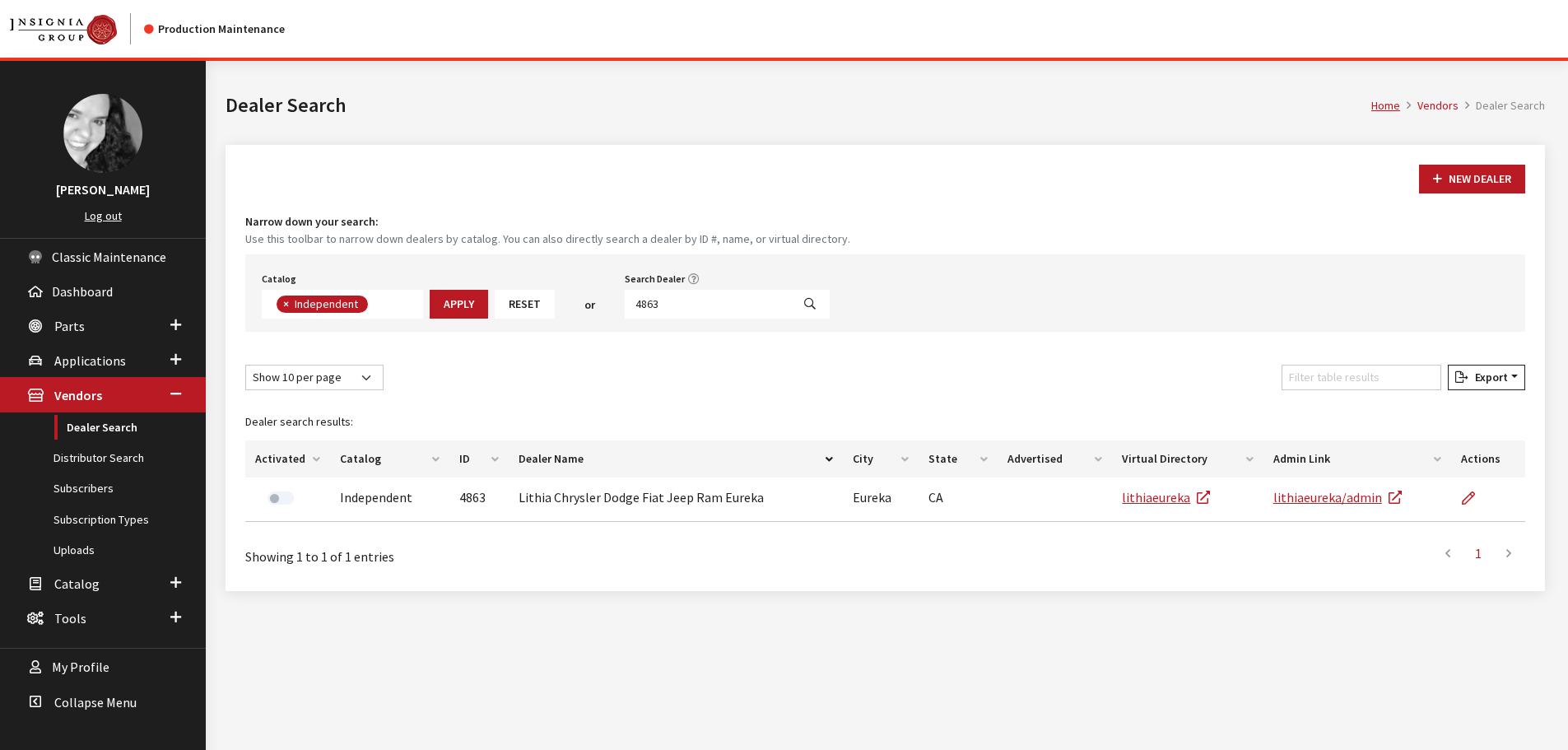
scroll to position [120, 0]
click at [701, 305] on input "4863" at bounding box center [708, 304] width 167 height 29
type input "4926"
select select
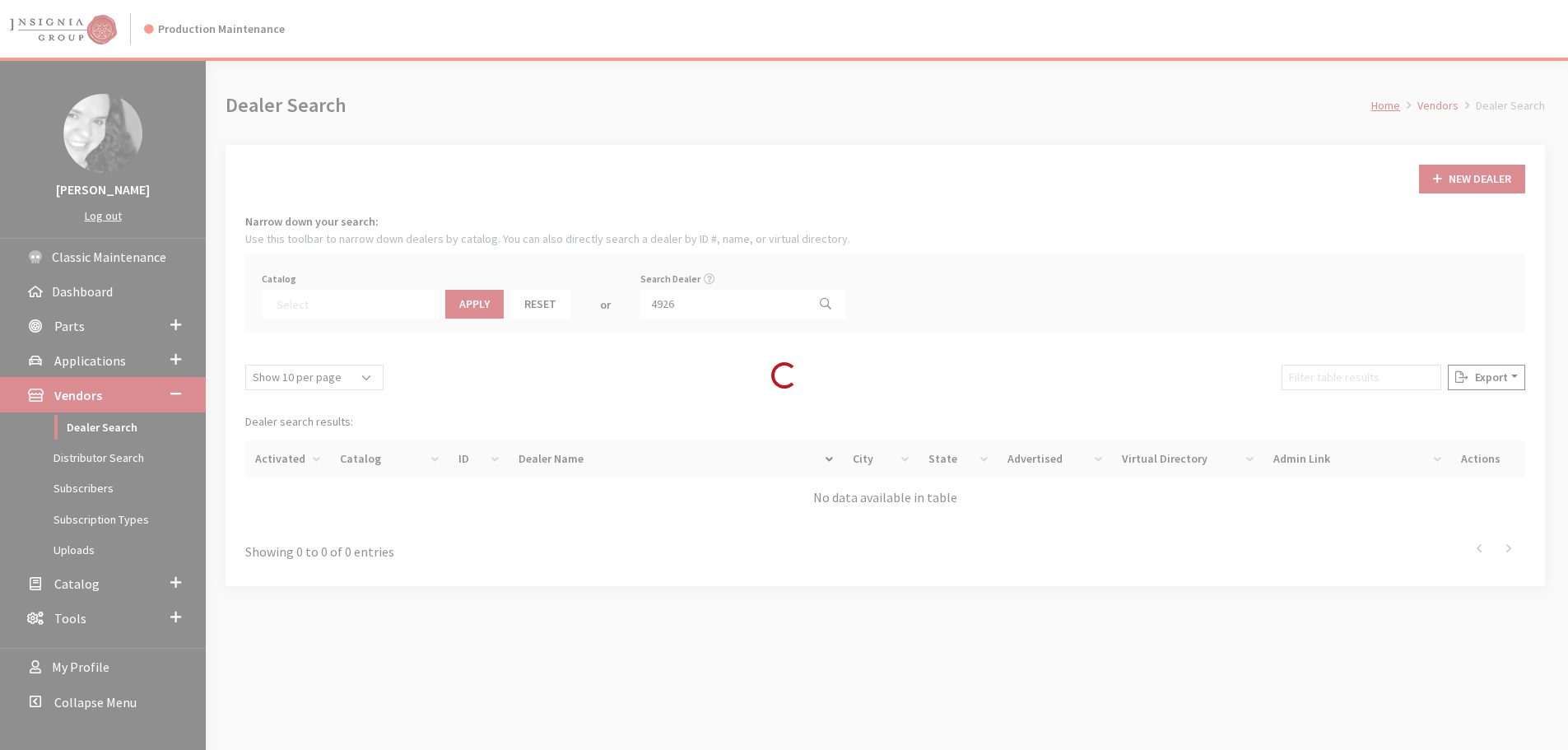
scroll to position [172, 0]
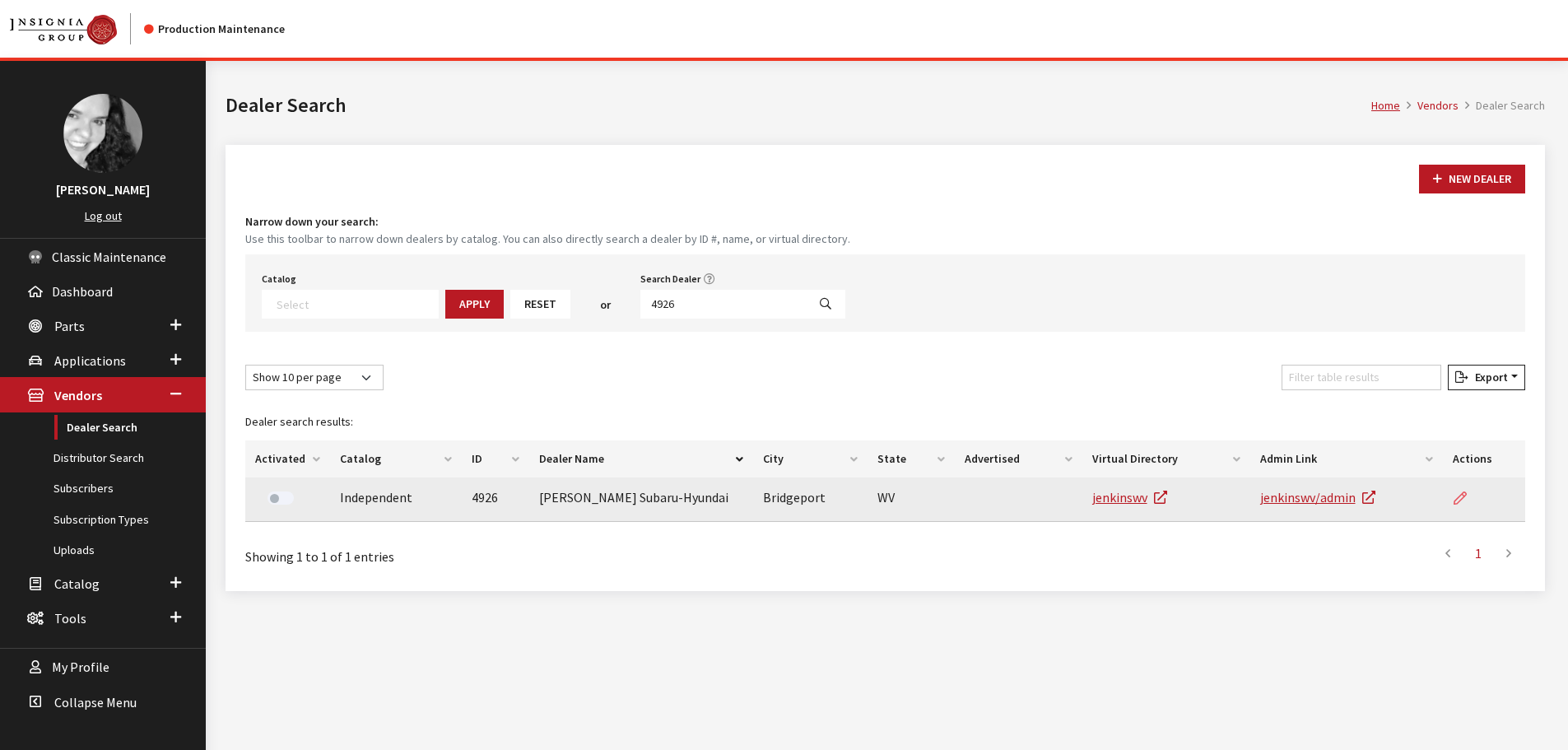
click at [1466, 496] on icon at bounding box center [1459, 498] width 13 height 13
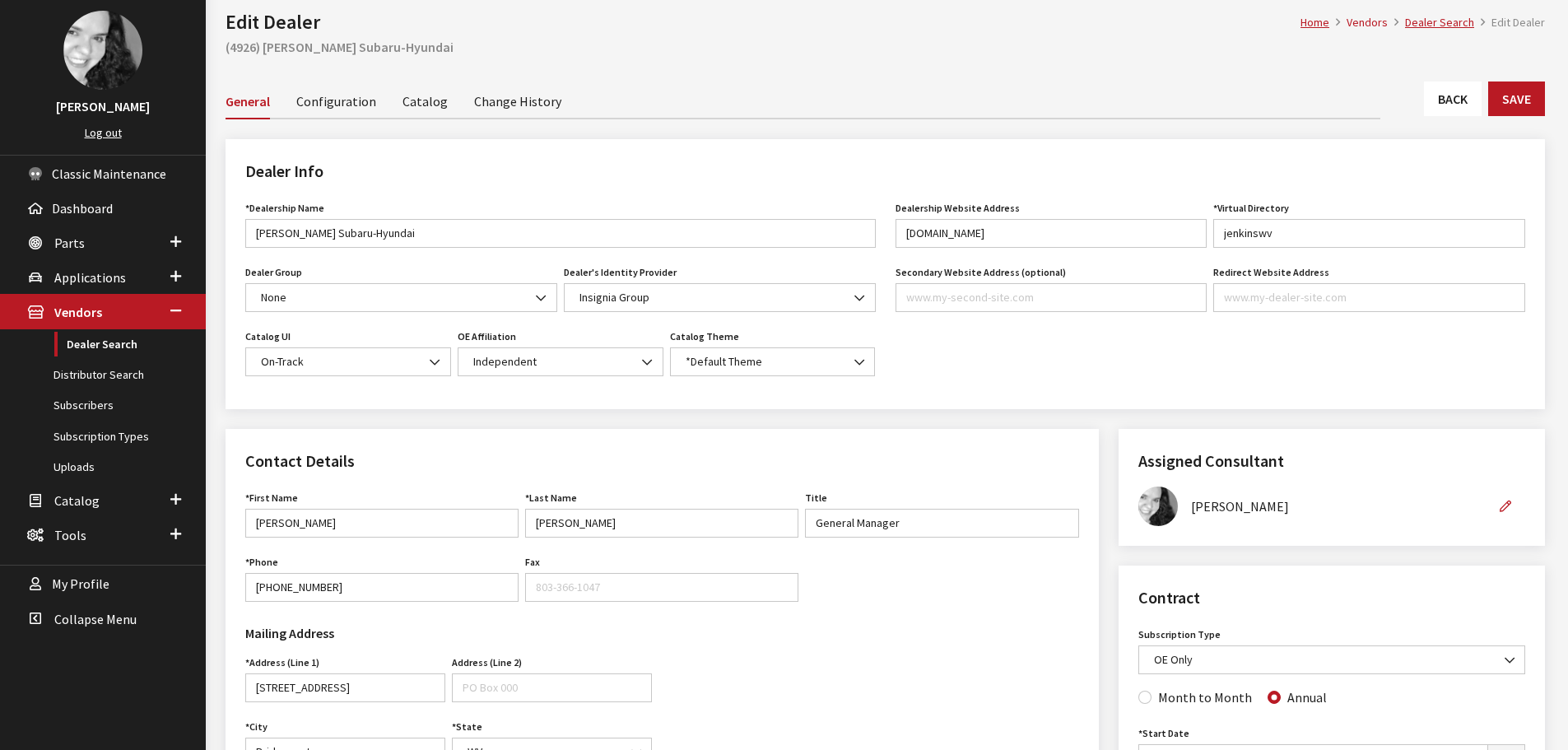
scroll to position [82, 0]
click at [1437, 82] on link "Back" at bounding box center [1452, 99] width 58 height 35
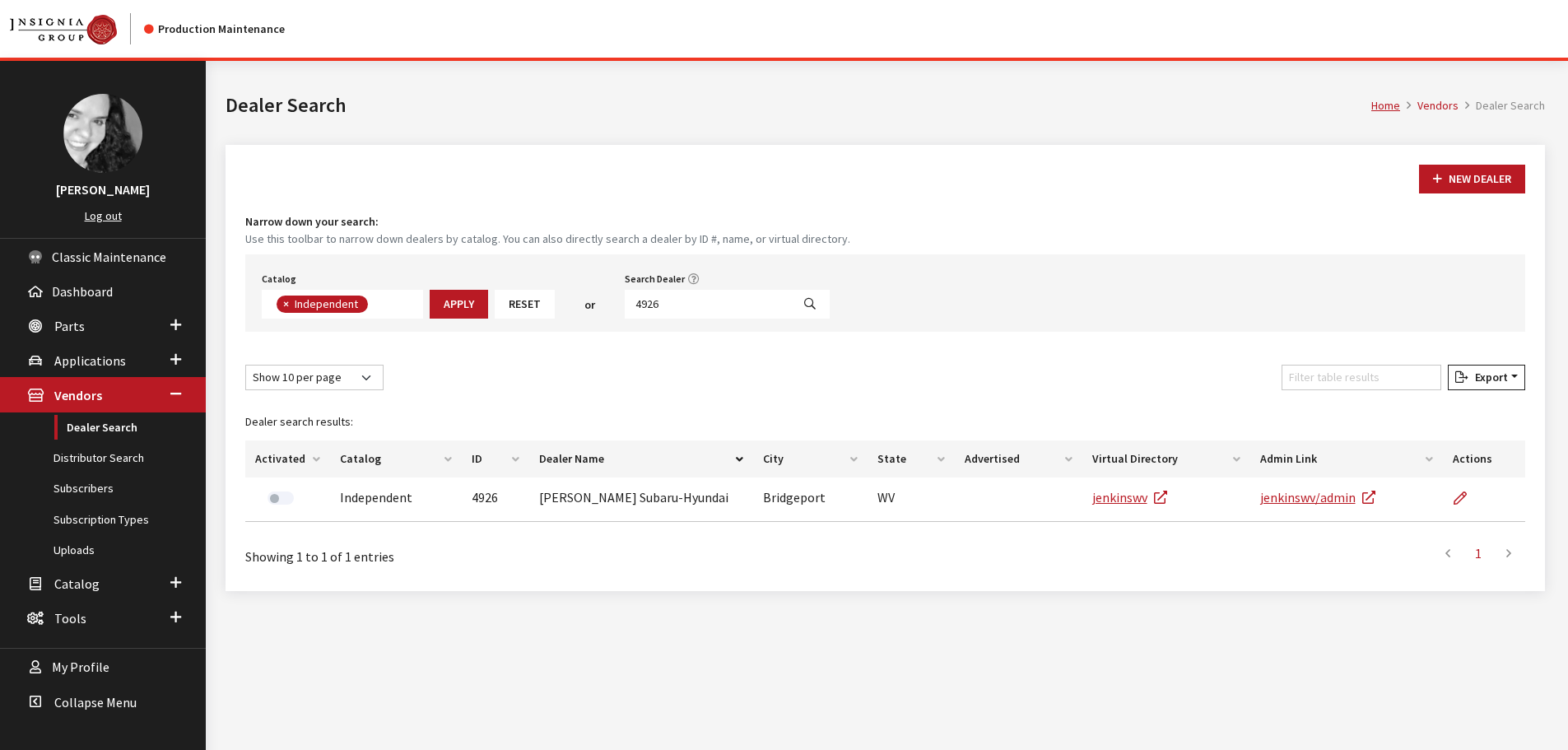
scroll to position [120, 0]
click at [686, 312] on input "4926" at bounding box center [708, 304] width 167 height 29
type input "4906"
select select
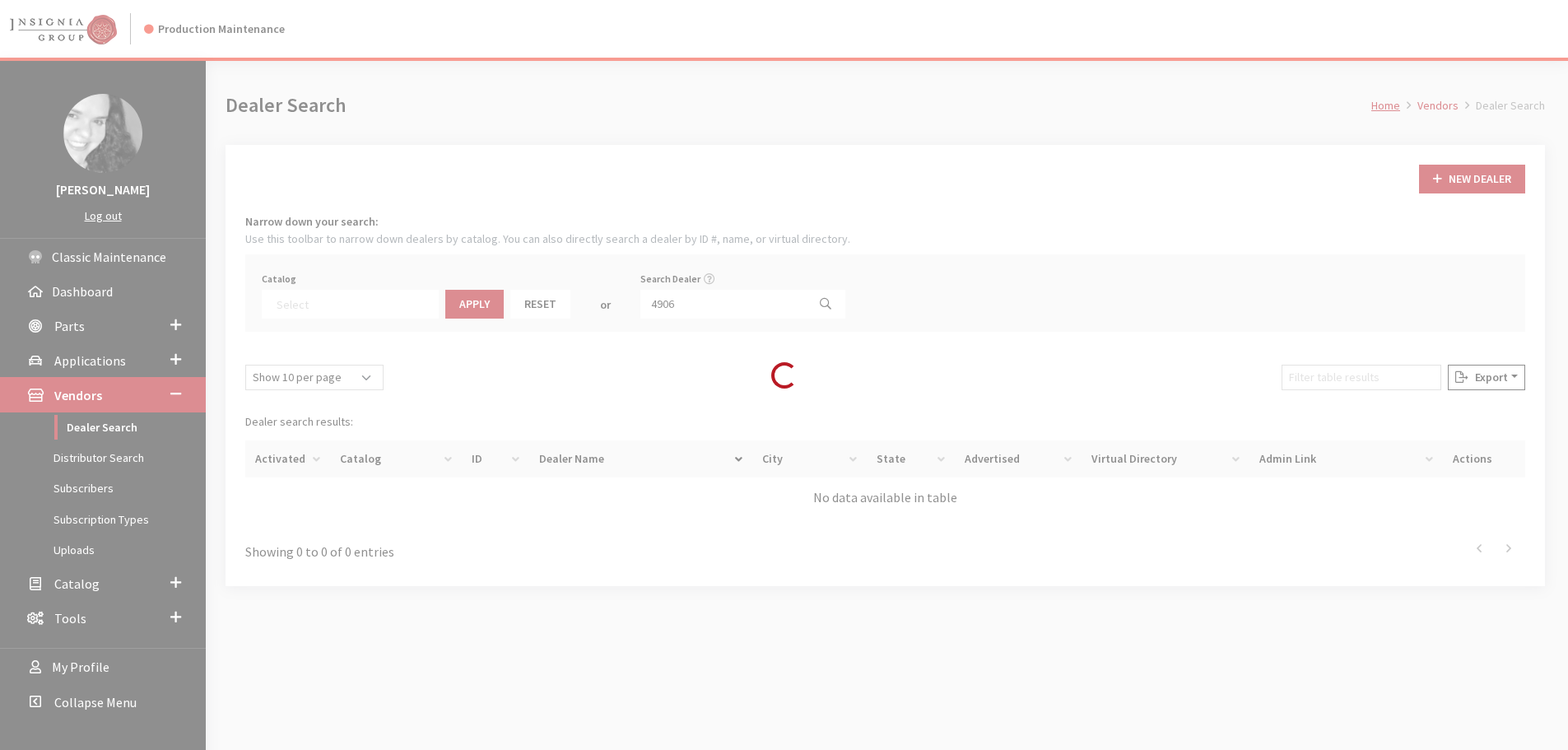
scroll to position [172, 0]
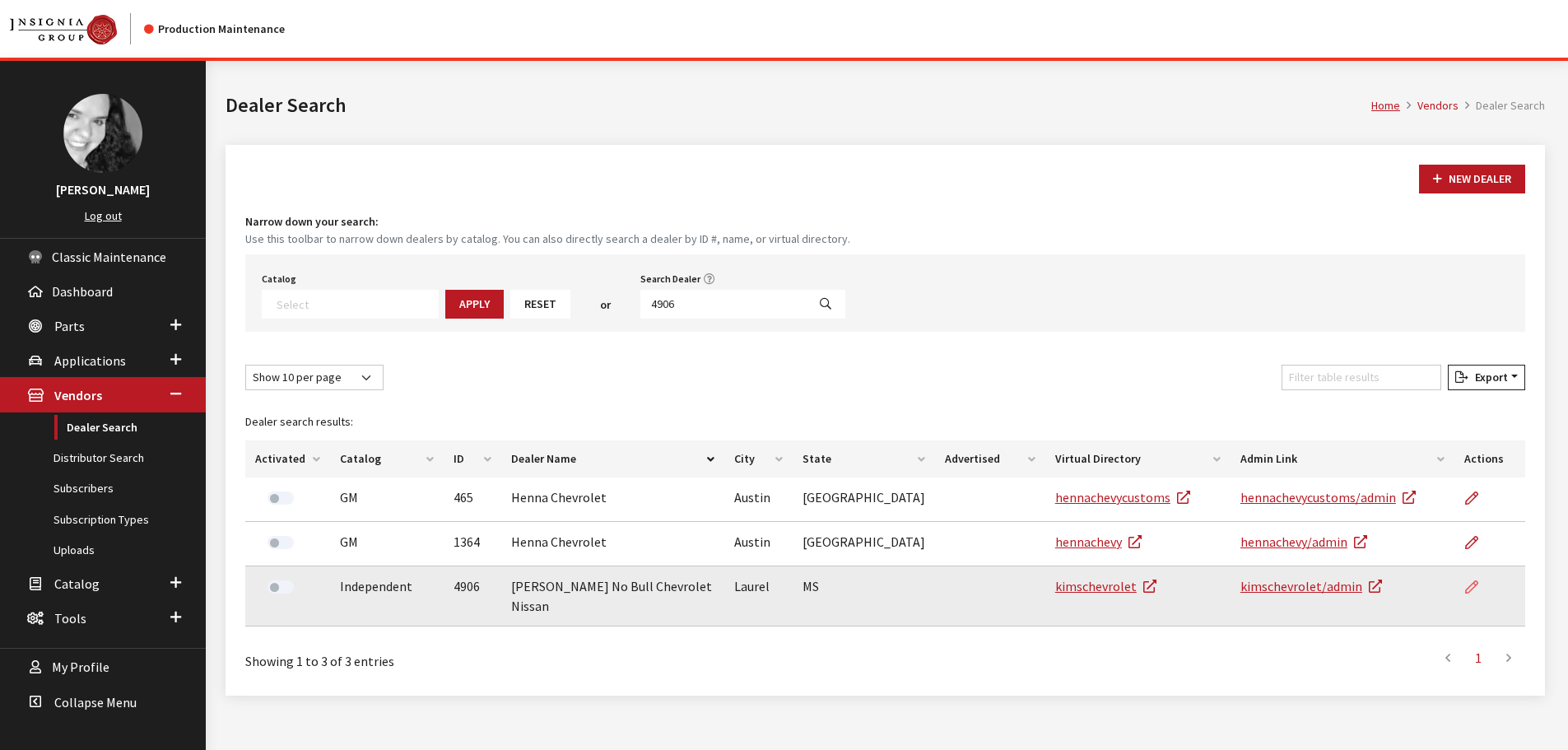
click at [1464, 589] on link at bounding box center [1478, 586] width 28 height 41
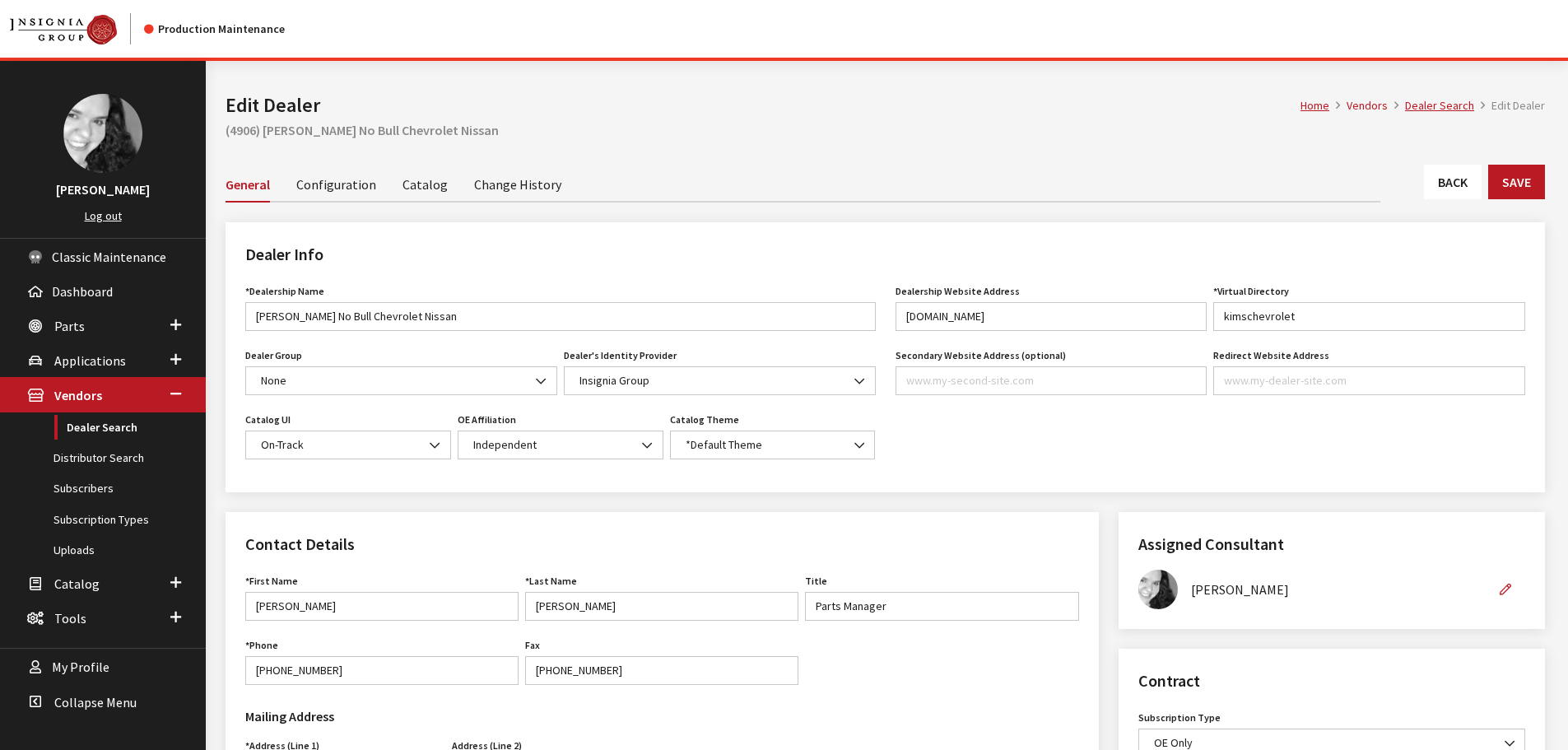
click at [1442, 176] on link "Back" at bounding box center [1452, 182] width 58 height 35
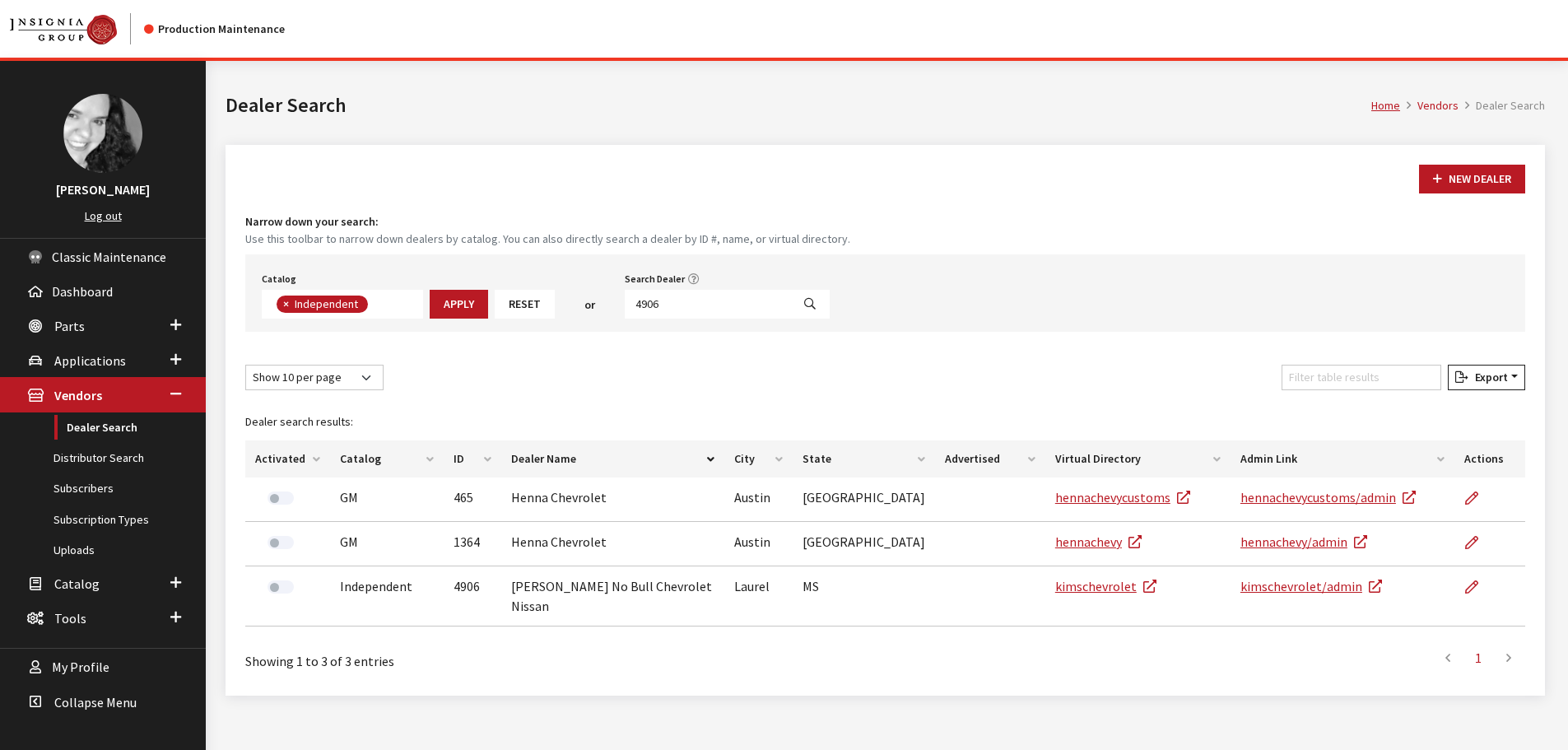
scroll to position [120, 0]
click at [679, 314] on input "4906" at bounding box center [708, 304] width 167 height 29
type input "4905"
select select
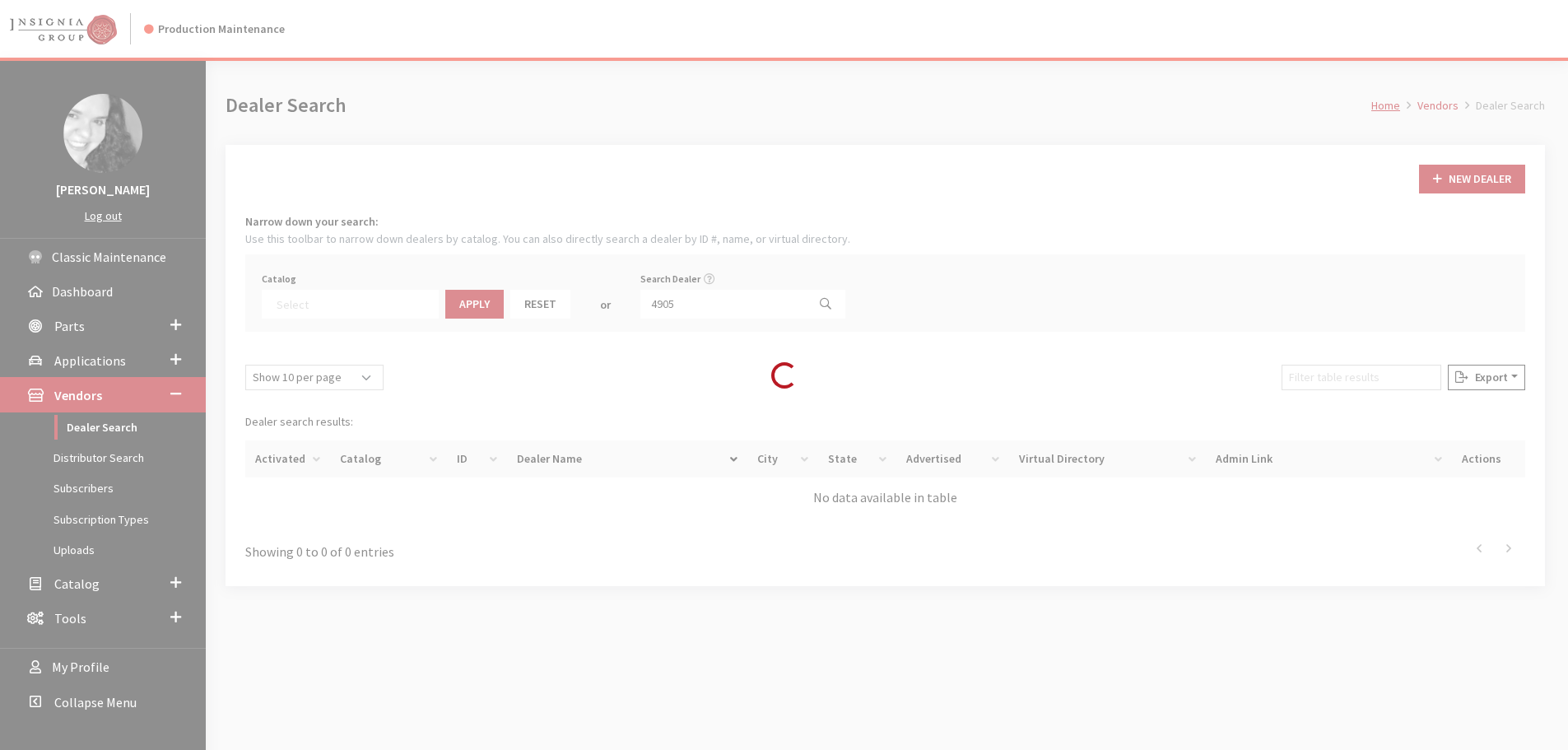
scroll to position [172, 0]
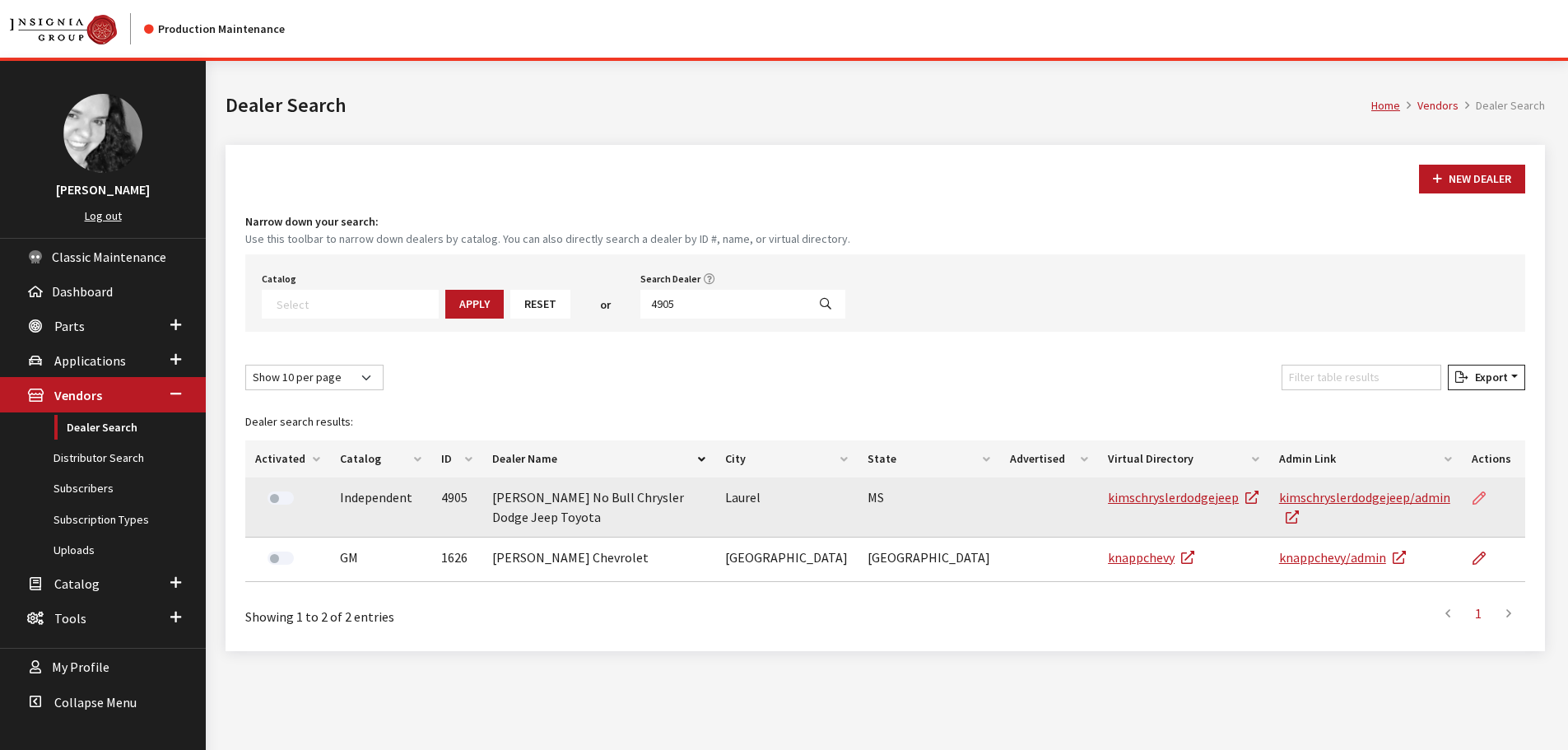
click at [1479, 506] on link at bounding box center [1485, 497] width 28 height 41
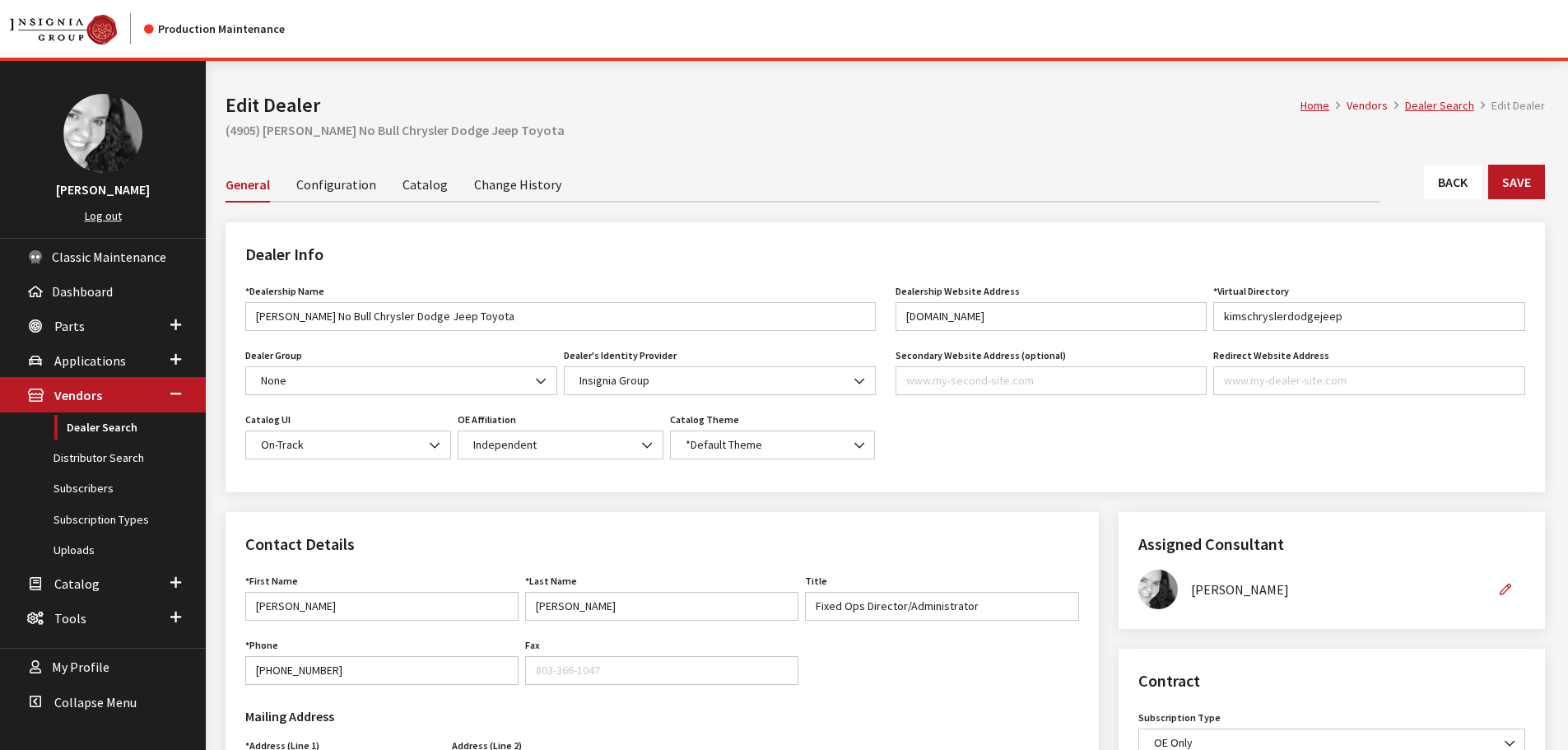
click at [1442, 195] on link "Back" at bounding box center [1452, 182] width 58 height 35
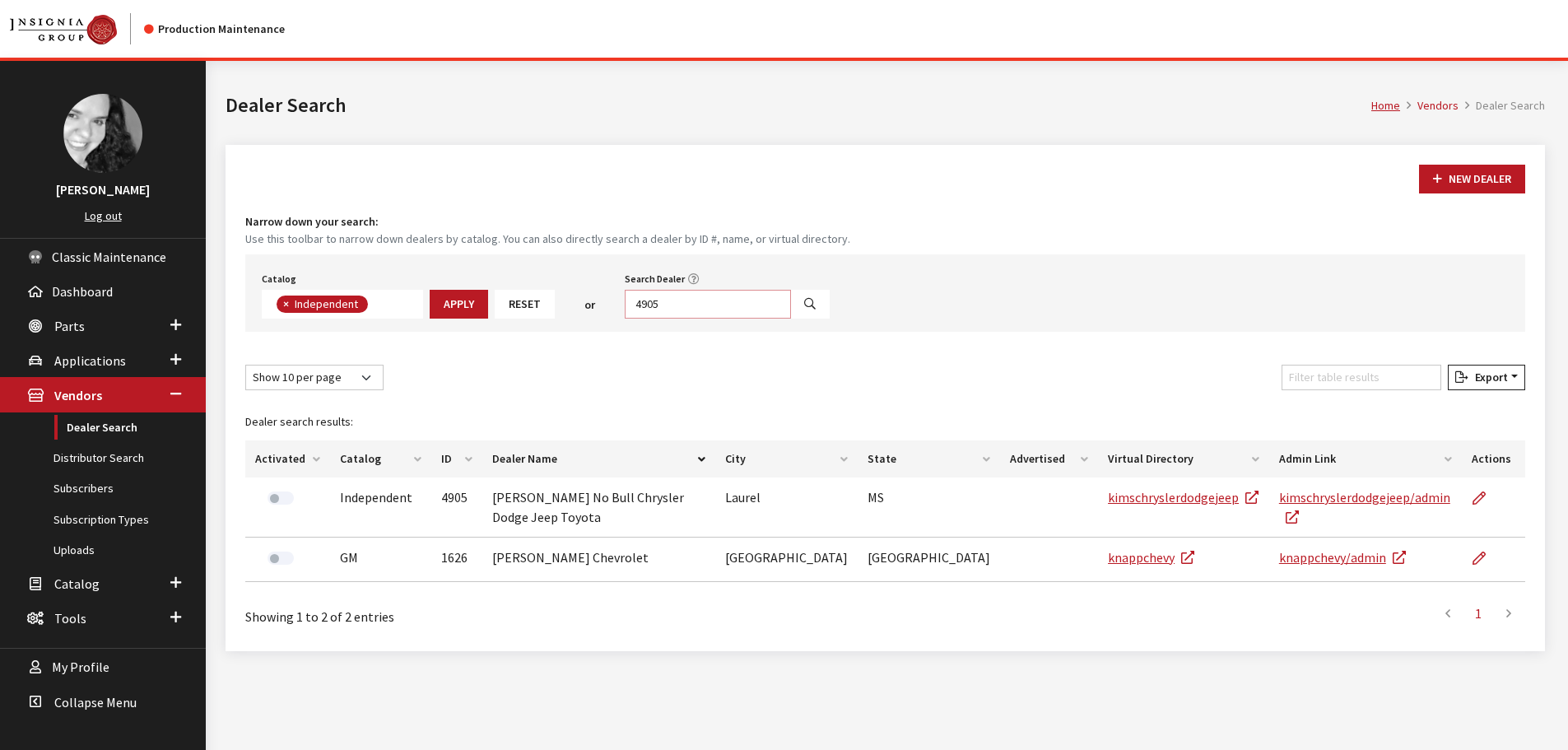
scroll to position [120, 0]
click at [655, 313] on input "4905" at bounding box center [708, 304] width 167 height 29
type input "135"
select select
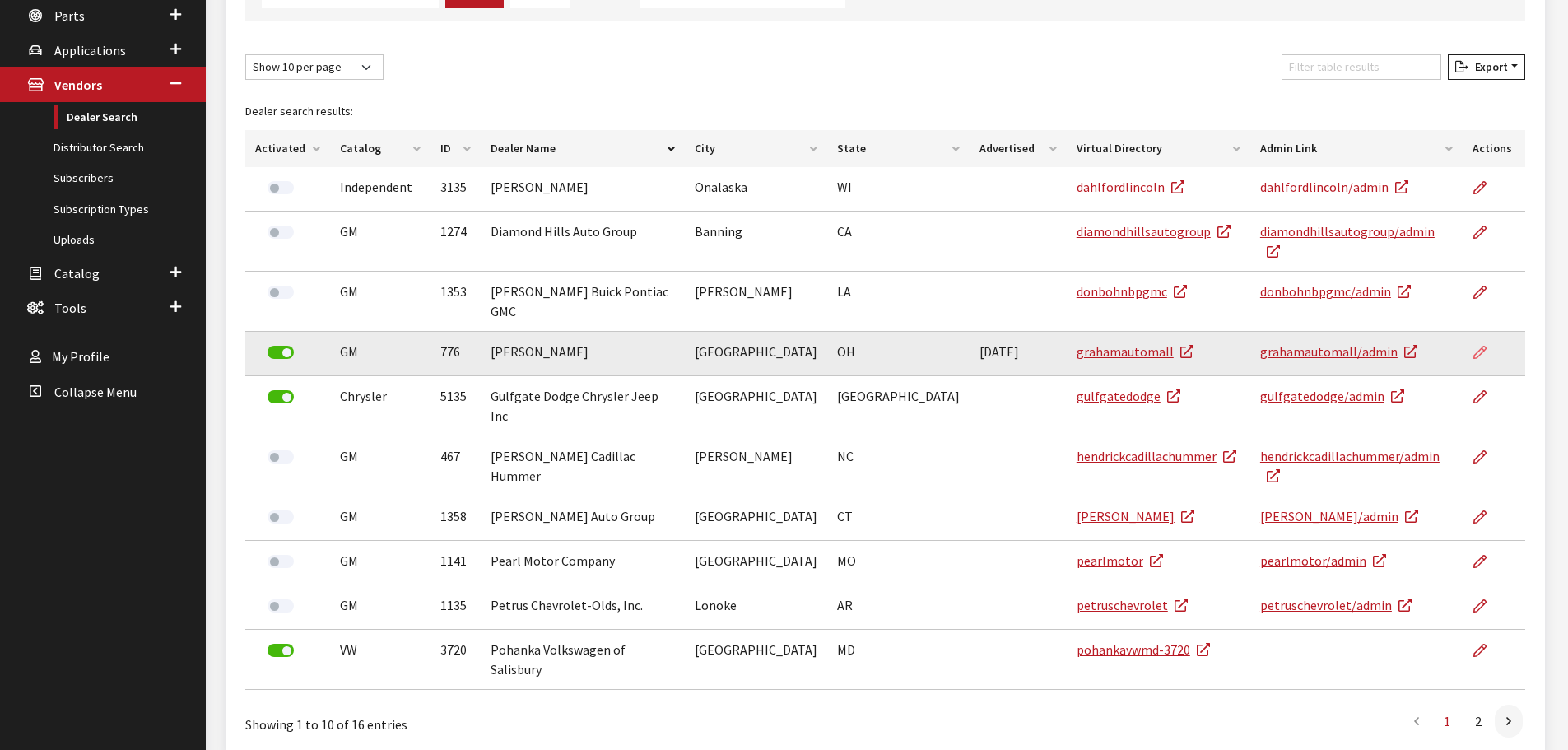
scroll to position [0, 0]
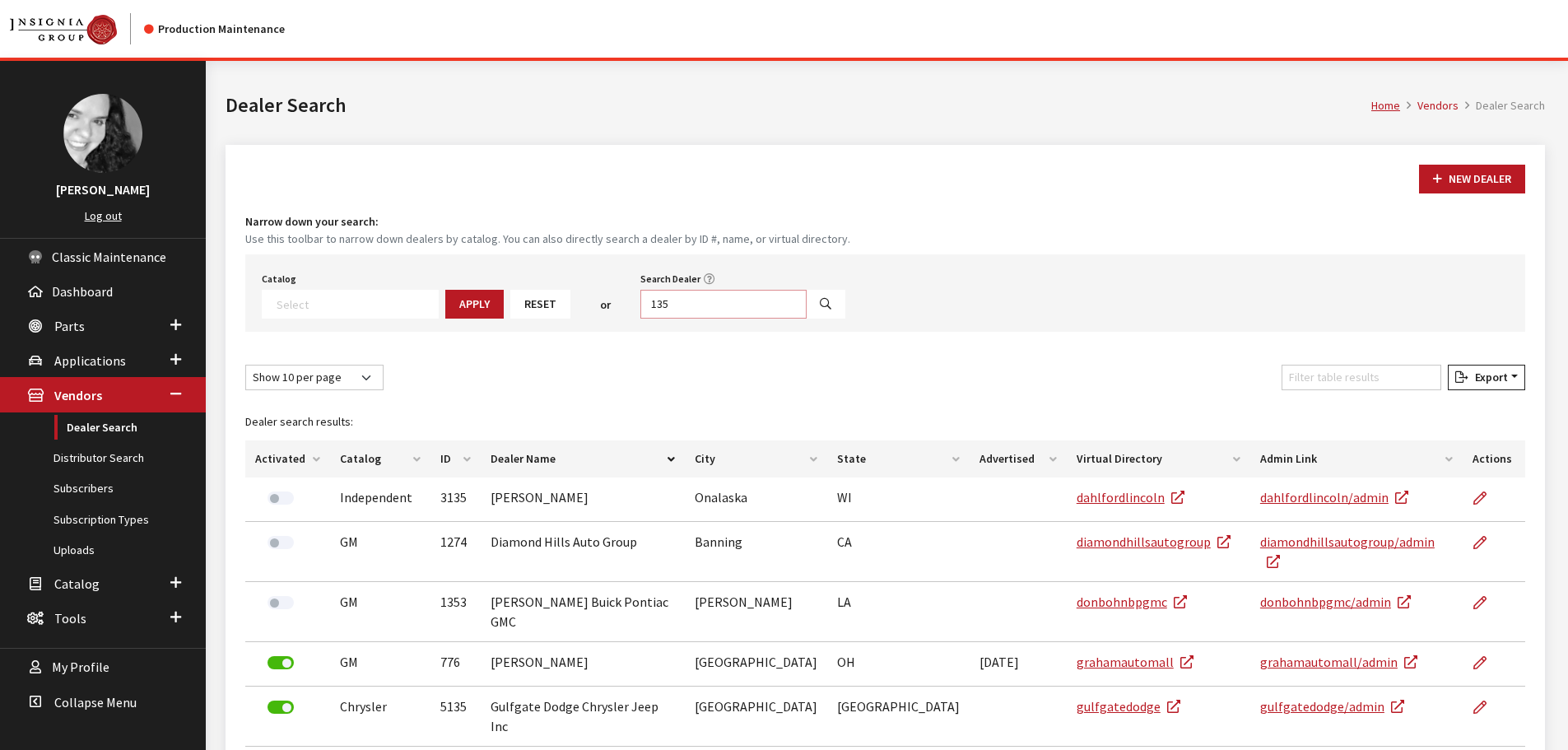
click at [671, 313] on input "135" at bounding box center [724, 304] width 167 height 29
type input "0"
select select
